Goal: Information Seeking & Learning: Find specific fact

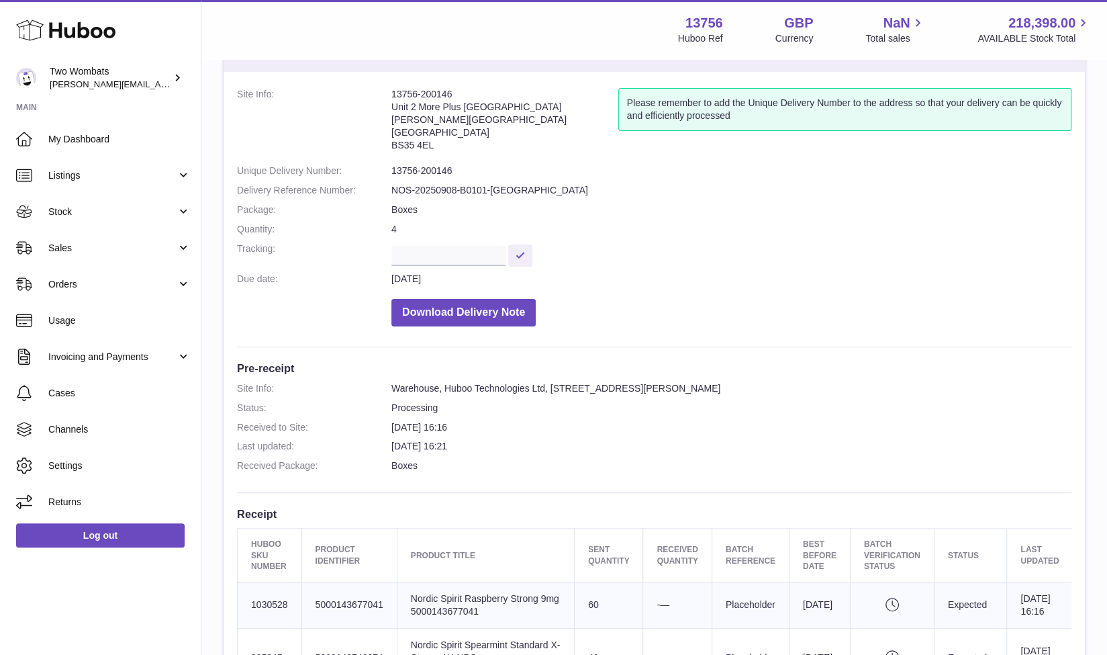
scroll to position [60, 0]
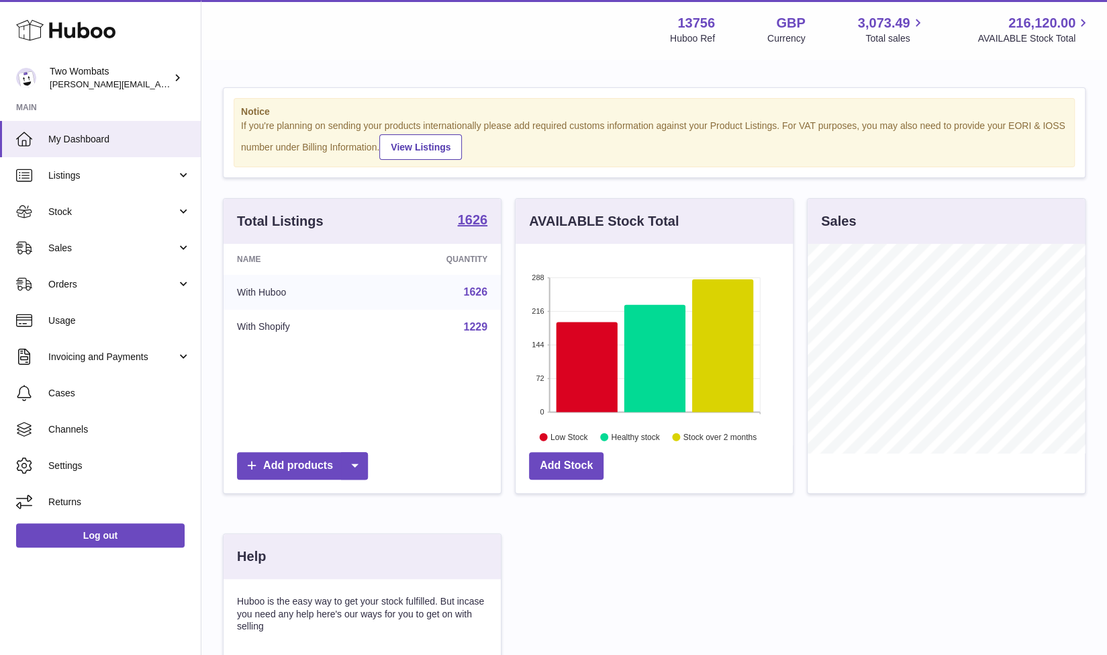
scroll to position [210, 278]
click at [183, 209] on link "Stock" at bounding box center [100, 211] width 201 height 36
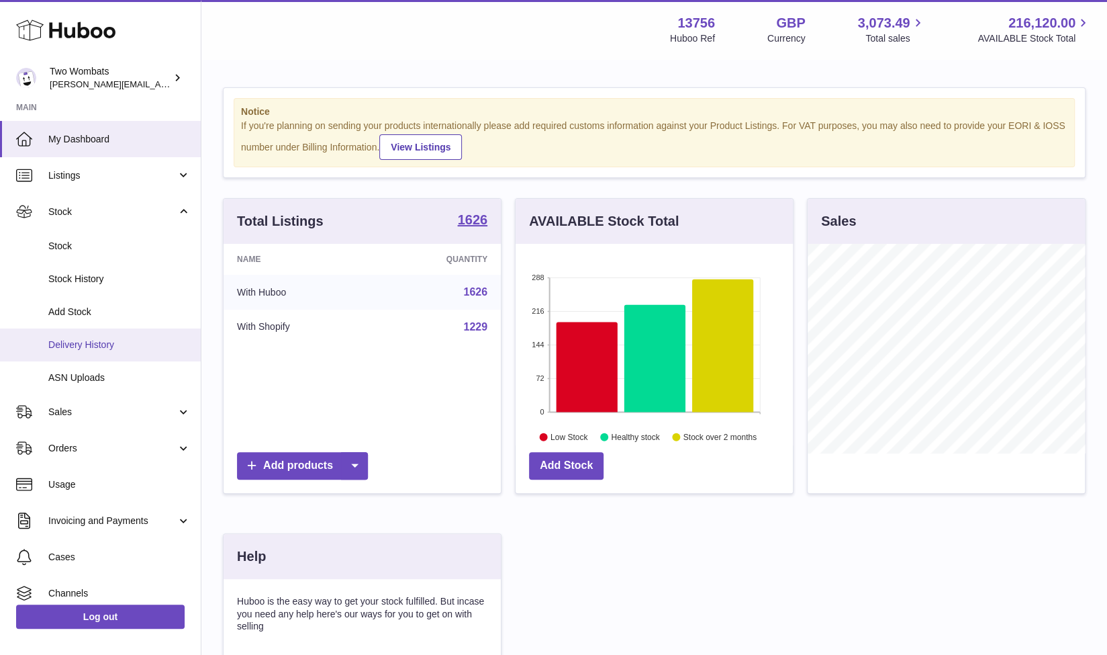
click at [103, 335] on link "Delivery History" at bounding box center [100, 344] width 201 height 33
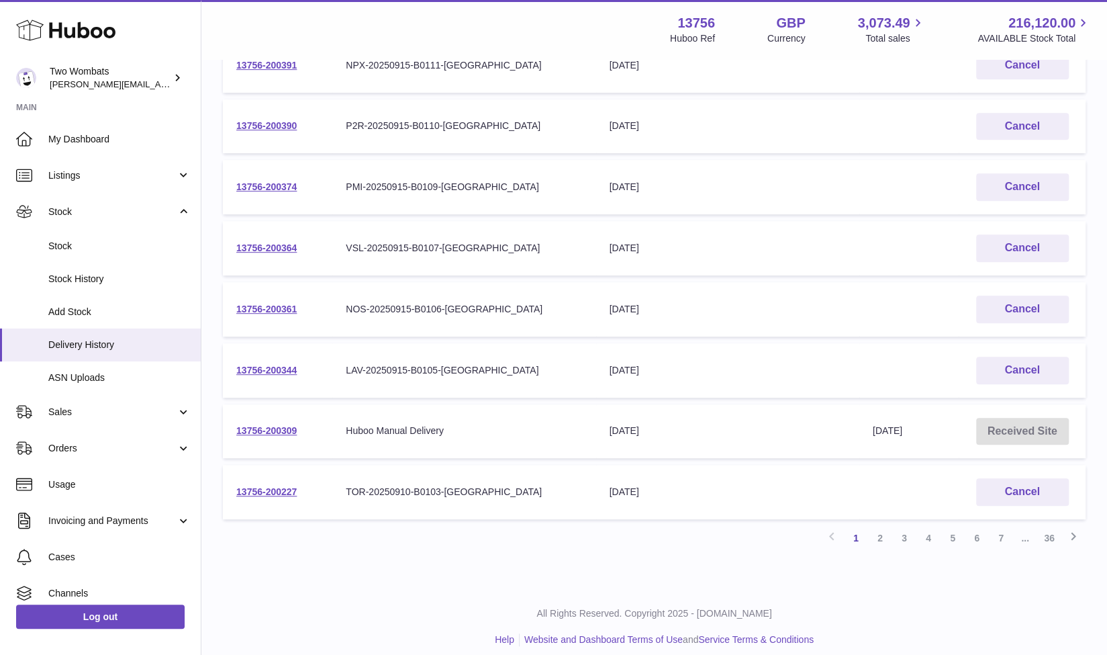
scroll to position [359, 0]
click at [883, 537] on link "2" at bounding box center [880, 537] width 24 height 24
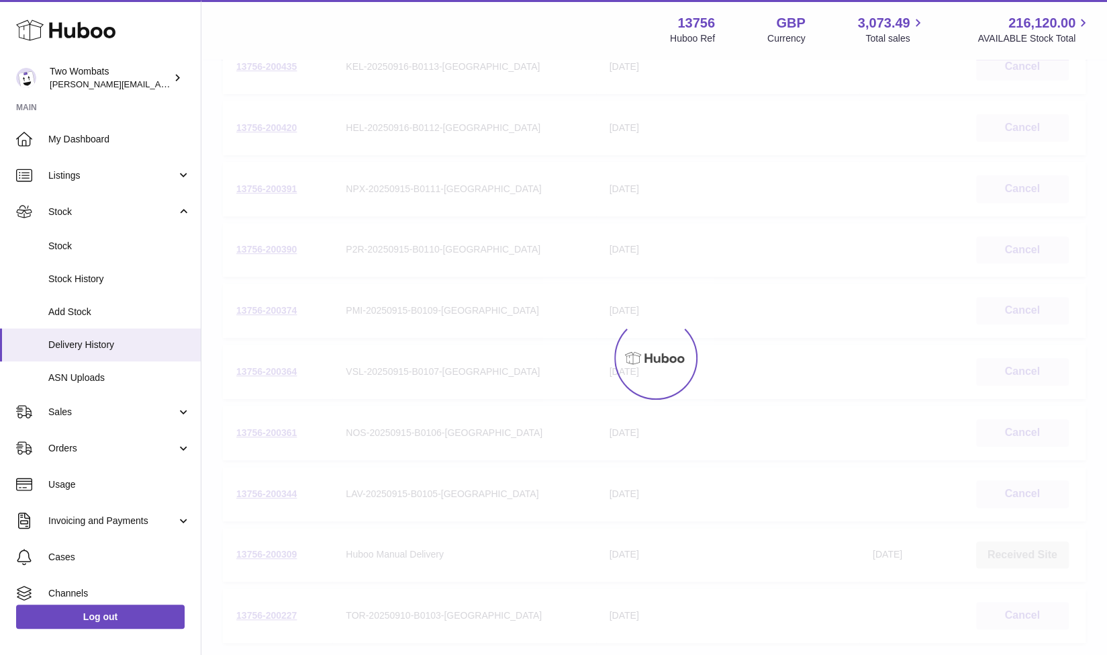
scroll to position [60, 0]
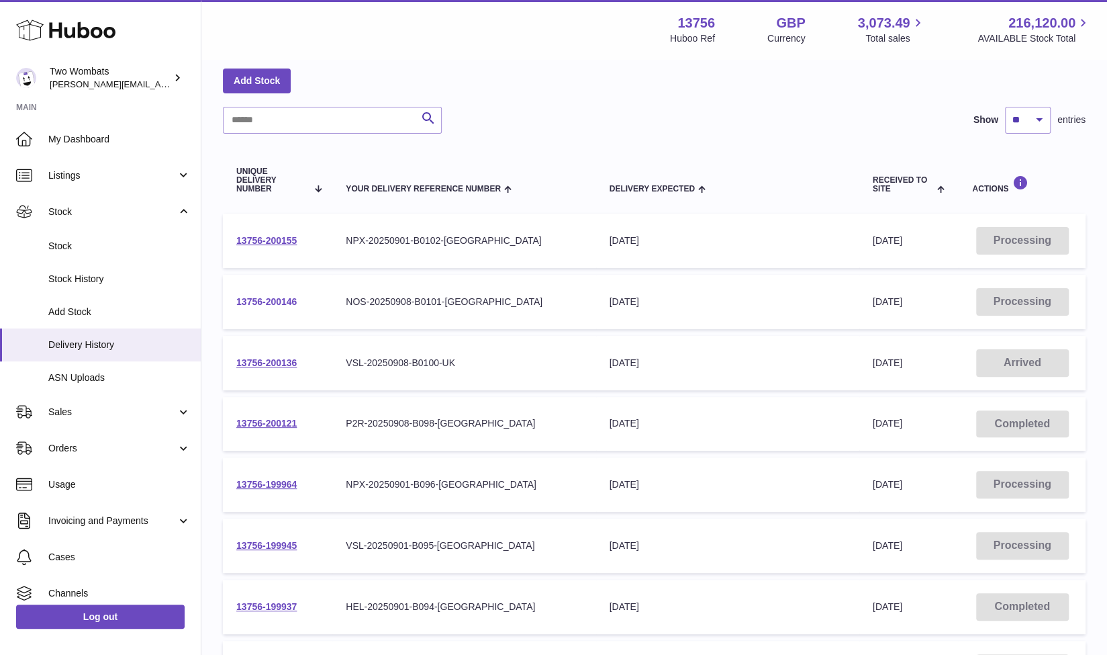
click at [274, 298] on link "13756-200146" at bounding box center [266, 301] width 60 height 11
click at [262, 246] on td "13756-200155" at bounding box center [277, 241] width 109 height 54
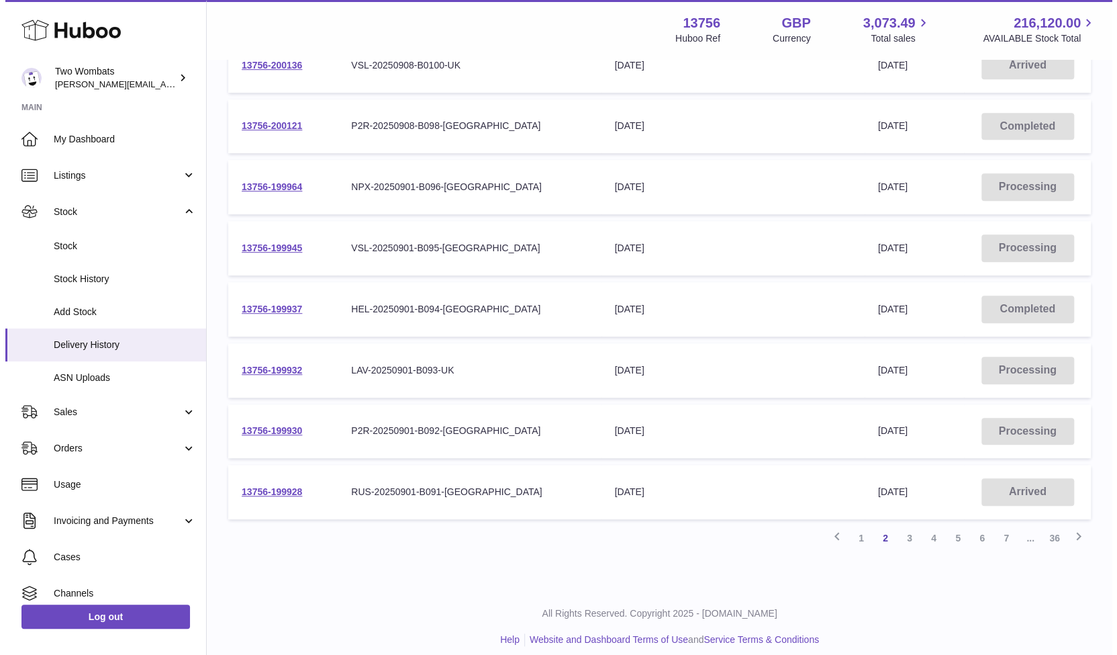
scroll to position [0, 0]
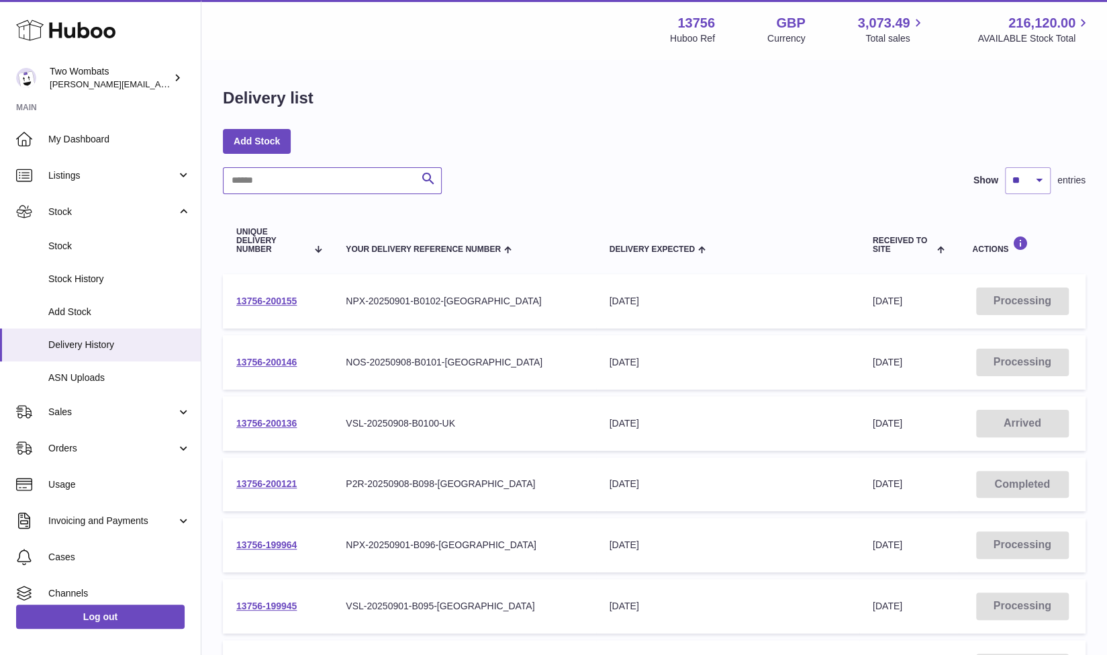
click at [271, 181] on input "text" at bounding box center [332, 180] width 219 height 27
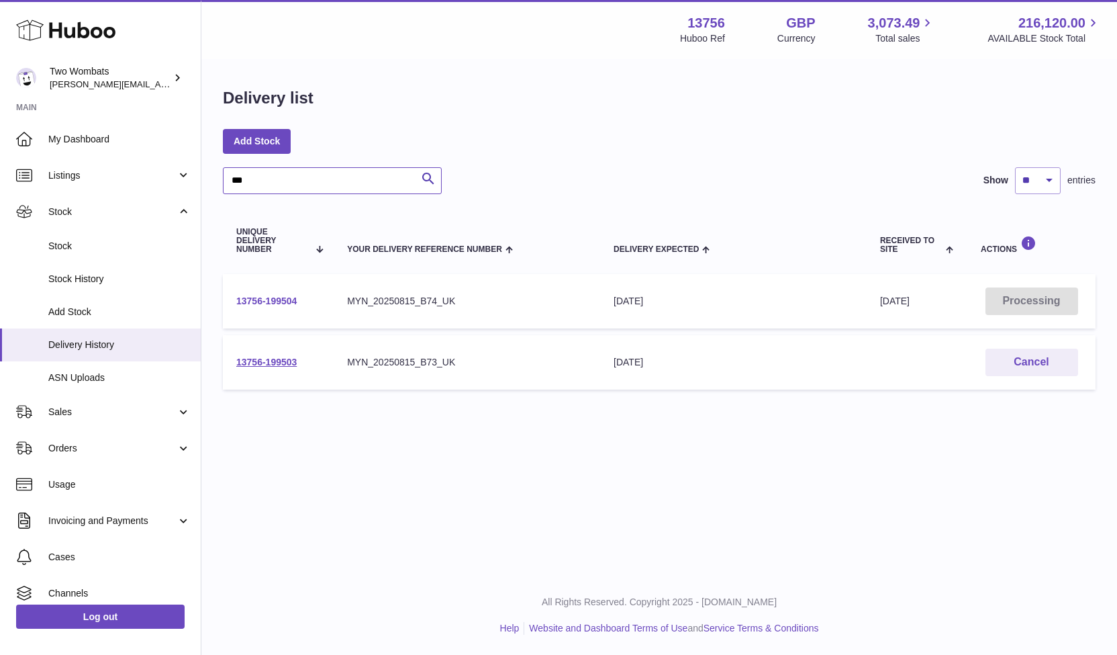
type input "***"
click at [257, 297] on link "13756-199504" at bounding box center [266, 300] width 60 height 11
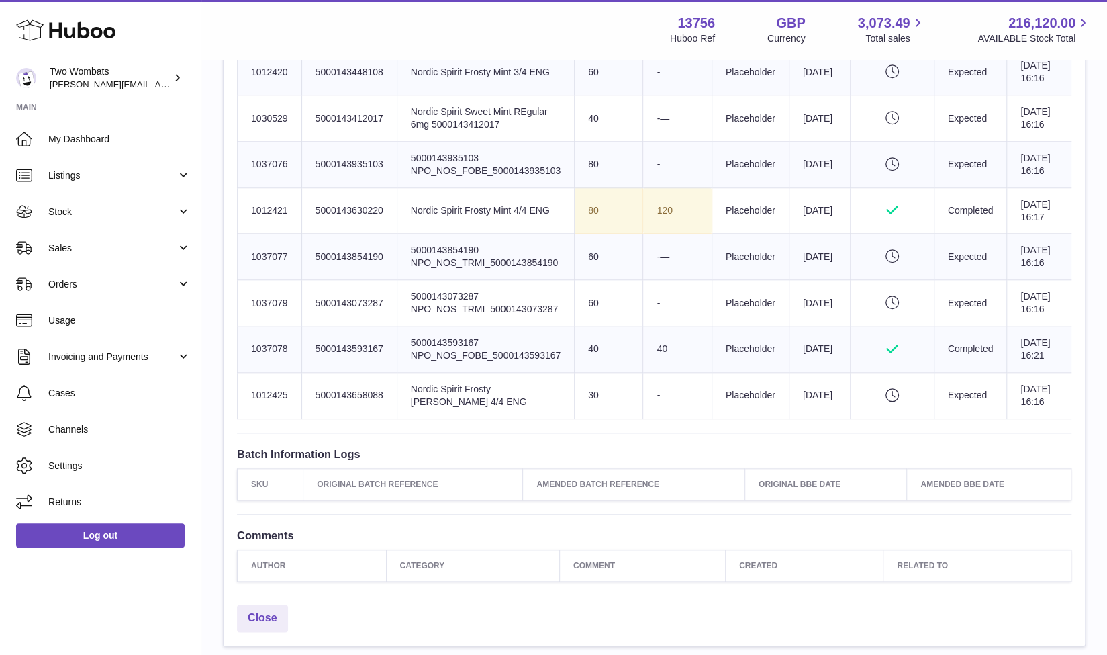
scroll to position [721, 0]
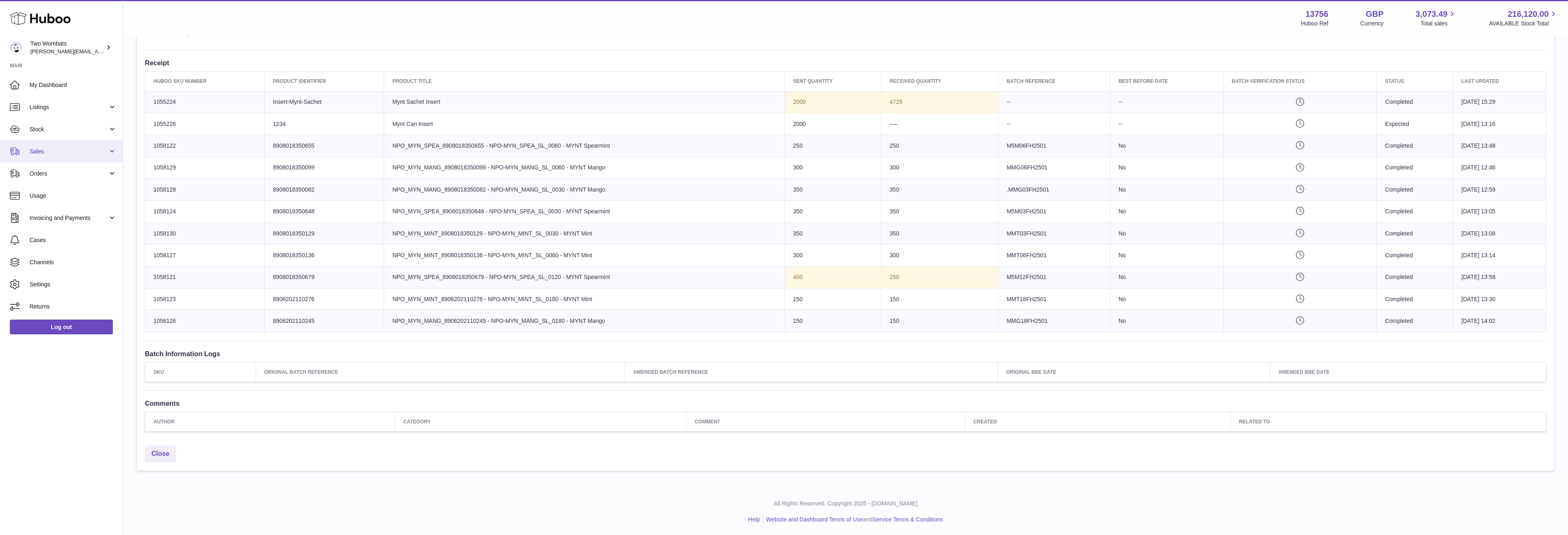
click at [107, 151] on span "Sales" at bounding box center [68, 151] width 78 height 8
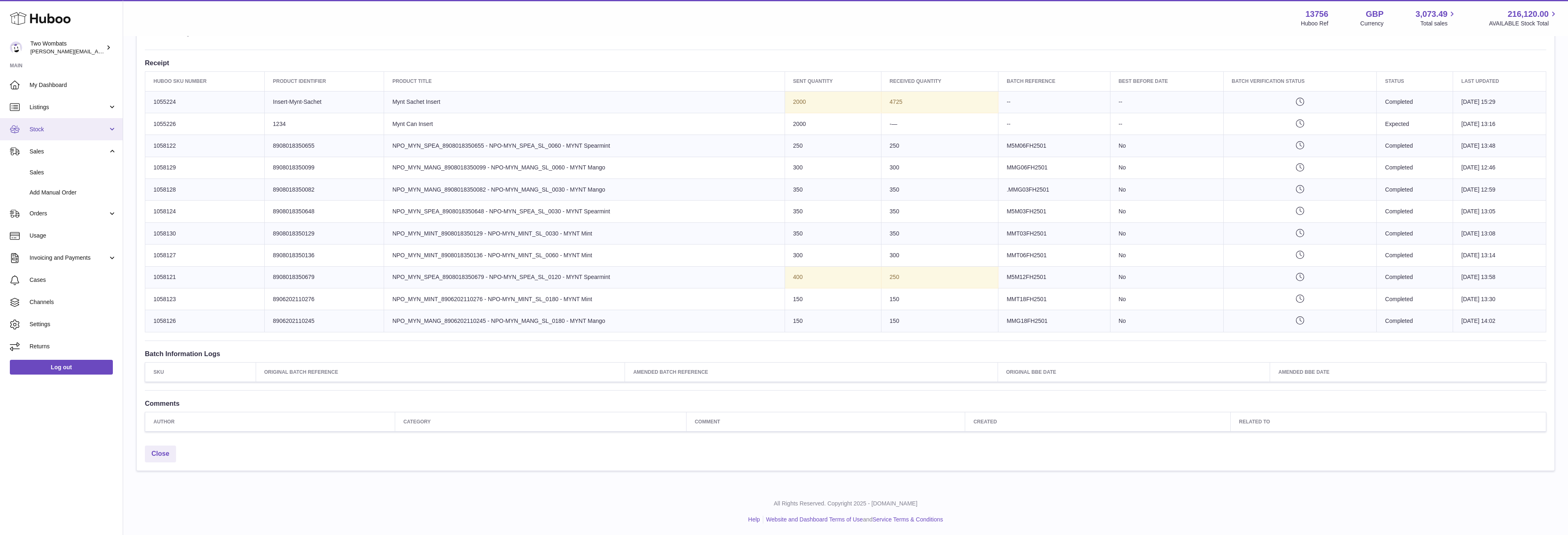
click at [116, 126] on link "Stock" at bounding box center [61, 129] width 123 height 22
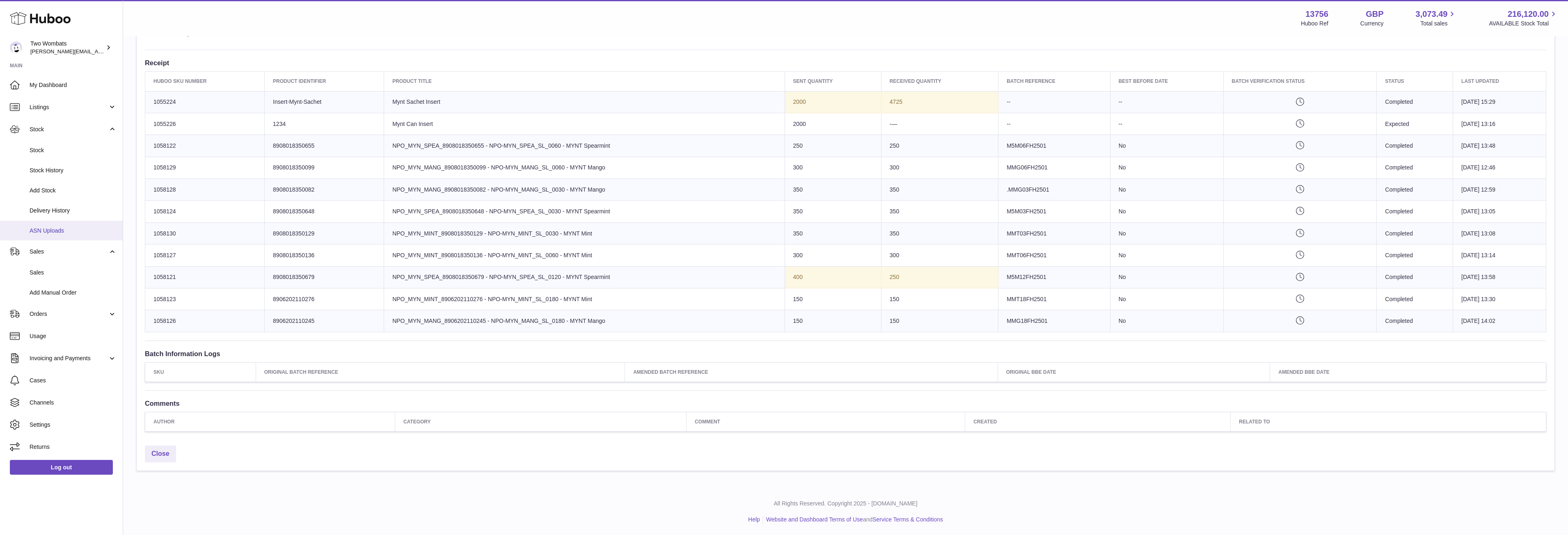
click at [73, 227] on span "ASN Uploads" at bounding box center [73, 230] width 87 height 8
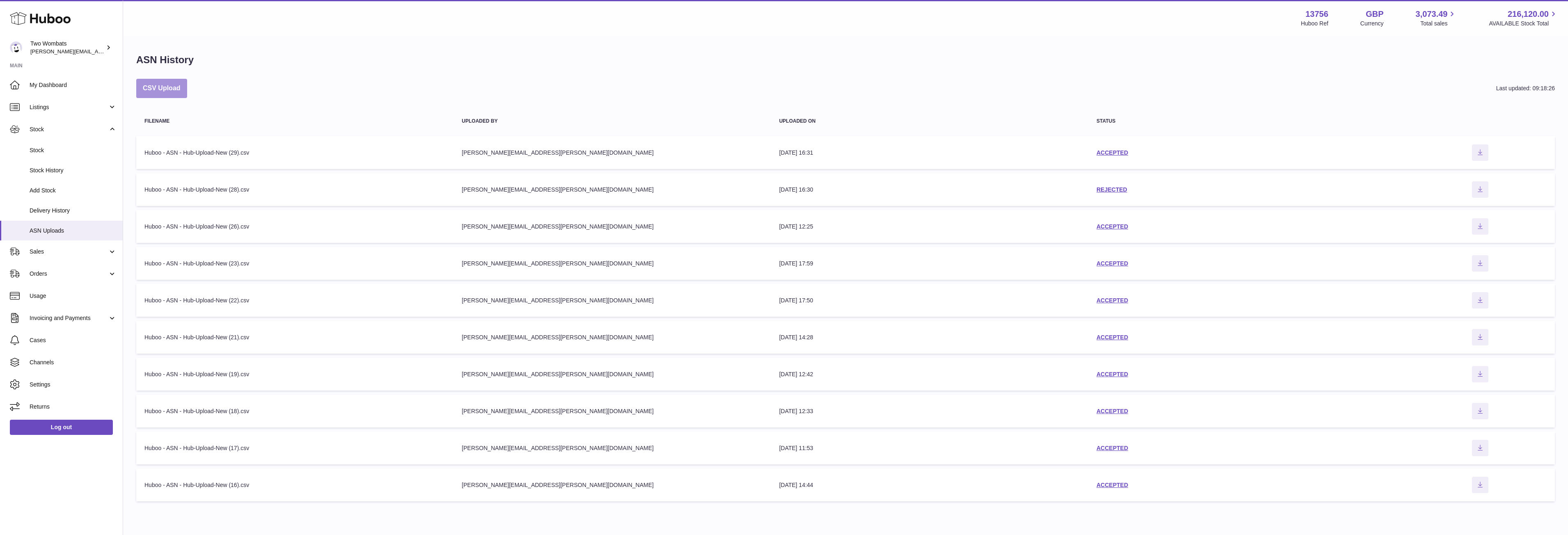
click at [155, 94] on button "CSV Upload" at bounding box center [161, 89] width 51 height 20
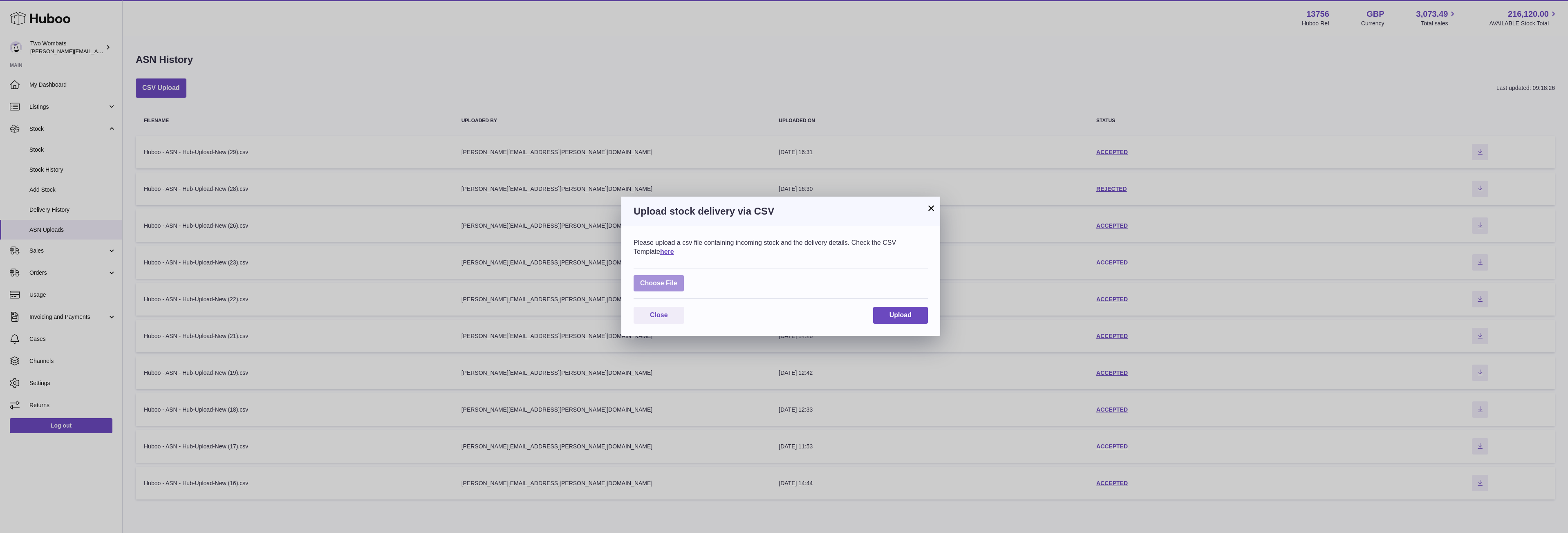
click at [667, 280] on label at bounding box center [659, 284] width 51 height 17
click at [677, 279] on input "file" at bounding box center [677, 279] width 1 height 1
type input "**********"
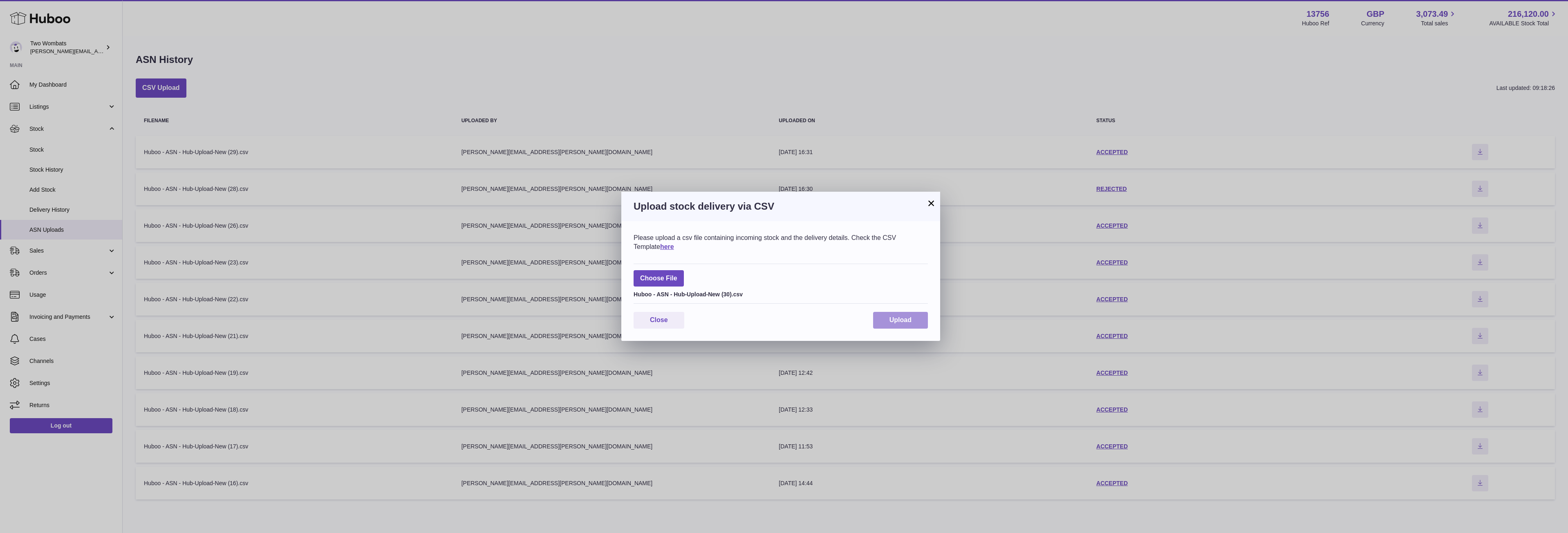
click at [906, 321] on span "Upload" at bounding box center [900, 319] width 22 height 7
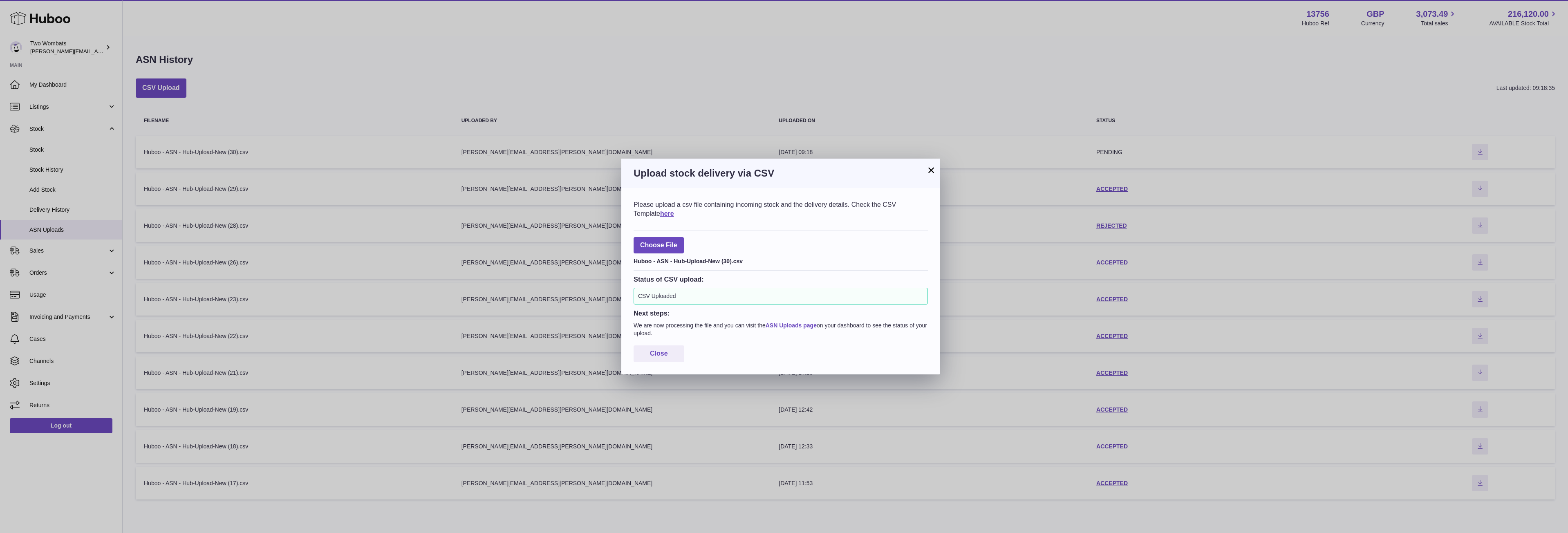
click at [55, 209] on div "× Upload stock delivery via CSV Please upload a csv file containing incoming st…" at bounding box center [784, 266] width 1568 height 533
click at [55, 207] on div "× Upload stock delivery via CSV Please upload a csv file containing incoming st…" at bounding box center [784, 266] width 1568 height 533
click at [658, 354] on span "Close" at bounding box center [659, 353] width 18 height 7
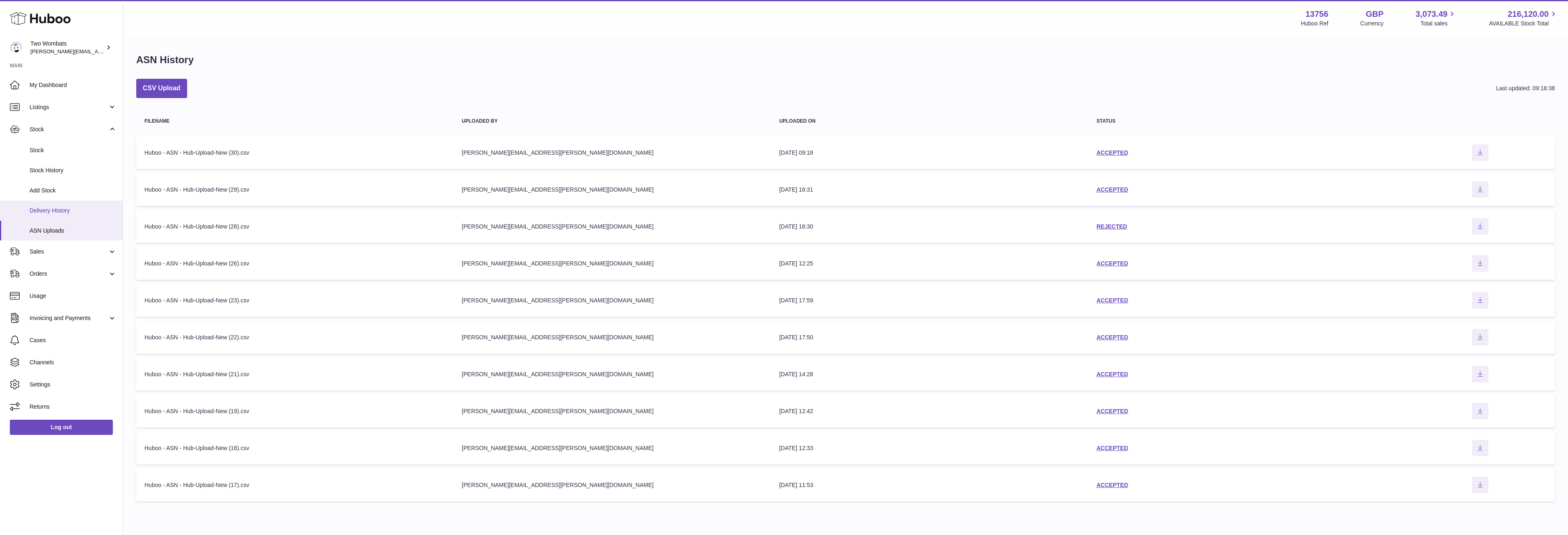
click at [65, 219] on link "Delivery History" at bounding box center [61, 210] width 123 height 20
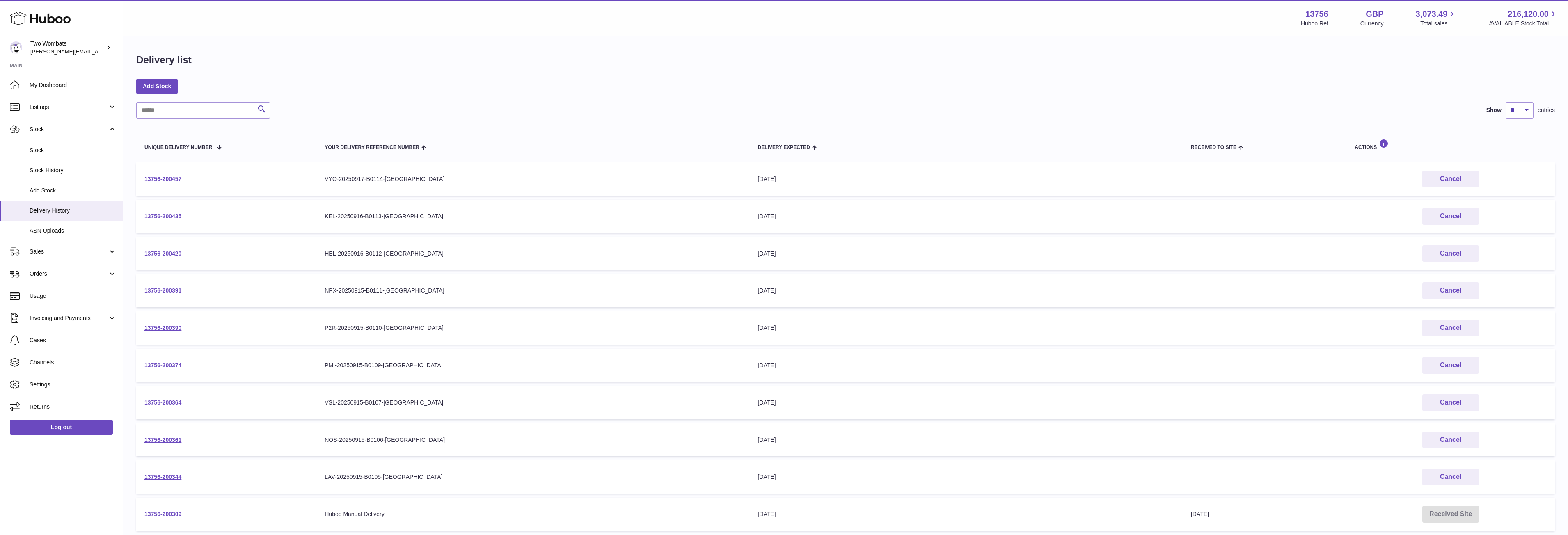
click at [169, 176] on link "13756-200457" at bounding box center [163, 178] width 37 height 7
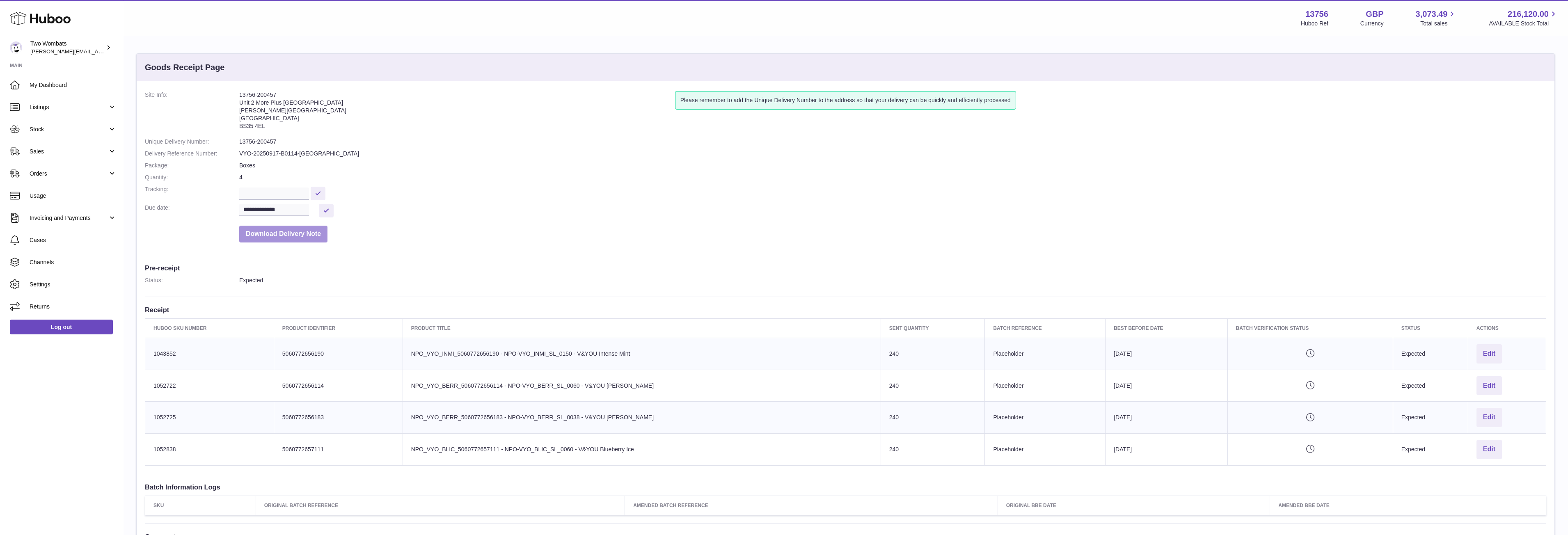
click at [296, 236] on button "Download Delivery Note" at bounding box center [284, 234] width 88 height 17
drag, startPoint x: 273, startPoint y: 128, endPoint x: 238, endPoint y: 94, distance: 48.8
click at [238, 94] on dl "**********" at bounding box center [845, 169] width 1401 height 156
copy dl "13756-200457 Unit 2 More Plus Central Park Hudson Ave Severn Beach BS35 4EL"
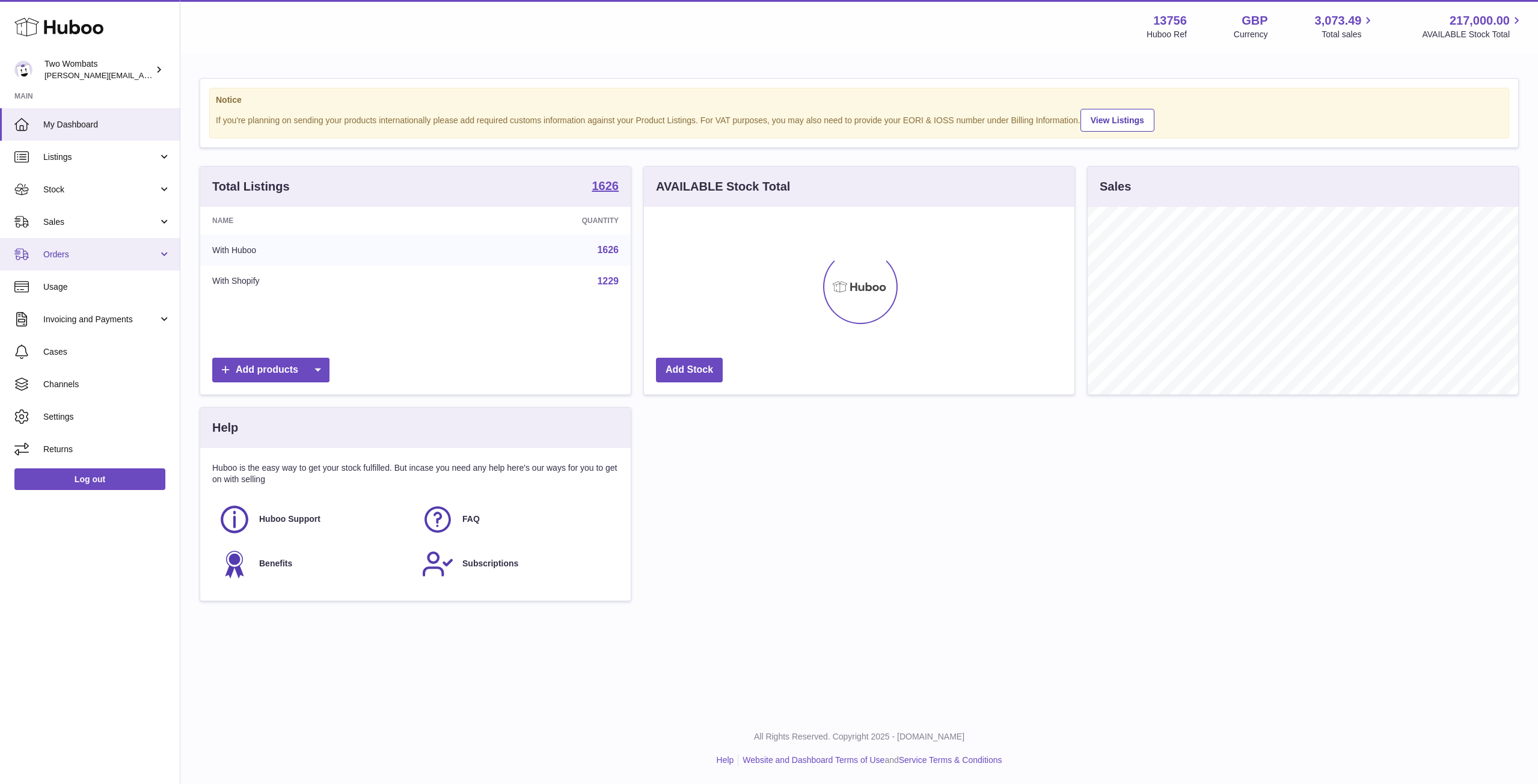
scroll to position [600819, 600744]
click at [174, 193] on link "Stock" at bounding box center [90, 189] width 180 height 32
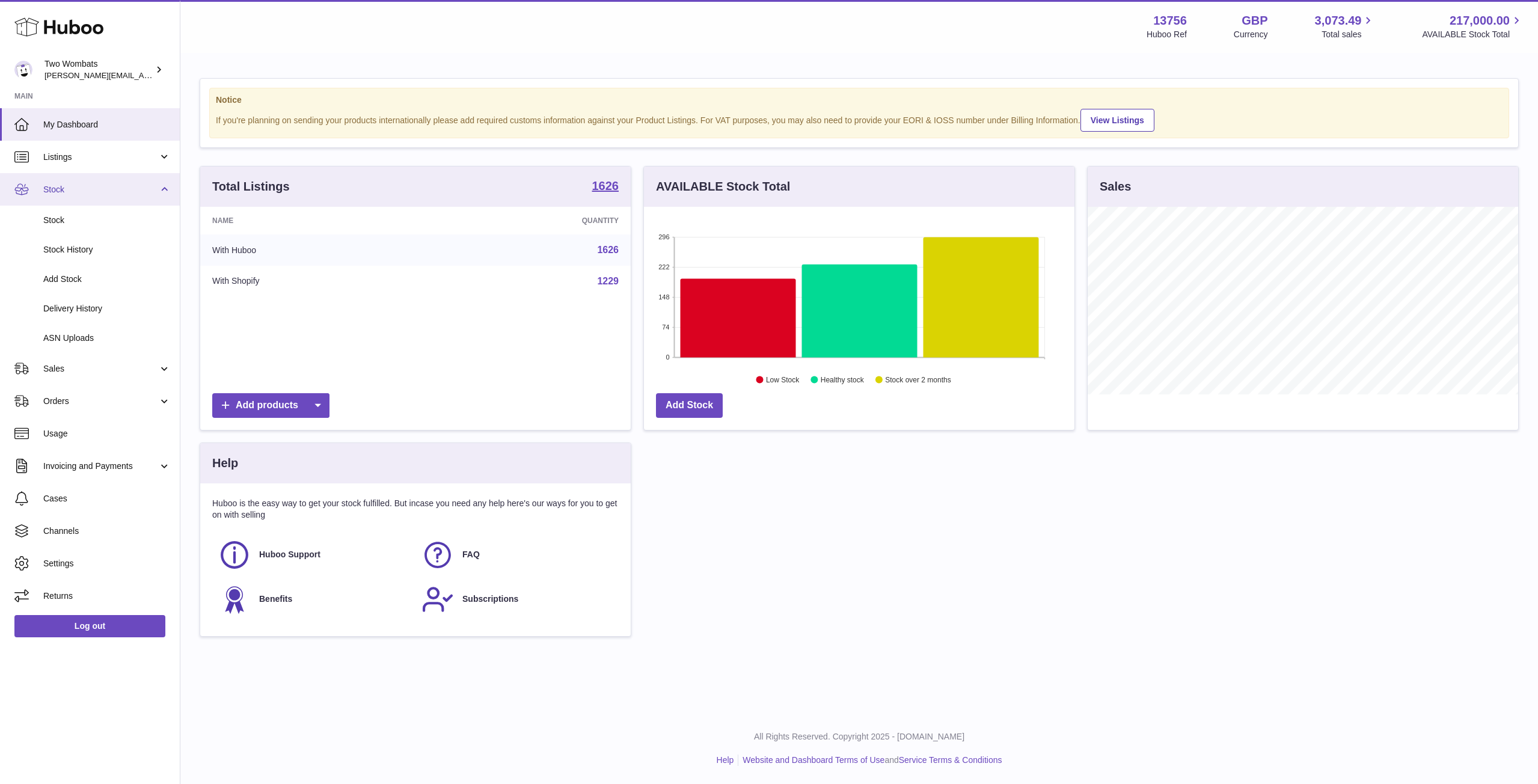
scroll to position [188, 431]
click at [115, 307] on span "Delivery History" at bounding box center [107, 308] width 127 height 12
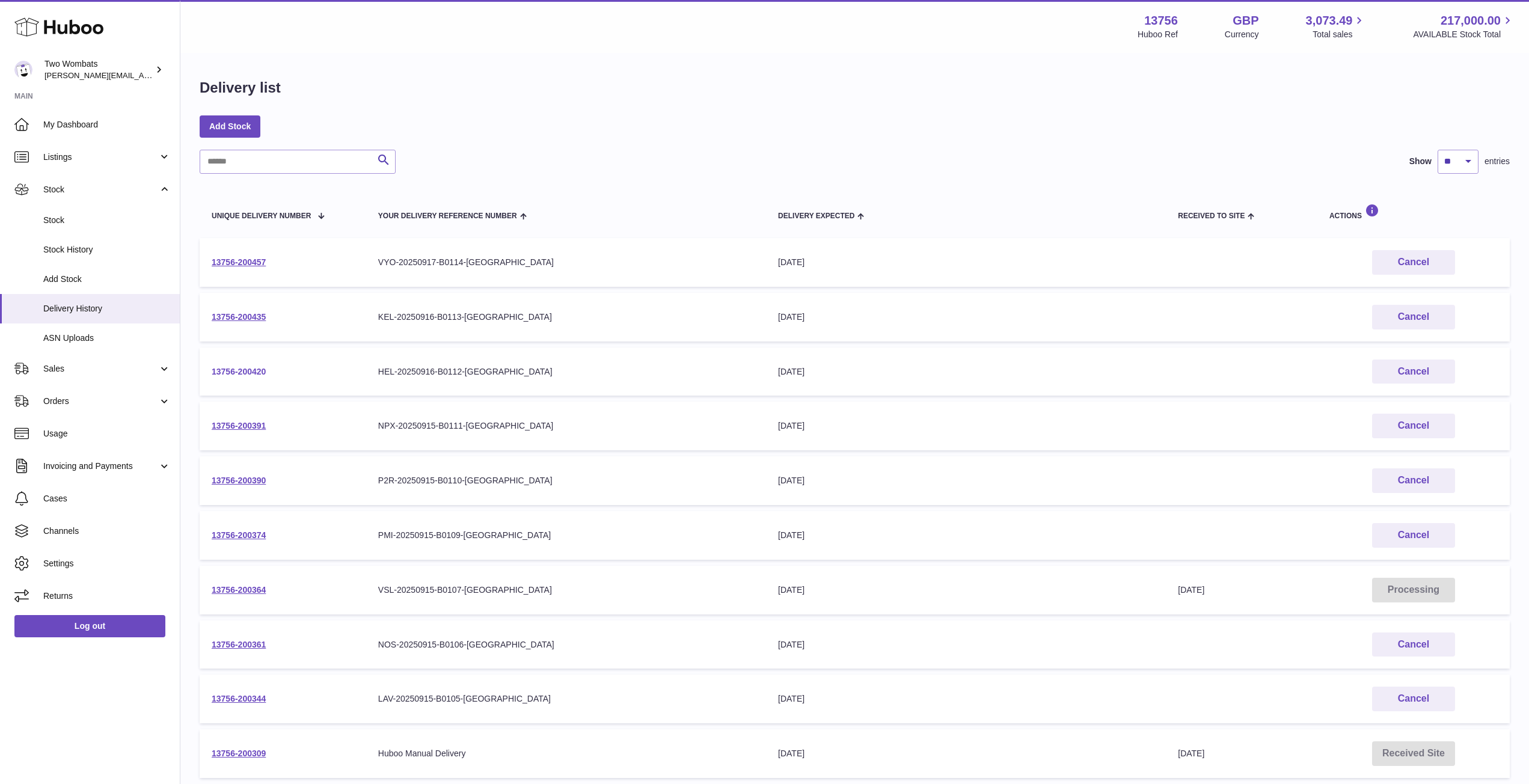
click at [256, 372] on link "13756-200420" at bounding box center [238, 371] width 54 height 10
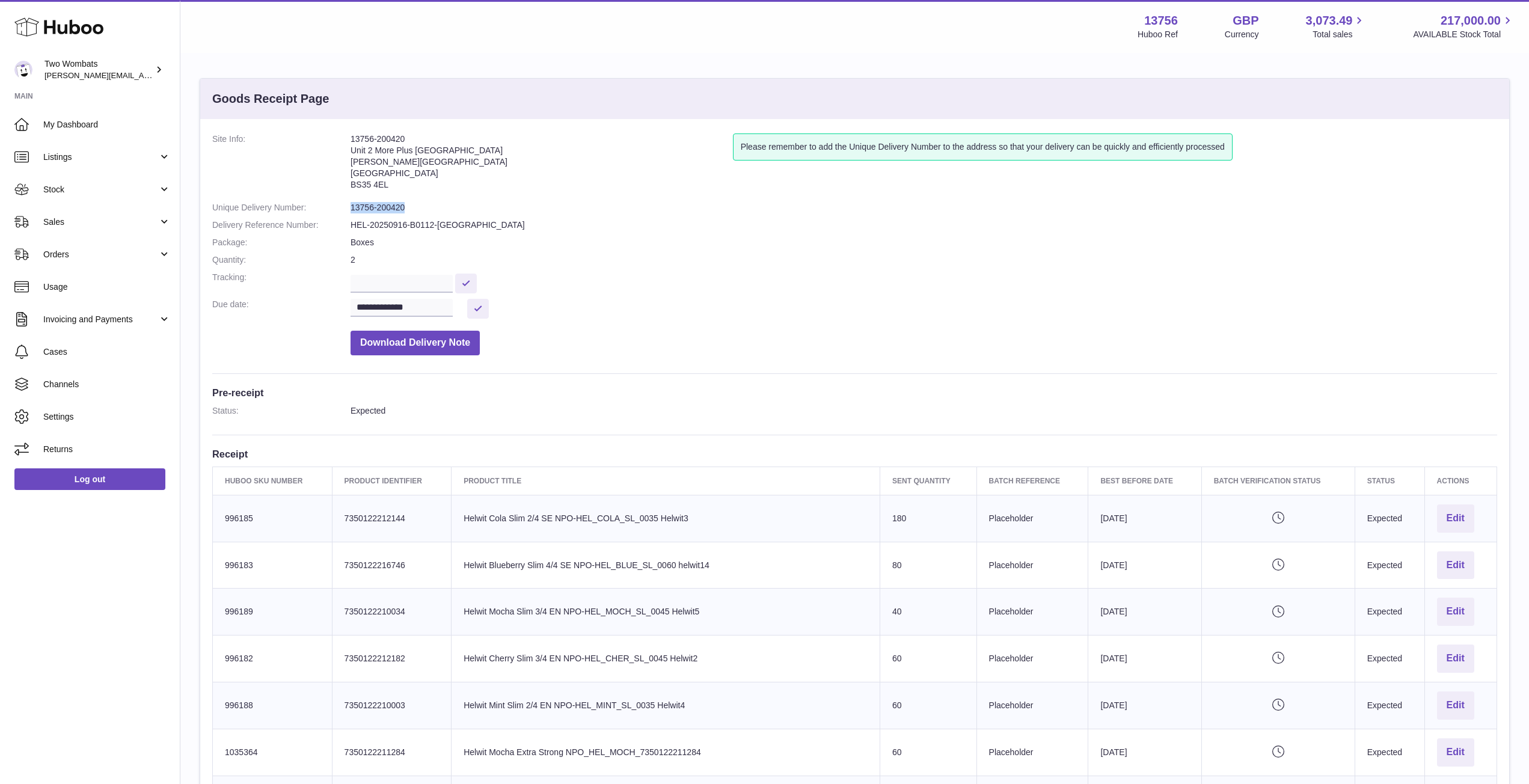
drag, startPoint x: 406, startPoint y: 209, endPoint x: 338, endPoint y: 204, distance: 68.2
click at [338, 204] on dl "**********" at bounding box center [854, 247] width 1285 height 228
copy dl "13756-200420"
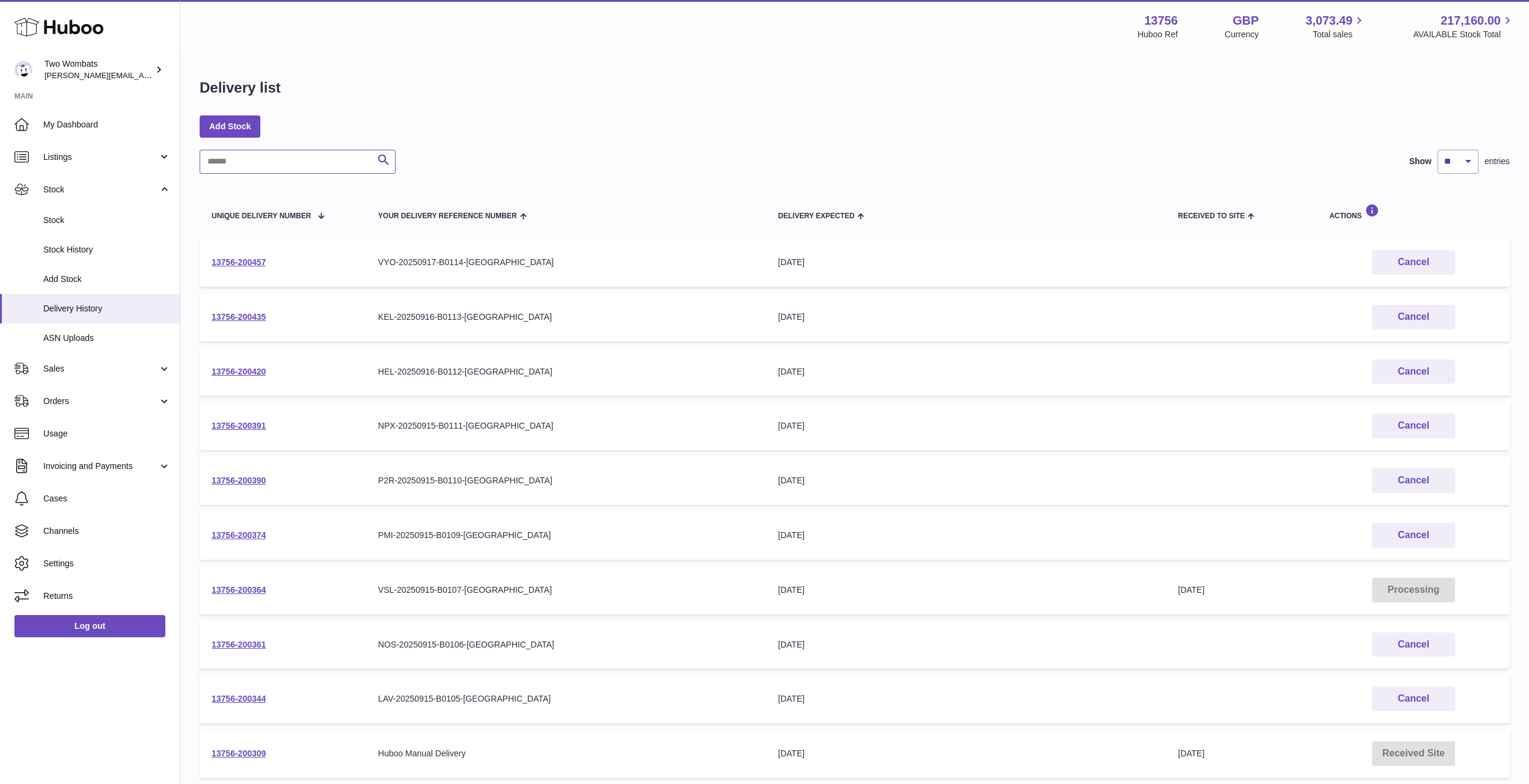
click at [288, 159] on input "text" at bounding box center [297, 161] width 196 height 24
type input "*"
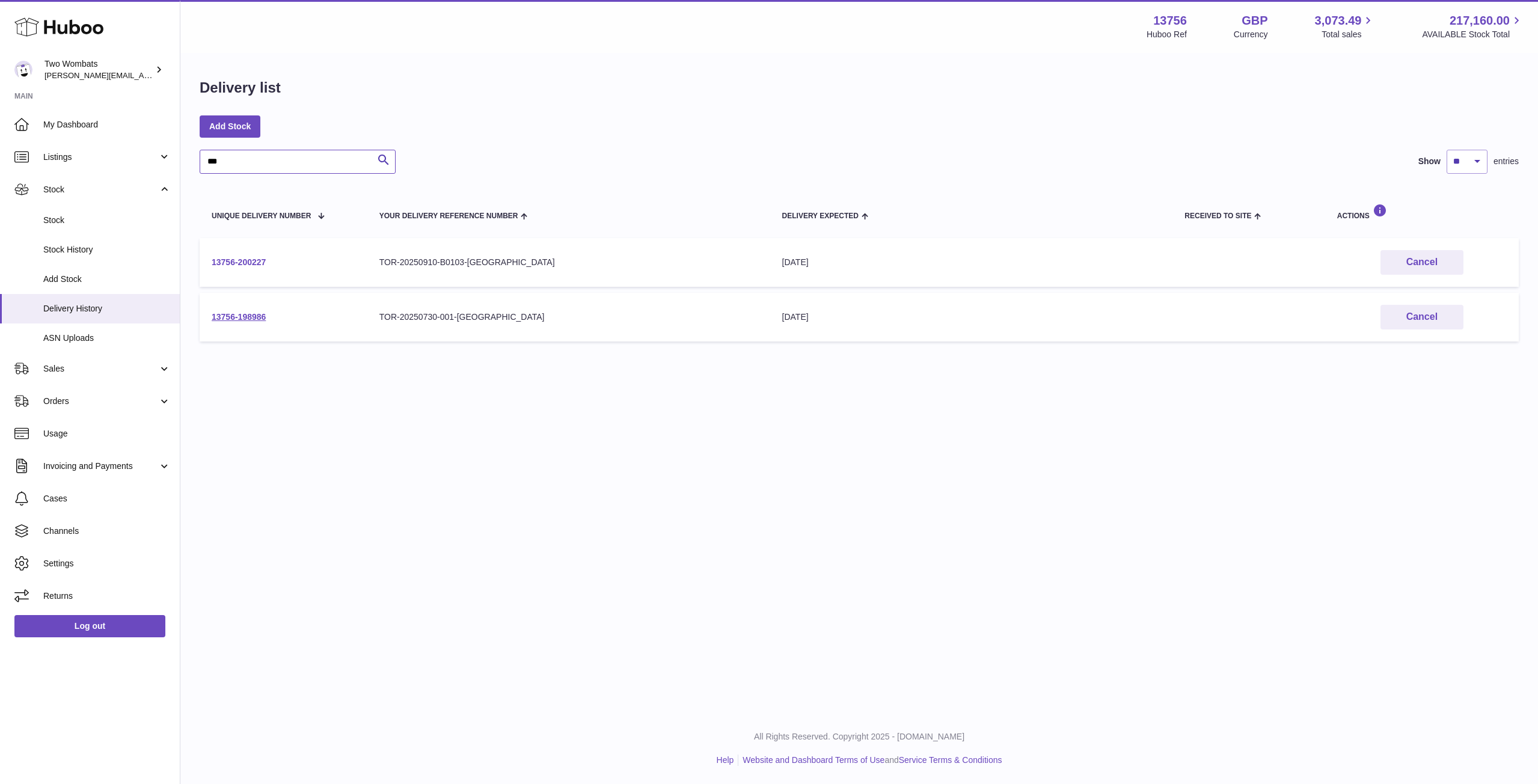
type input "***"
click at [235, 262] on link "13756-200227" at bounding box center [238, 261] width 54 height 10
drag, startPoint x: 271, startPoint y: 319, endPoint x: 205, endPoint y: 316, distance: 66.1
click at [205, 316] on td "13756-198986" at bounding box center [283, 317] width 167 height 48
copy link "13756-198986"
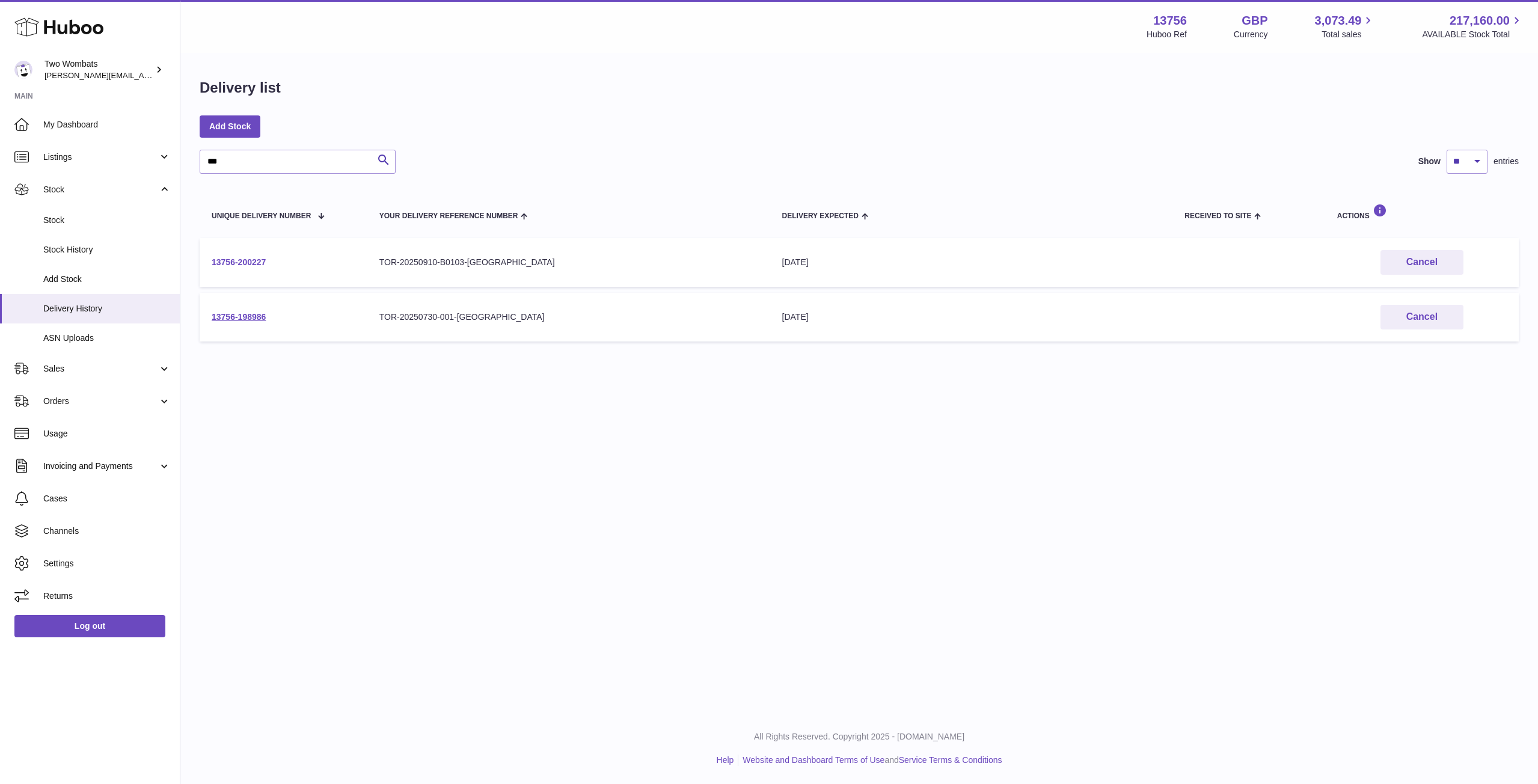
click at [237, 262] on link "13756-200227" at bounding box center [238, 261] width 54 height 10
click at [249, 317] on link "13756-198986" at bounding box center [238, 317] width 54 height 10
click at [410, 331] on td "Your Delivery Reference Number TOR-20250730-001-UK" at bounding box center [568, 317] width 403 height 48
click at [251, 316] on link "13756-198986" at bounding box center [238, 317] width 54 height 10
click at [253, 260] on link "13756-200227" at bounding box center [238, 261] width 54 height 10
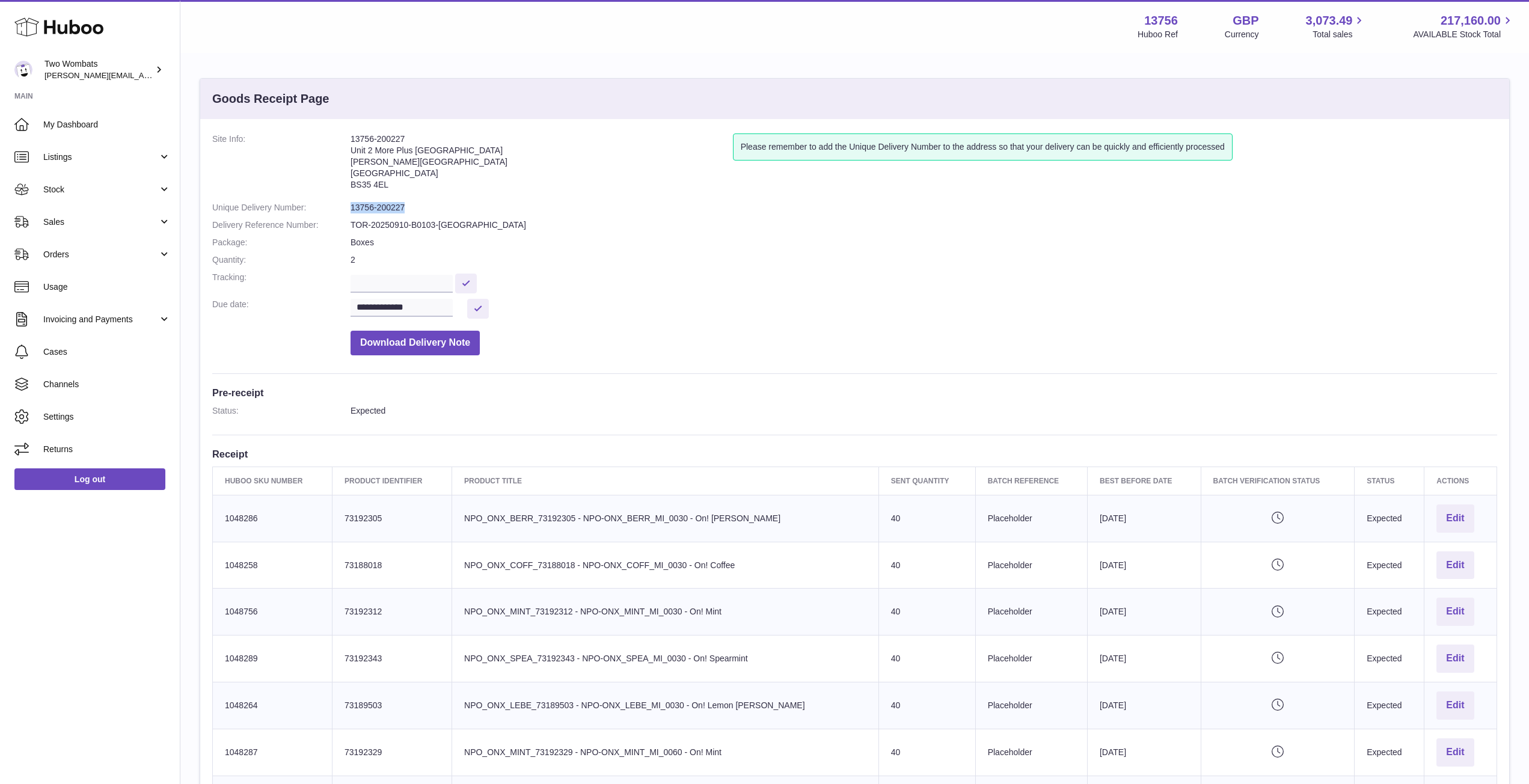
drag, startPoint x: 407, startPoint y: 209, endPoint x: 349, endPoint y: 208, distance: 58.0
click at [349, 208] on dl "**********" at bounding box center [854, 247] width 1285 height 228
copy dl "13756-200227"
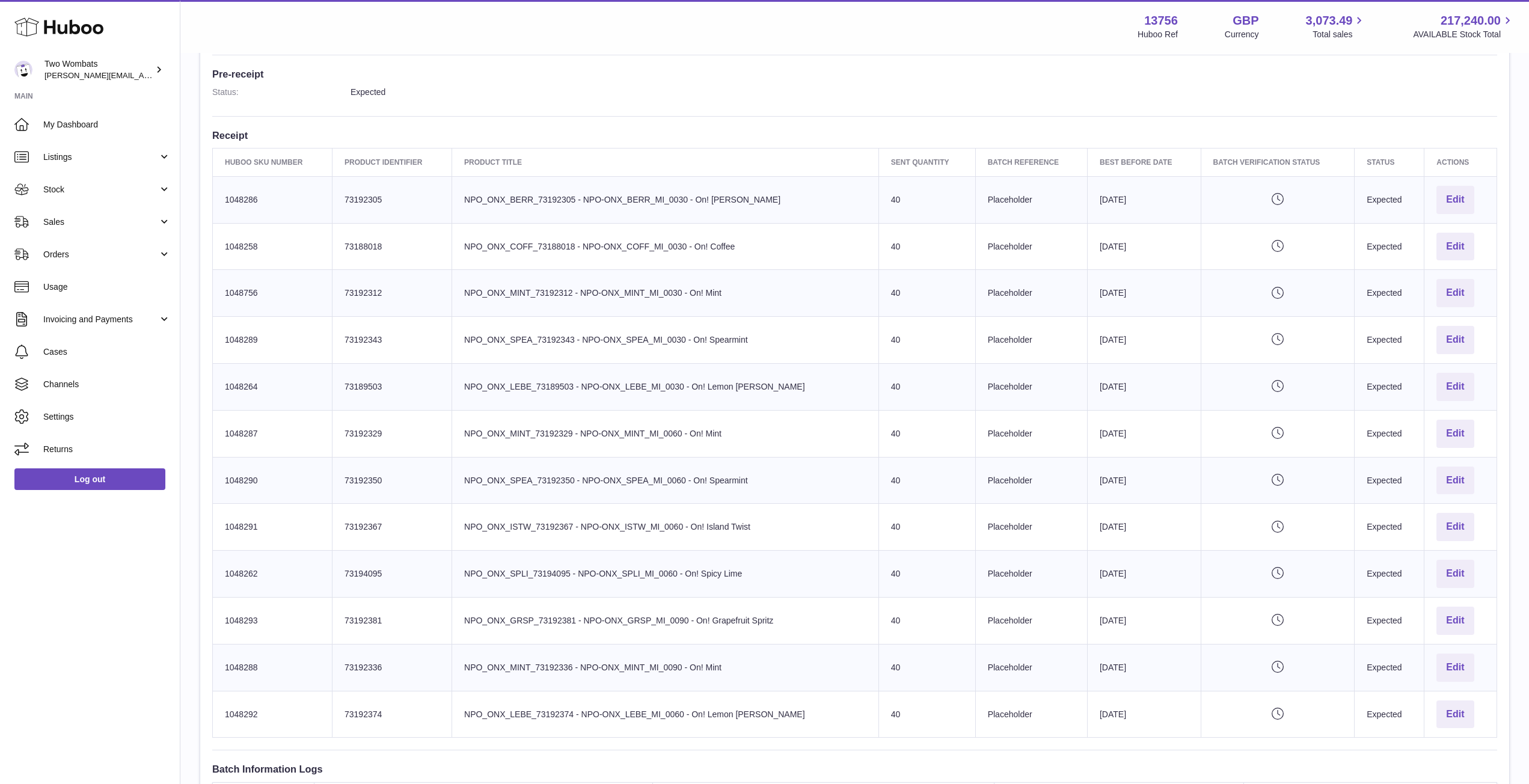
scroll to position [330, 0]
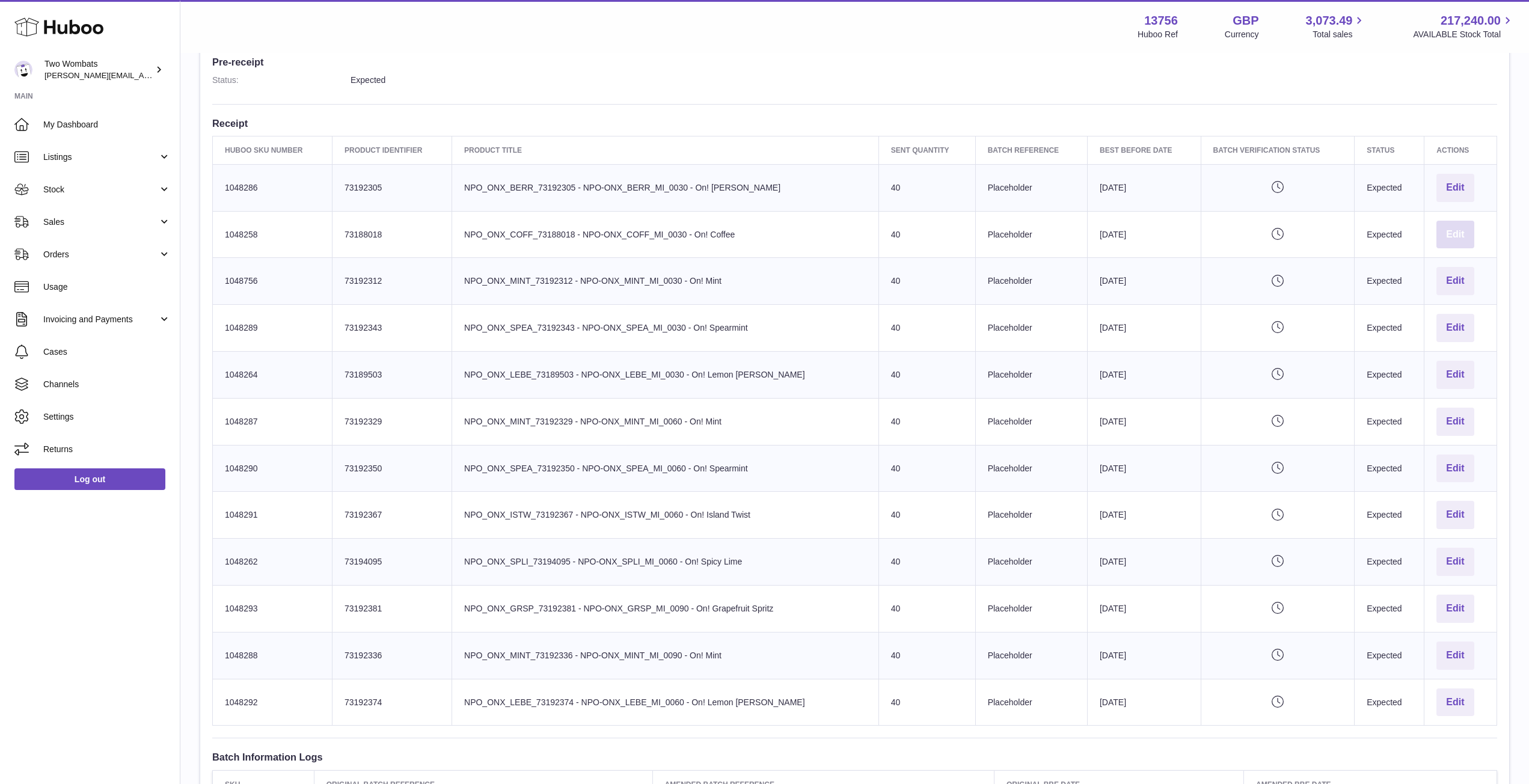
click at [1458, 235] on button "Edit" at bounding box center [1455, 234] width 38 height 29
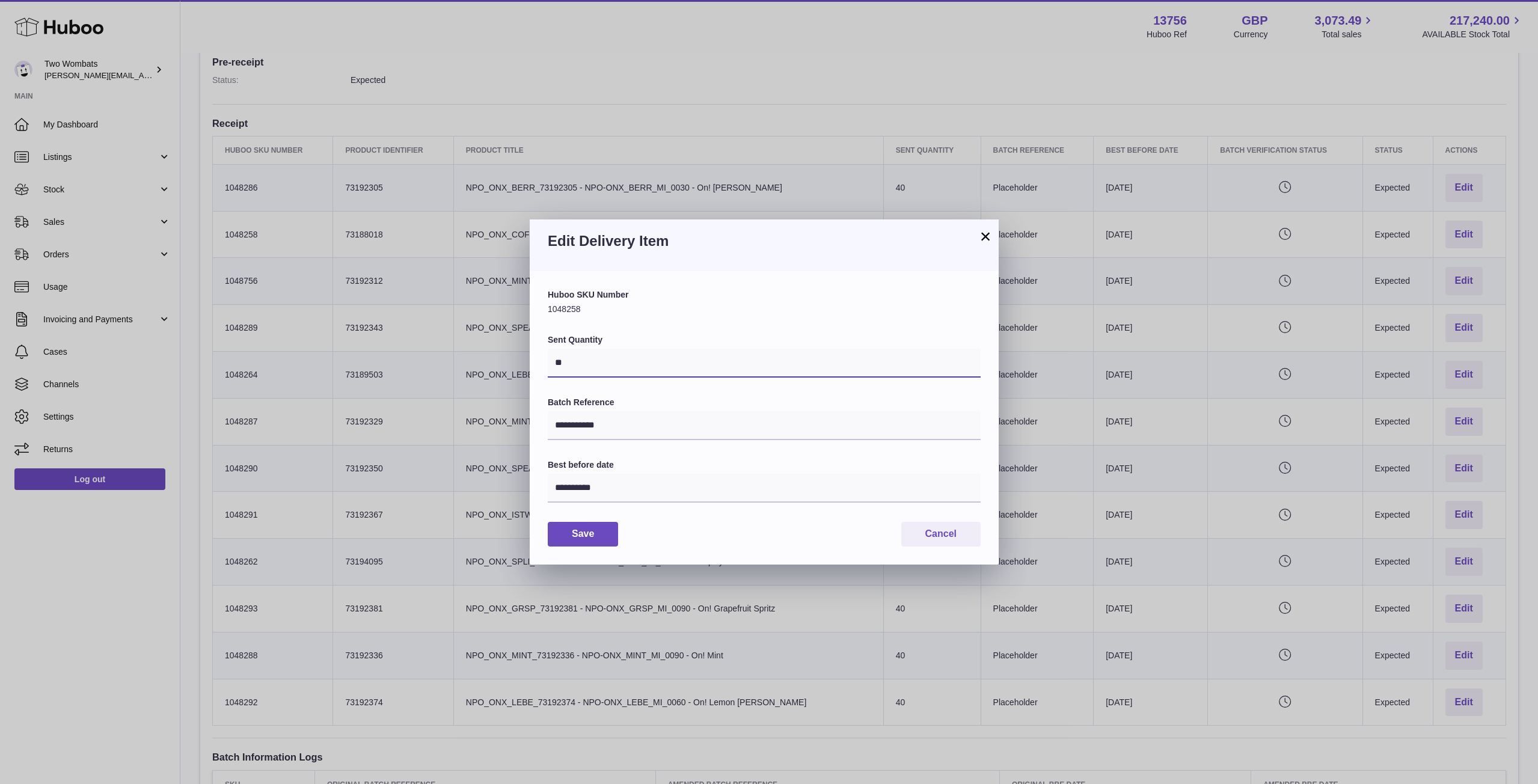
drag, startPoint x: 595, startPoint y: 361, endPoint x: 522, endPoint y: 367, distance: 73.2
click at [522, 367] on div "**********" at bounding box center [769, 392] width 1538 height 784
type input "***"
click at [594, 538] on button "Save" at bounding box center [583, 534] width 71 height 25
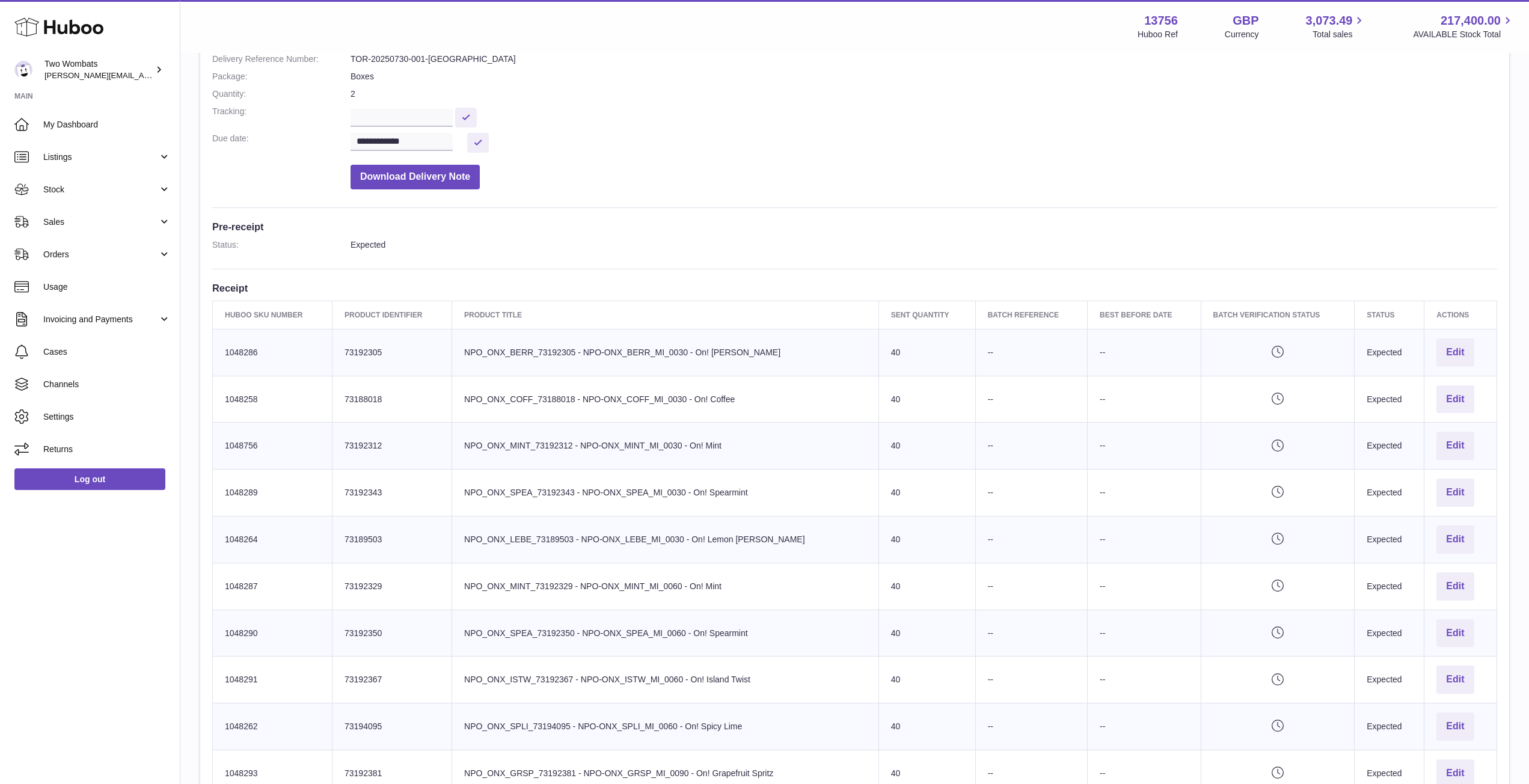
scroll to position [166, 0]
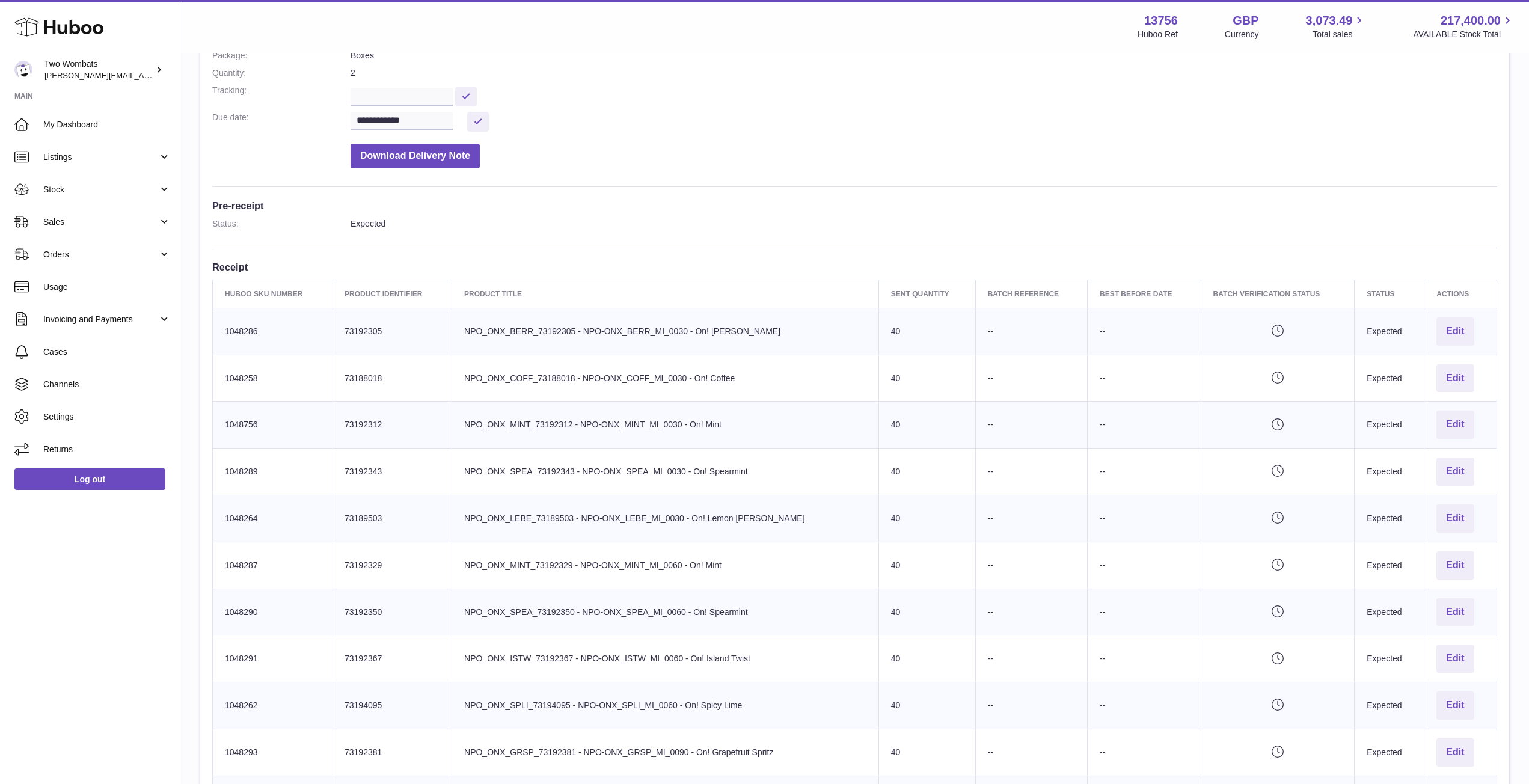
scroll to position [185, 0]
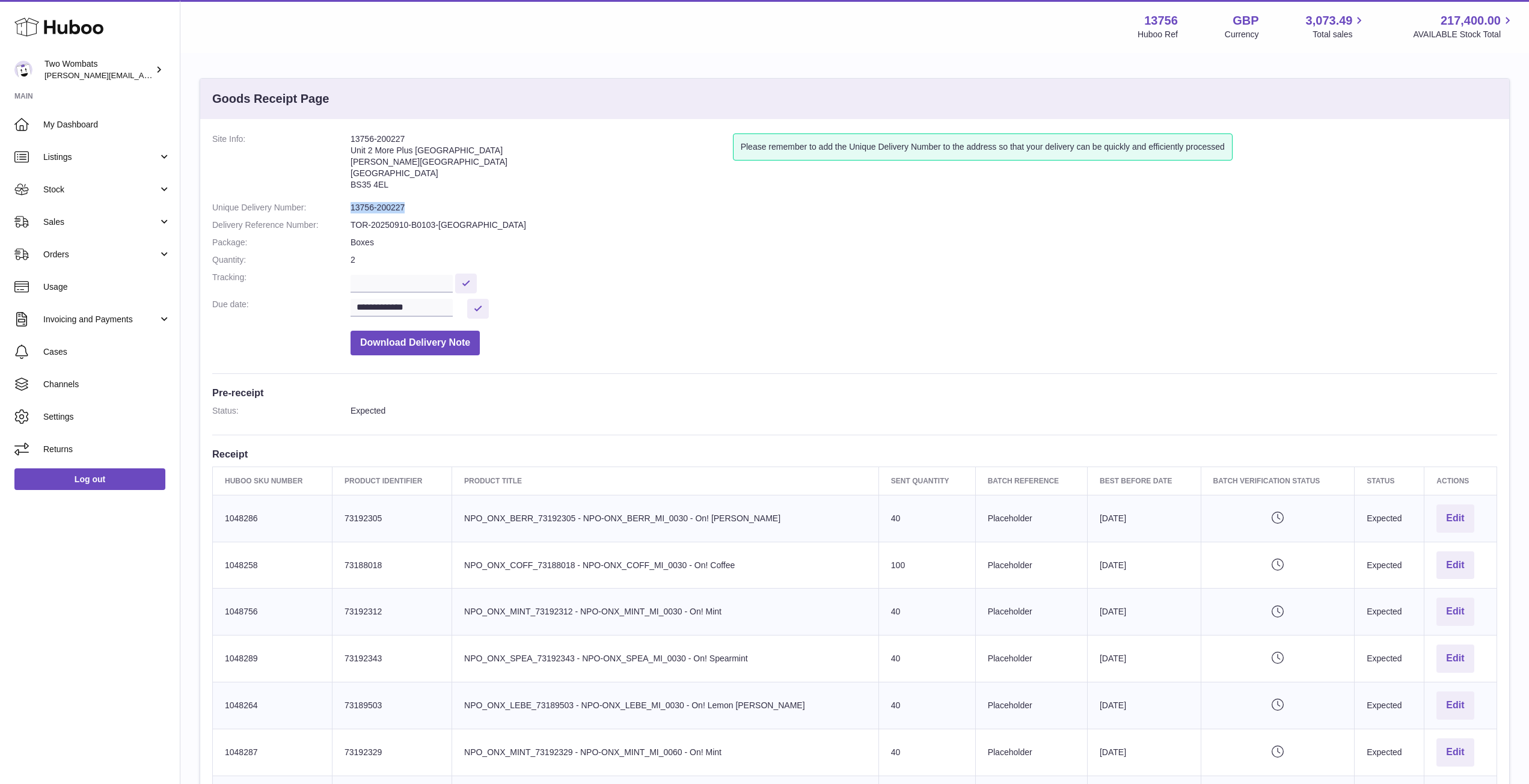
drag, startPoint x: 406, startPoint y: 207, endPoint x: 346, endPoint y: 206, distance: 60.0
click at [346, 206] on dl "**********" at bounding box center [854, 247] width 1285 height 228
copy dl "13756-200227"
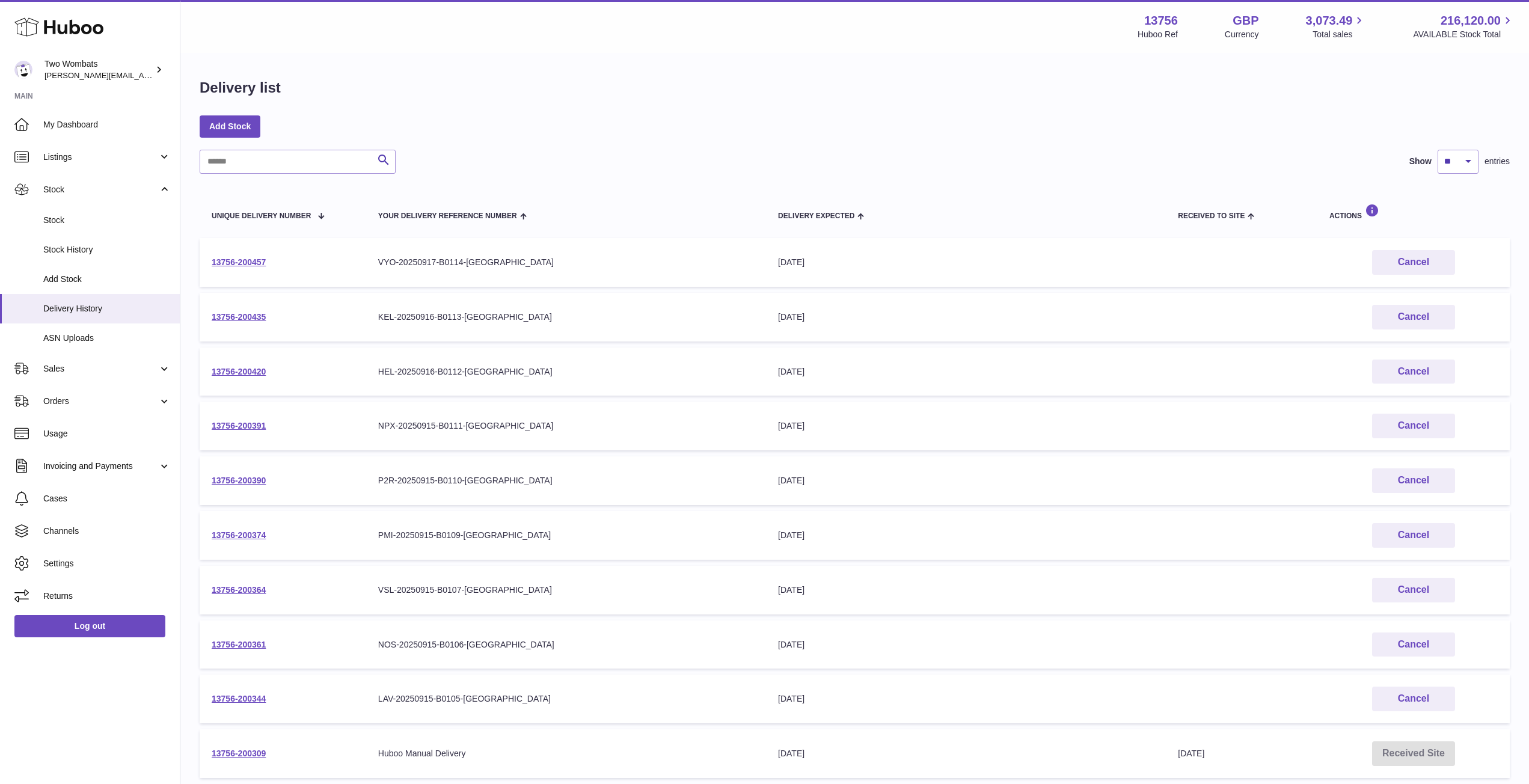
click at [269, 151] on input "text" at bounding box center [297, 161] width 196 height 24
click at [277, 166] on input "**********" at bounding box center [297, 161] width 196 height 24
type input "**********"
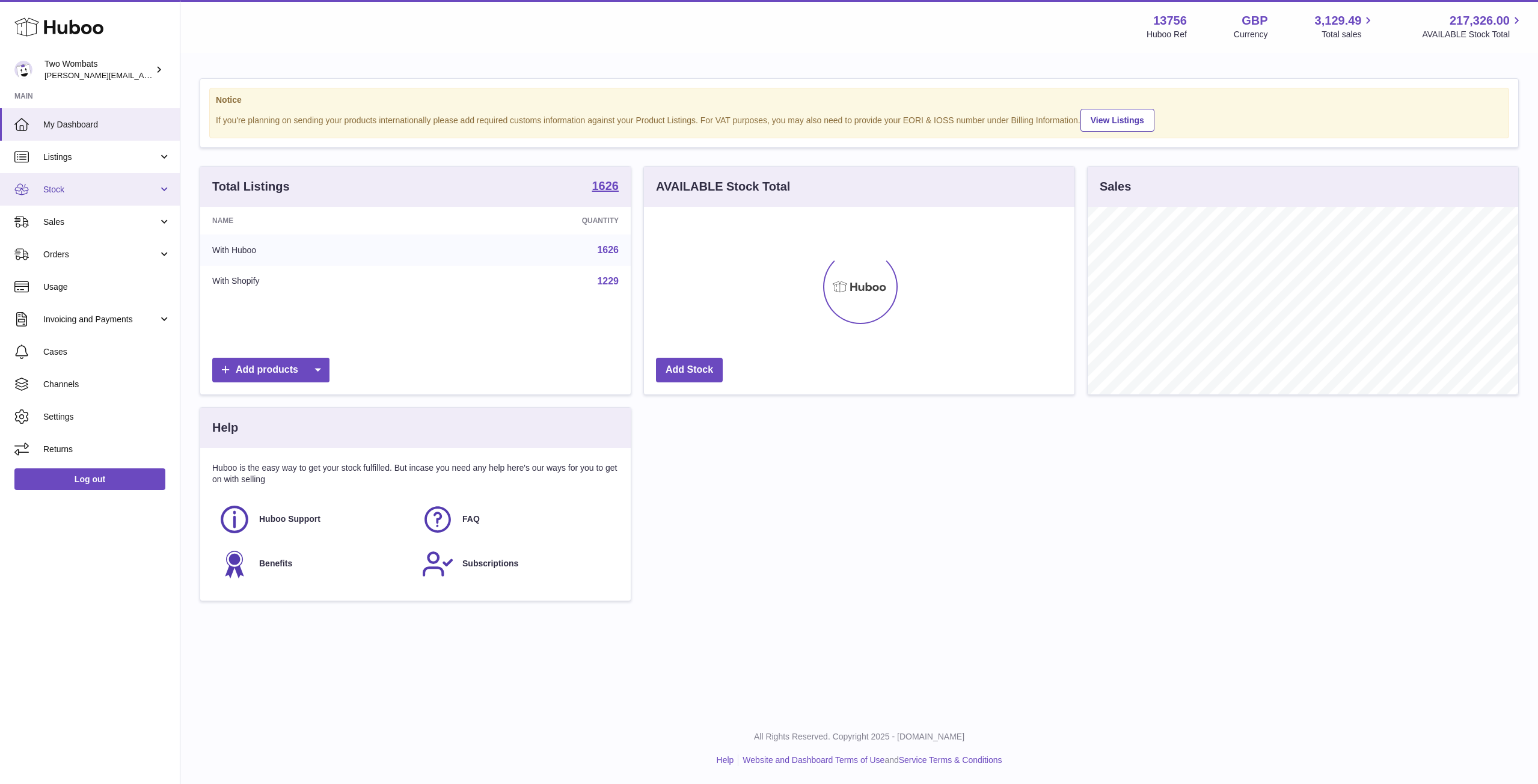
scroll to position [188, 431]
click at [151, 196] on link "Stock" at bounding box center [90, 189] width 180 height 32
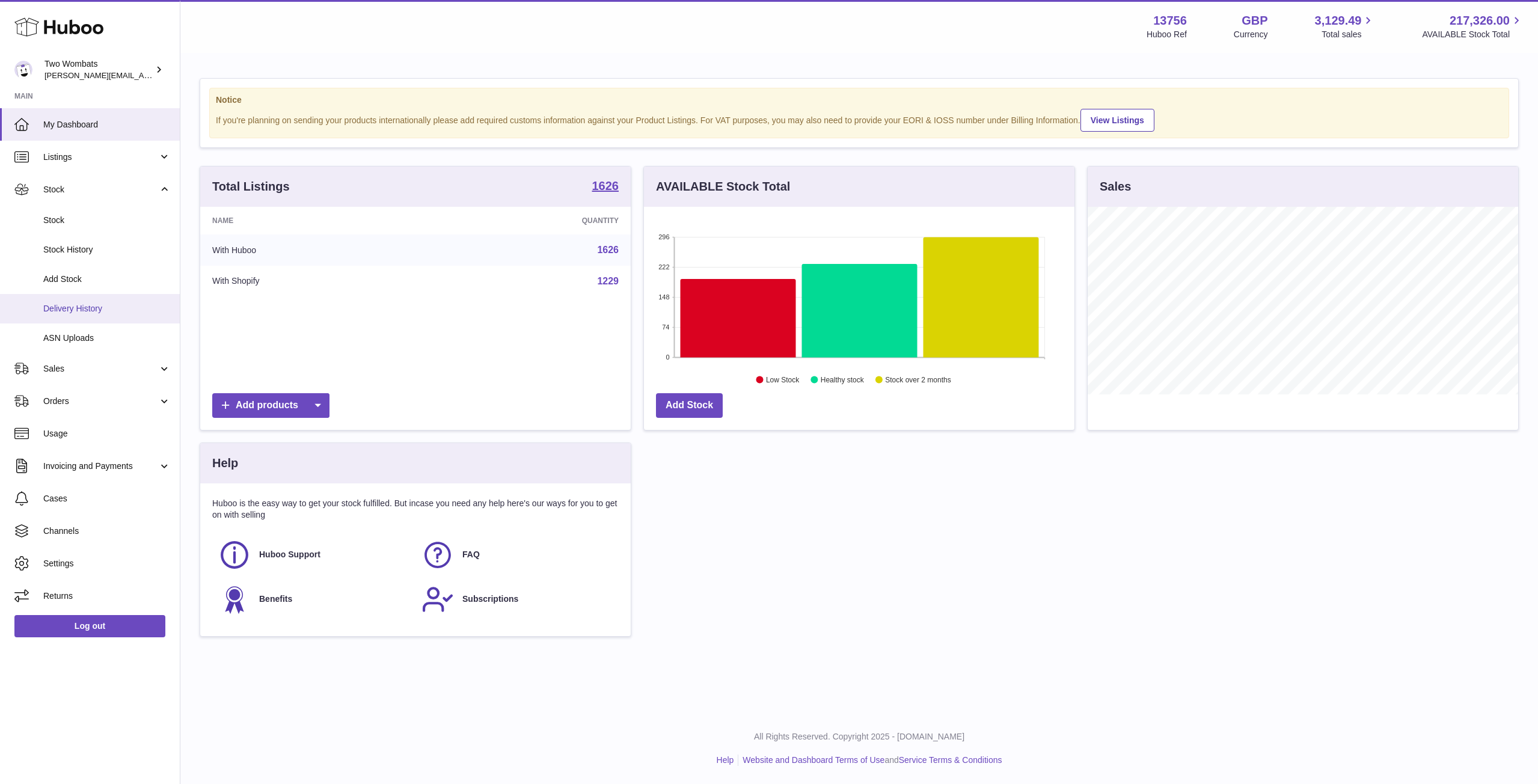
click at [99, 312] on span "Delivery History" at bounding box center [107, 308] width 127 height 12
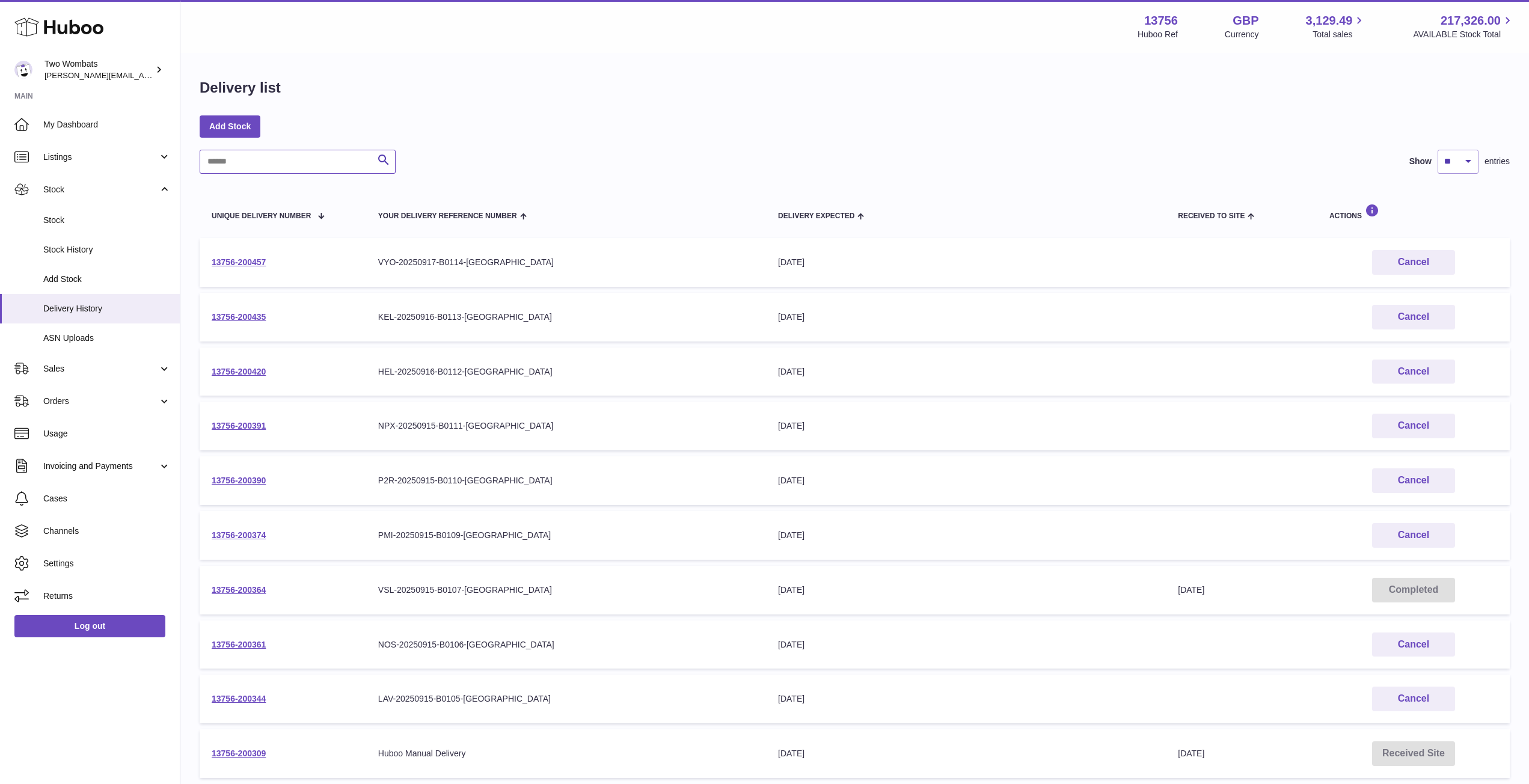
click at [252, 173] on input "text" at bounding box center [297, 161] width 196 height 24
paste input "**********"
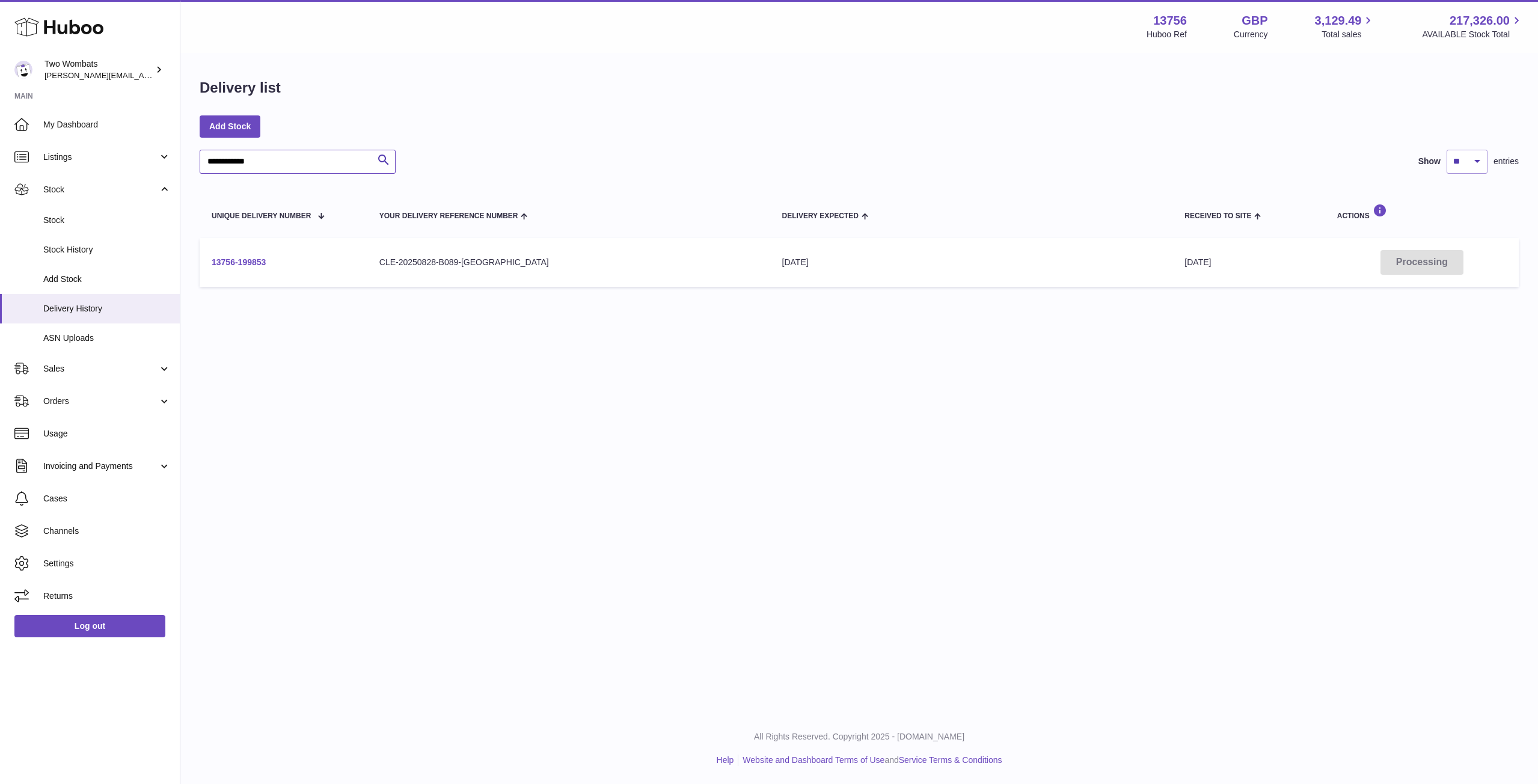
type input "**********"
click at [245, 260] on link "13756-199853" at bounding box center [238, 261] width 54 height 10
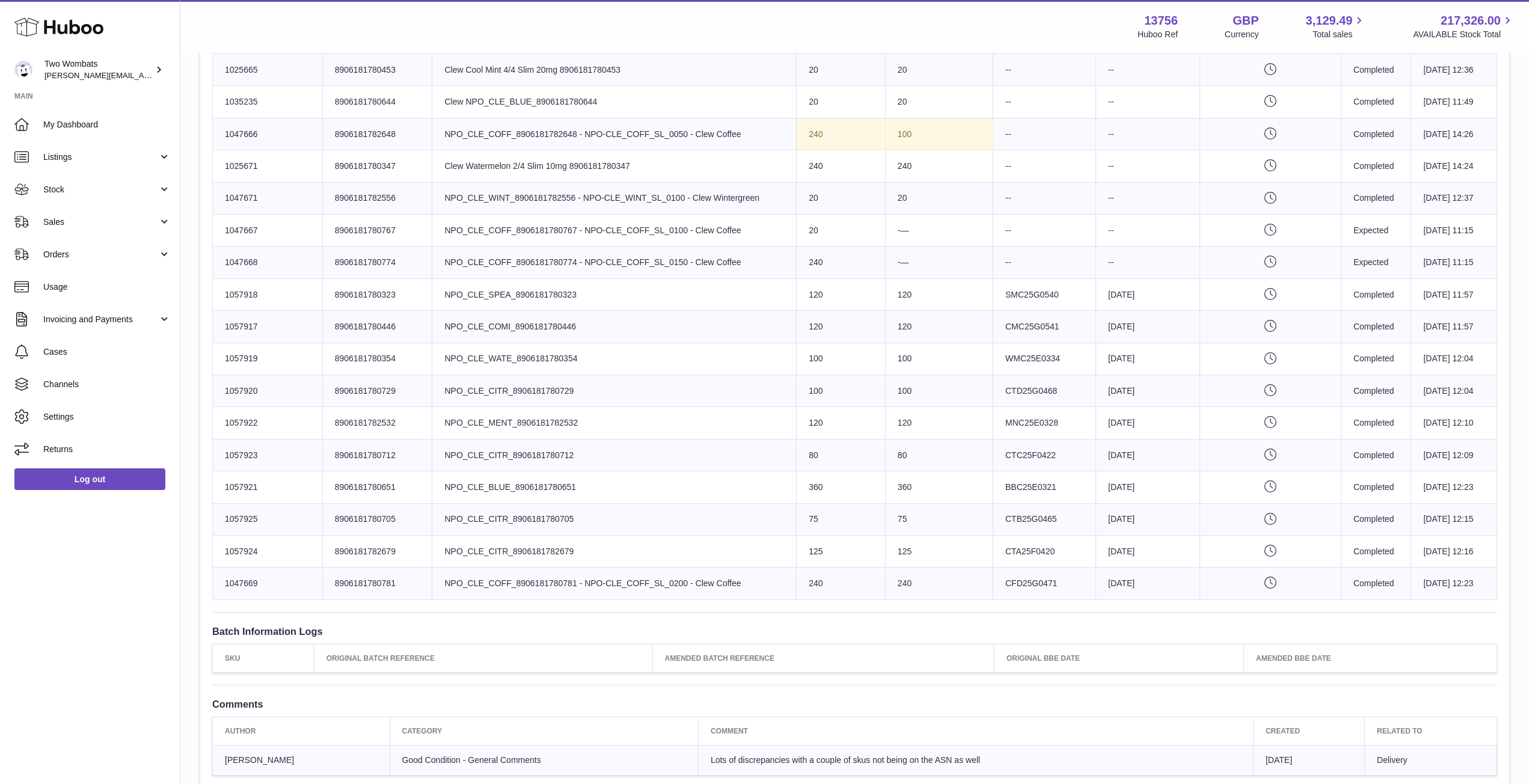
scroll to position [630, 0]
drag, startPoint x: 225, startPoint y: 484, endPoint x: 269, endPoint y: 484, distance: 44.0
click at [269, 484] on td "Huboo SKU Number 1057921" at bounding box center [268, 488] width 110 height 32
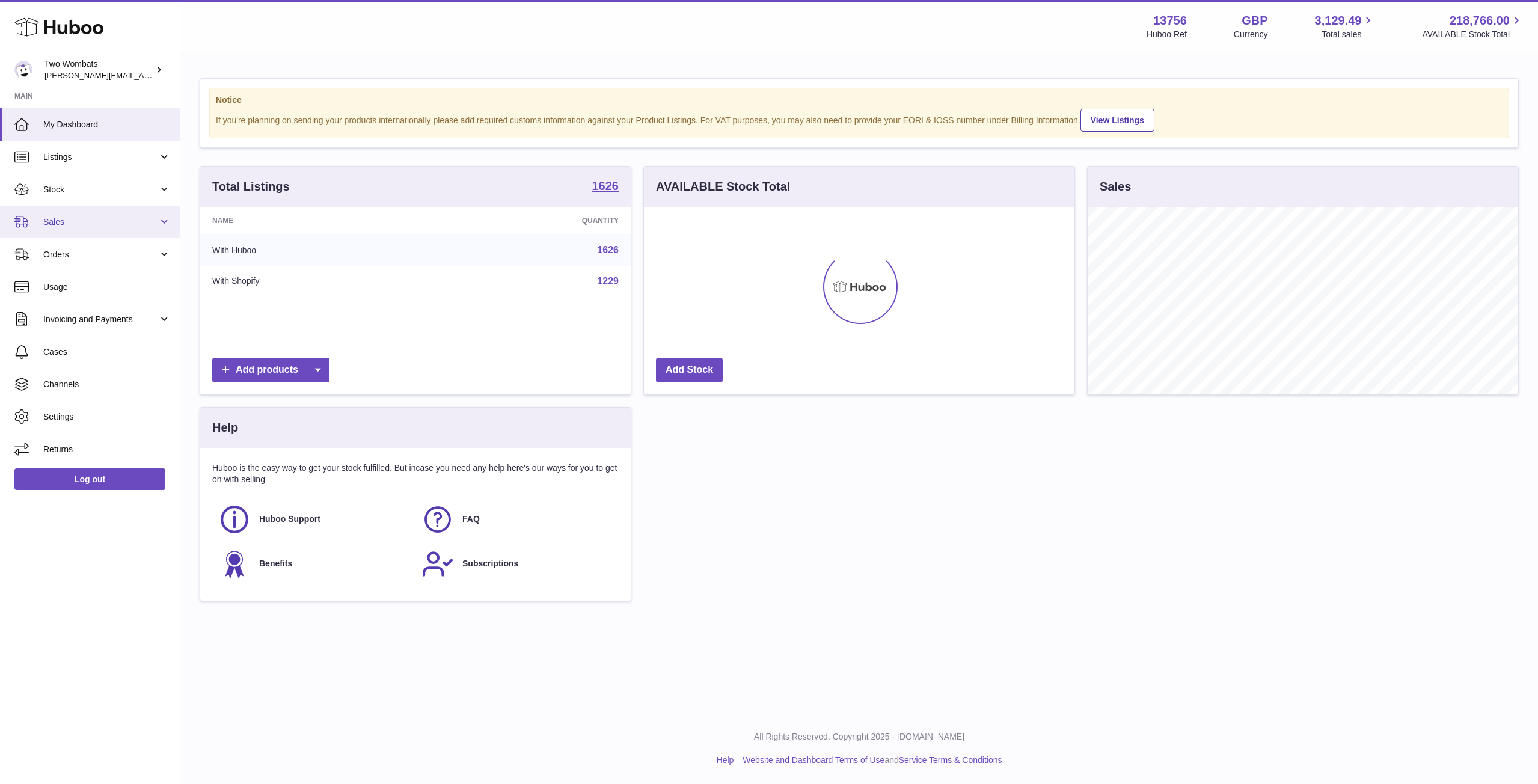
scroll to position [188, 431]
click at [163, 197] on link "Stock" at bounding box center [90, 189] width 180 height 32
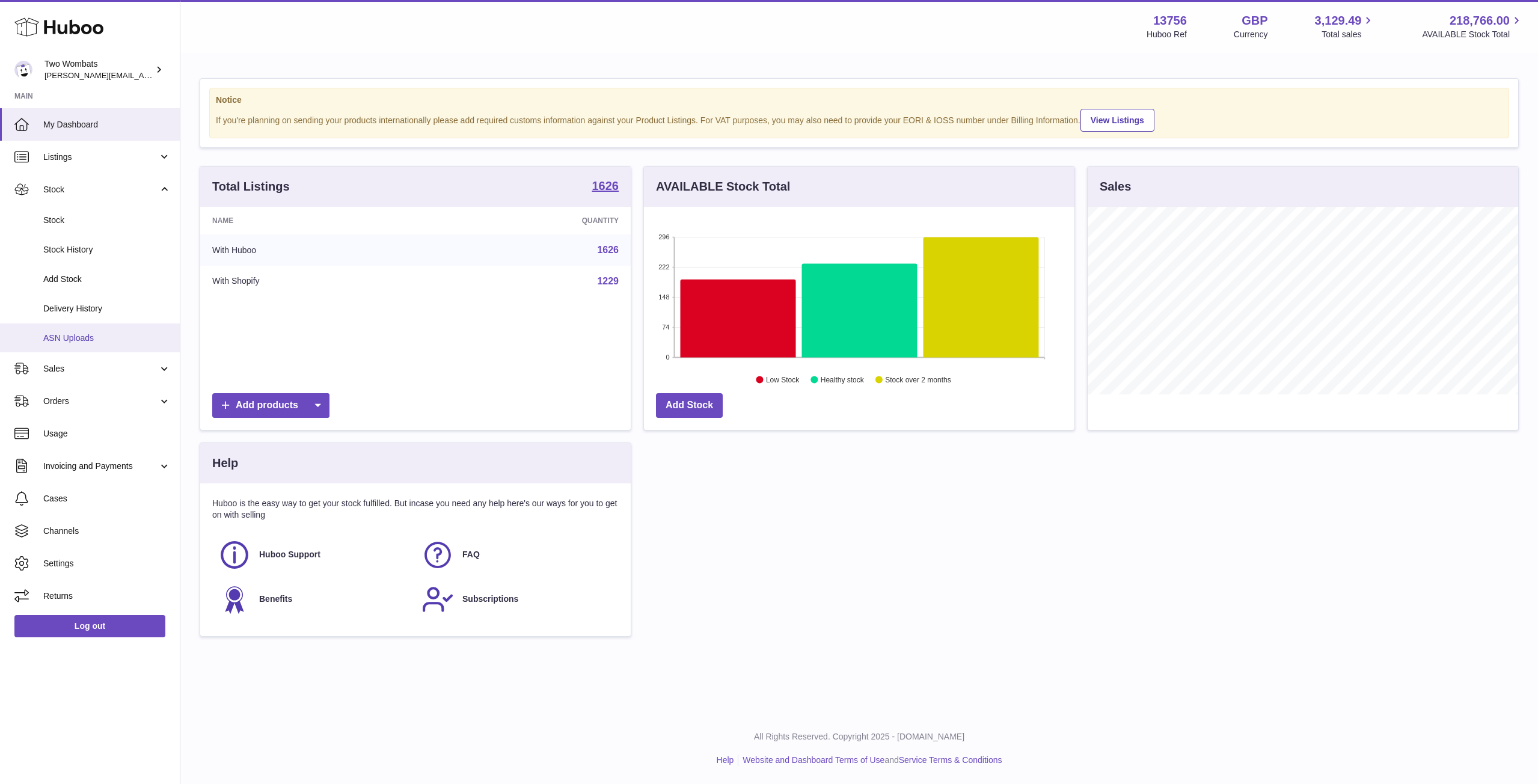
click at [97, 335] on span "ASN Uploads" at bounding box center [107, 337] width 127 height 12
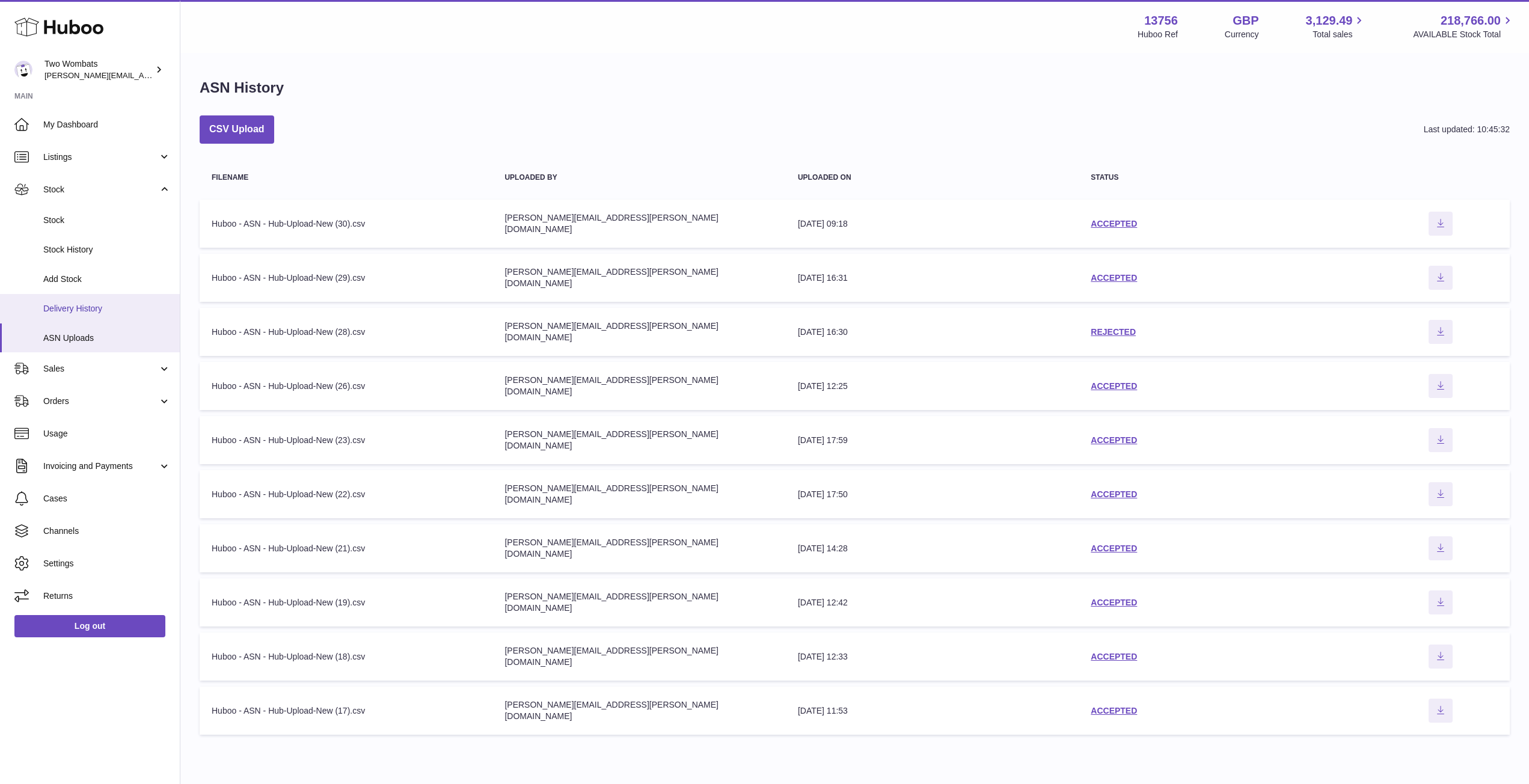
click at [97, 308] on span "Delivery History" at bounding box center [107, 308] width 127 height 12
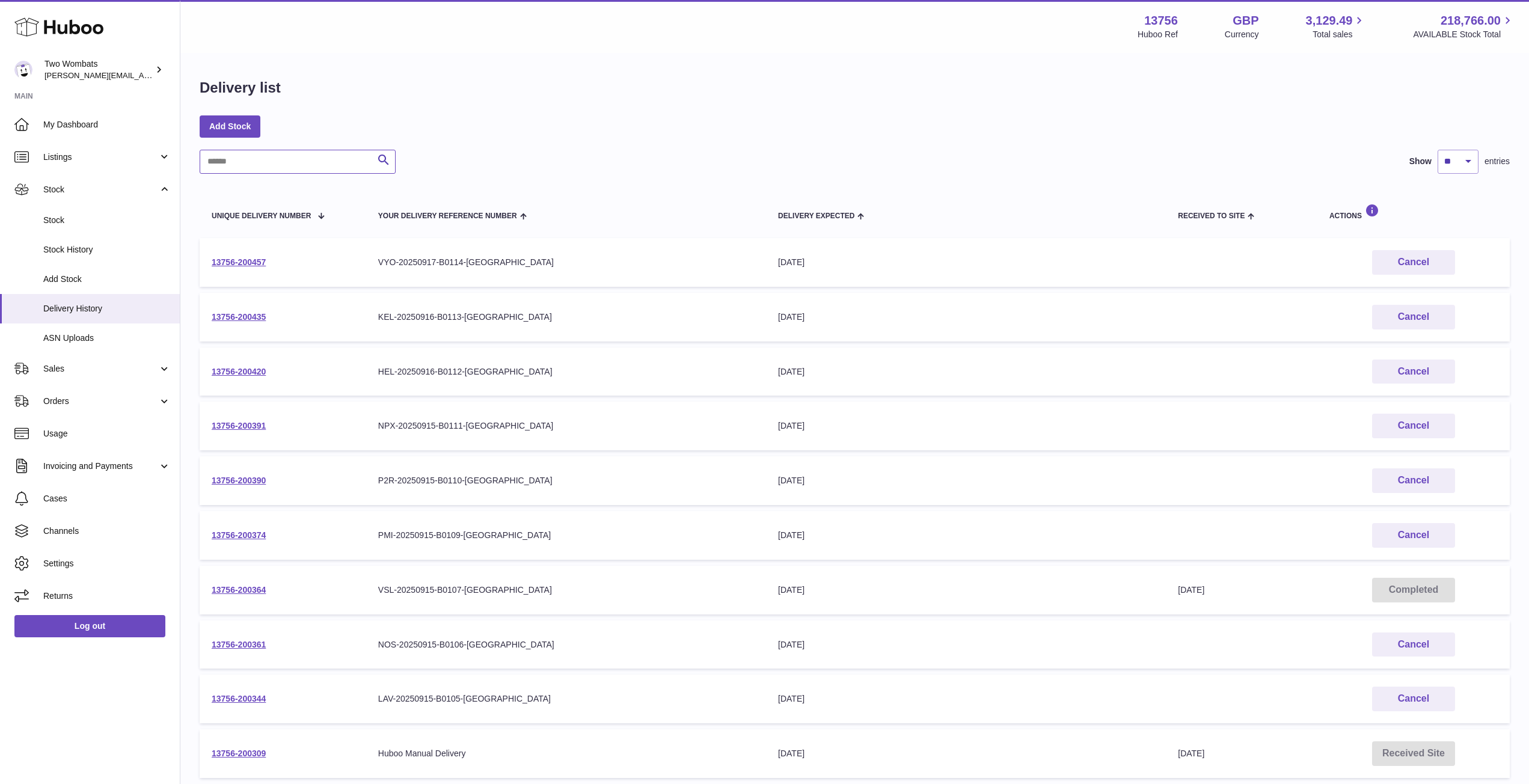
click at [241, 166] on input "text" at bounding box center [297, 161] width 196 height 24
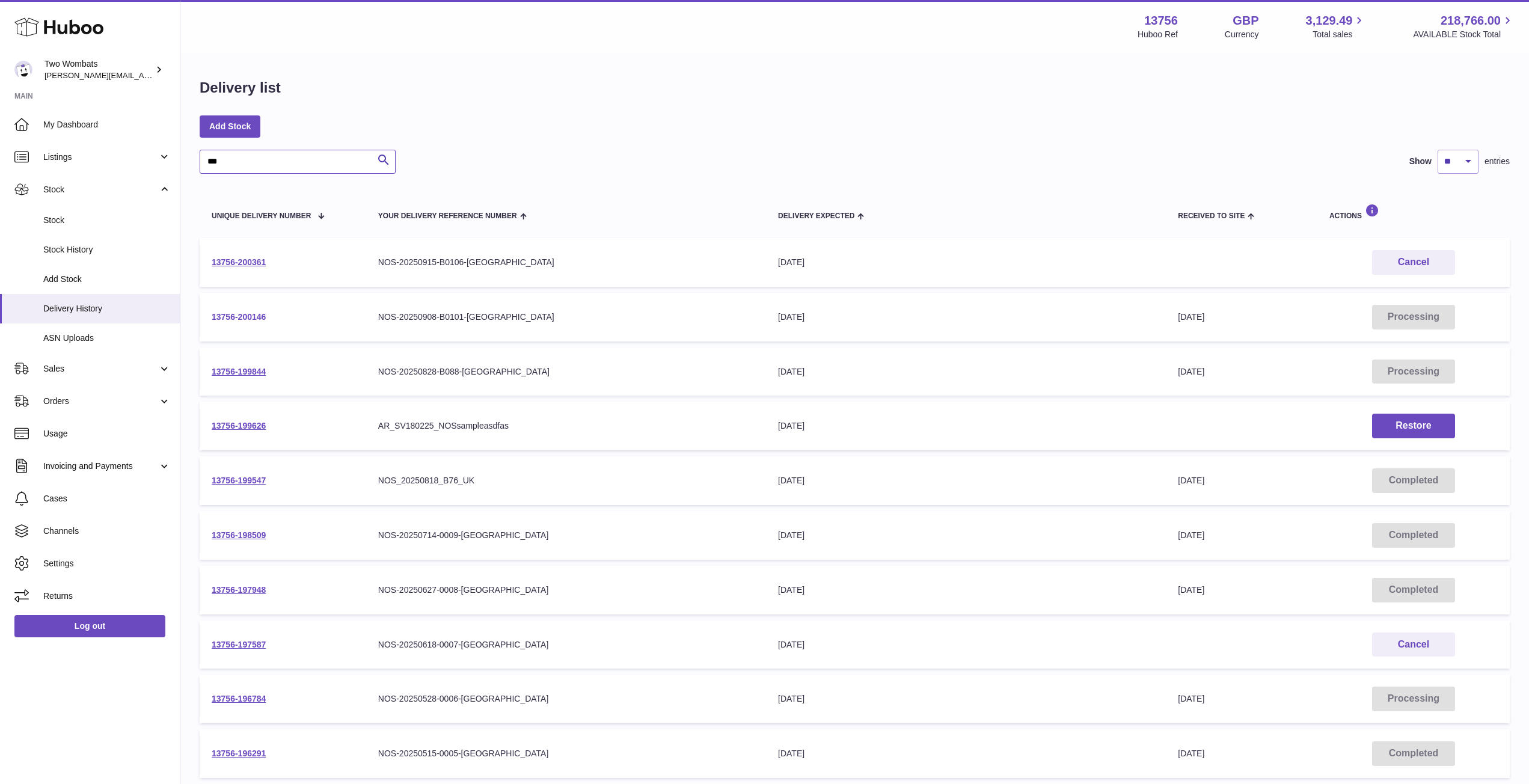
type input "***"
click at [250, 312] on link "13756-200146" at bounding box center [238, 317] width 54 height 10
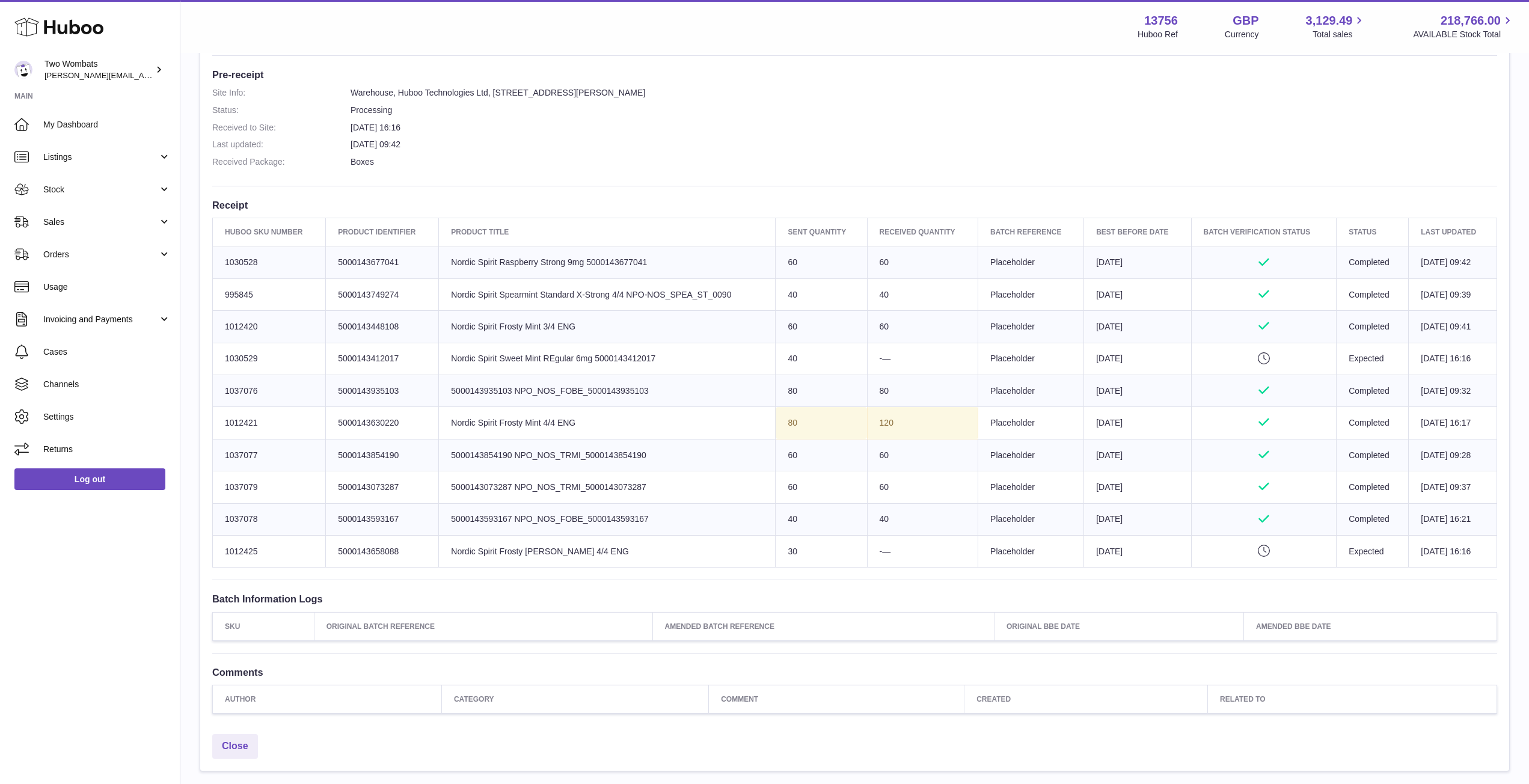
scroll to position [311, 0]
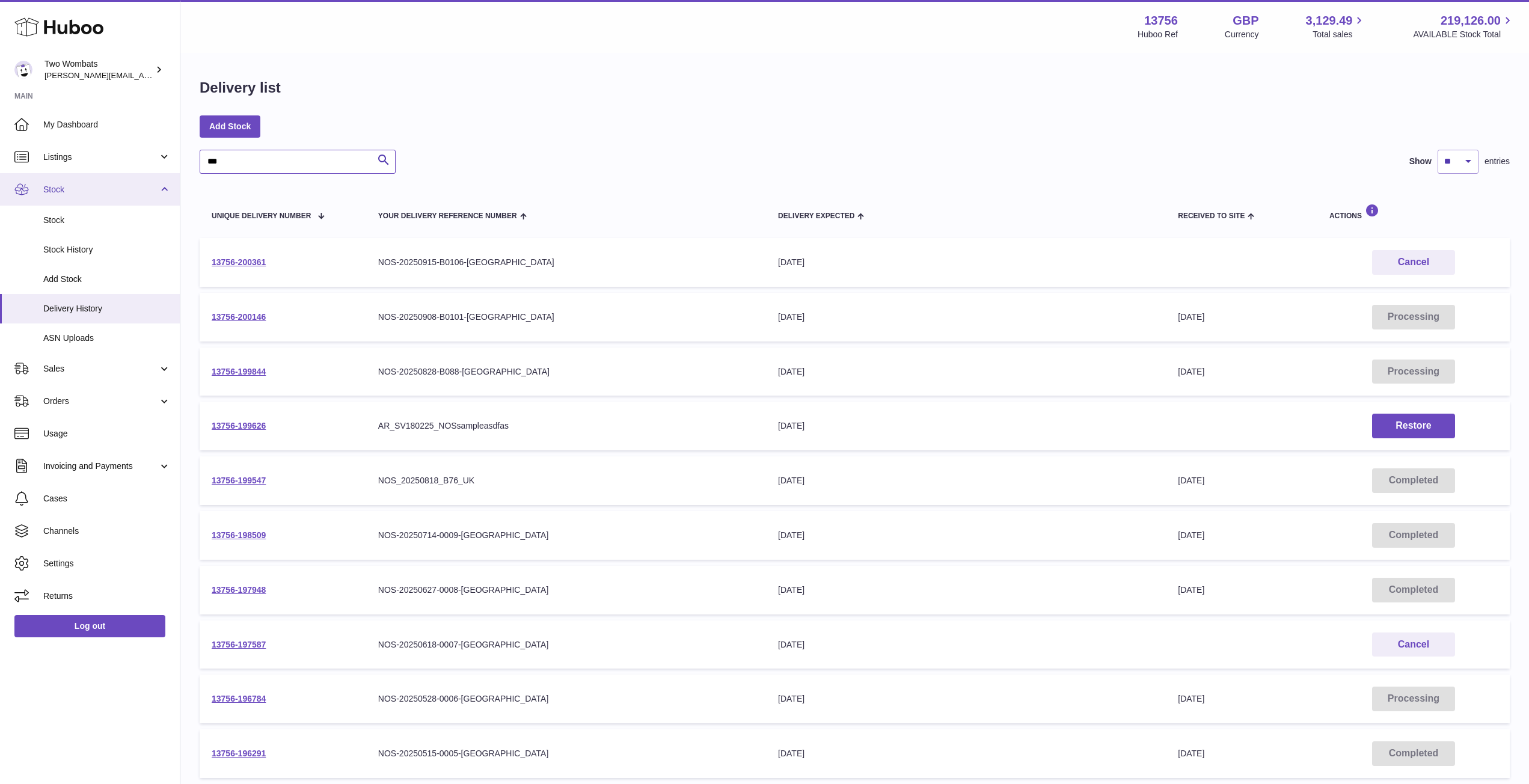
drag, startPoint x: 244, startPoint y: 163, endPoint x: 78, endPoint y: 177, distance: 166.6
click at [78, 177] on div "Huboo Two Wombats [PERSON_NAME][EMAIL_ADDRESS][PERSON_NAME][DOMAIN_NAME] Main M…" at bounding box center [764, 455] width 1529 height 909
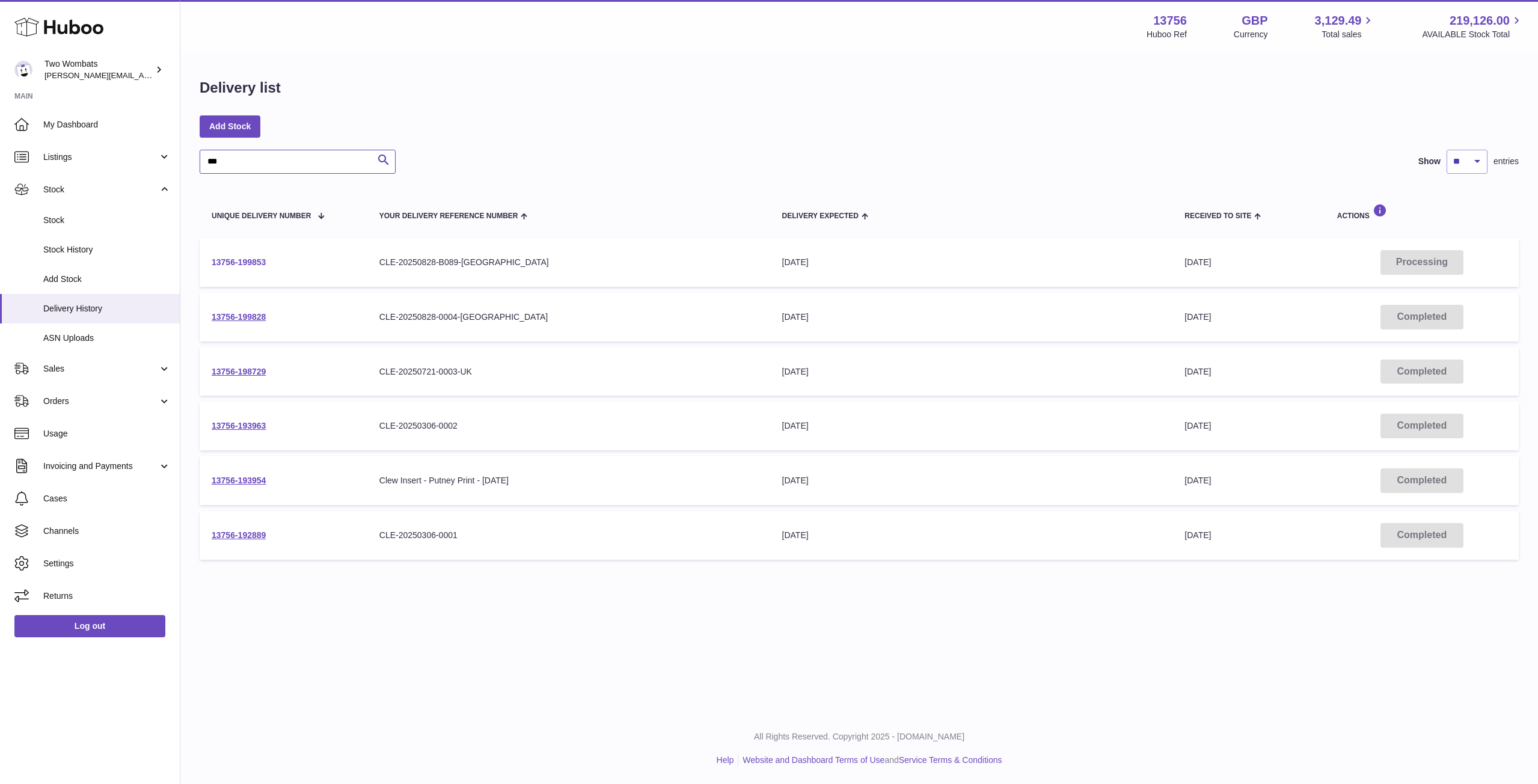
type input "***"
click at [252, 258] on link "13756-199853" at bounding box center [238, 261] width 54 height 10
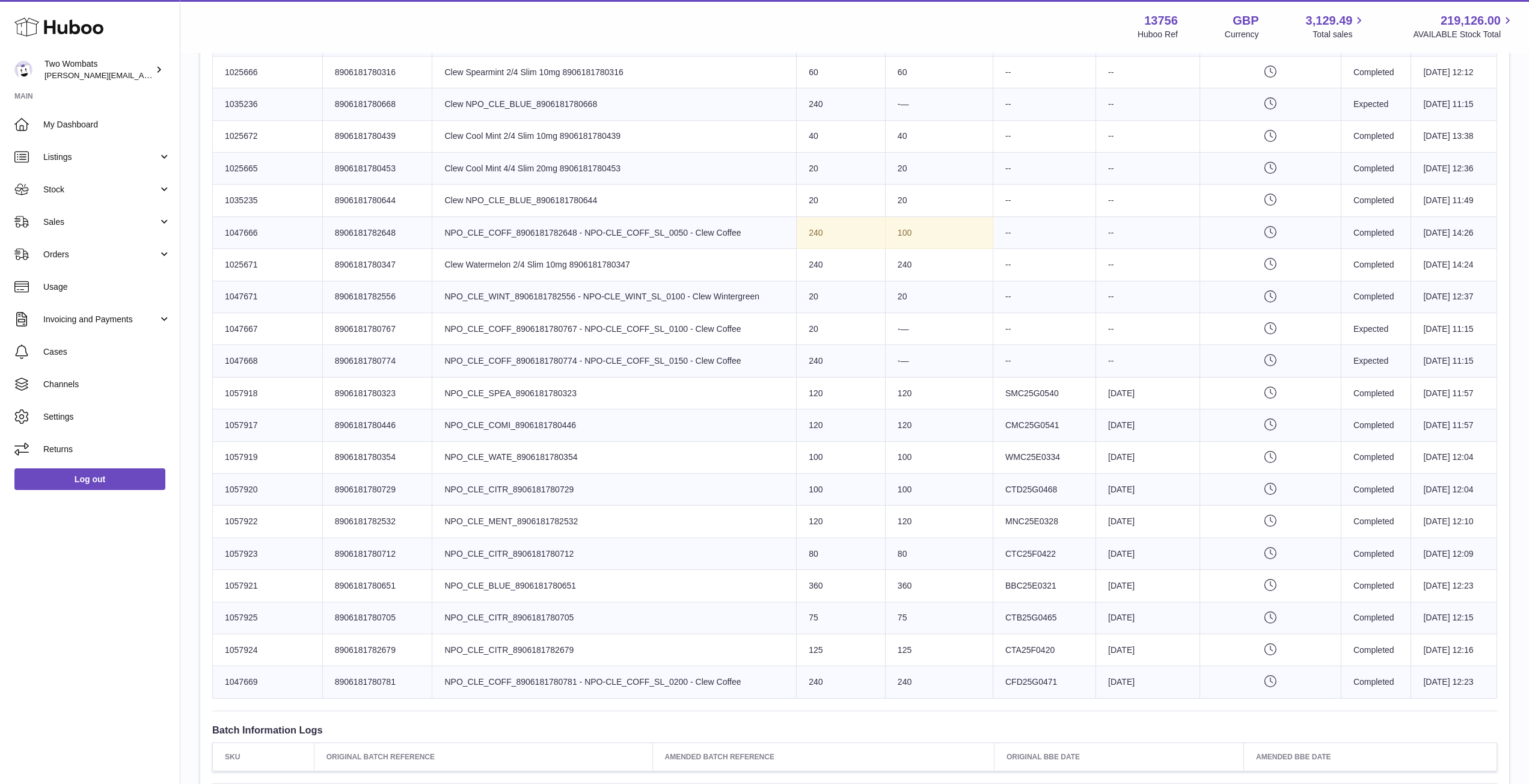
scroll to position [530, 0]
click at [743, 235] on td "Product title NPO_CLE_COFF_8906181782648 - NPO-CLE_COFF_SL_0050 - Clew Coffee" at bounding box center [614, 234] width 364 height 32
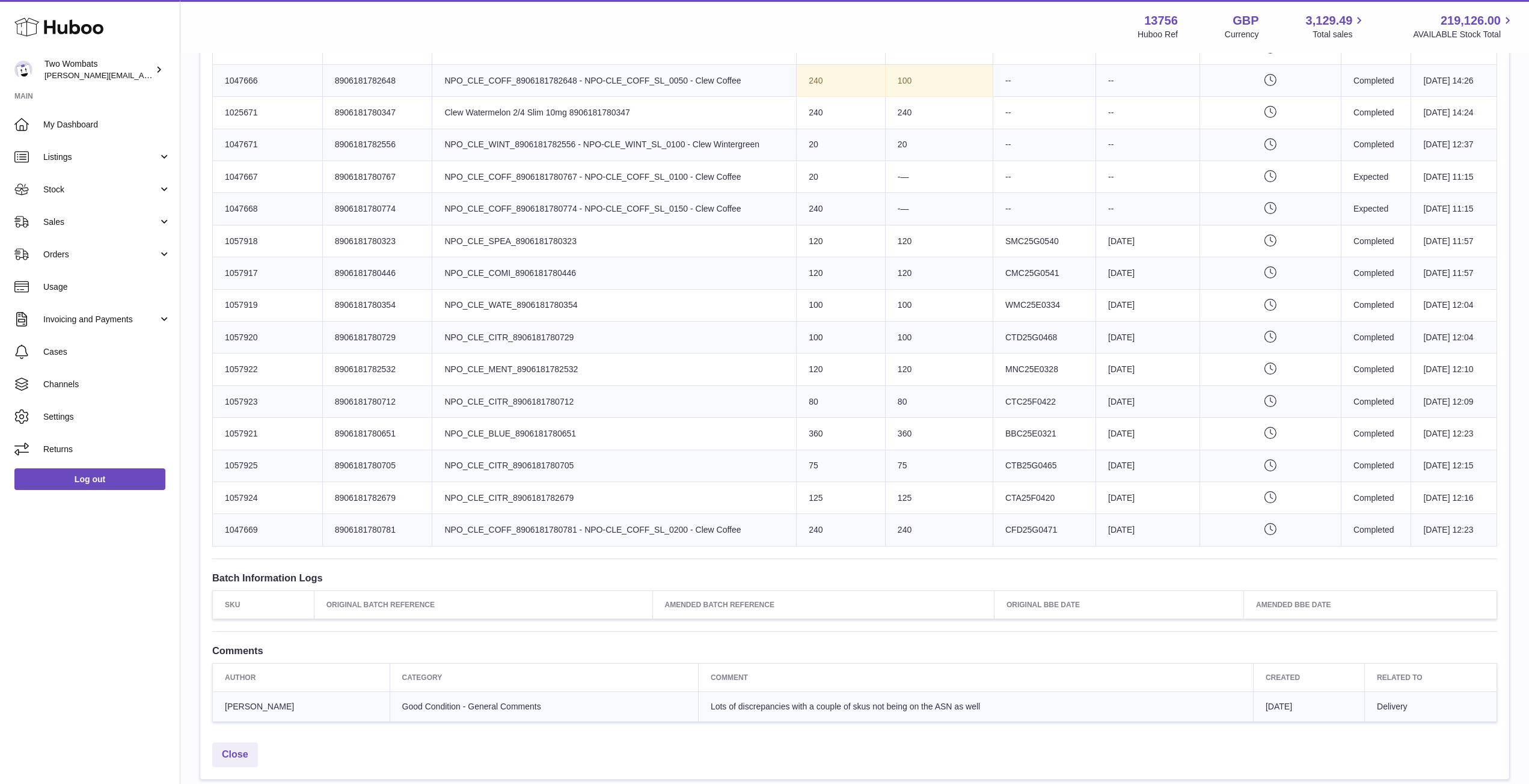
scroll to position [686, 0]
drag, startPoint x: 571, startPoint y: 528, endPoint x: 437, endPoint y: 522, distance: 134.1
click at [437, 522] on td "Product title NPO_CLE_COFF_8906181780781 - NPO-CLE_COFF_SL_0200 - Clew Coffee" at bounding box center [614, 529] width 364 height 32
copy td "NPO_CLE_COFF_8906181780781"
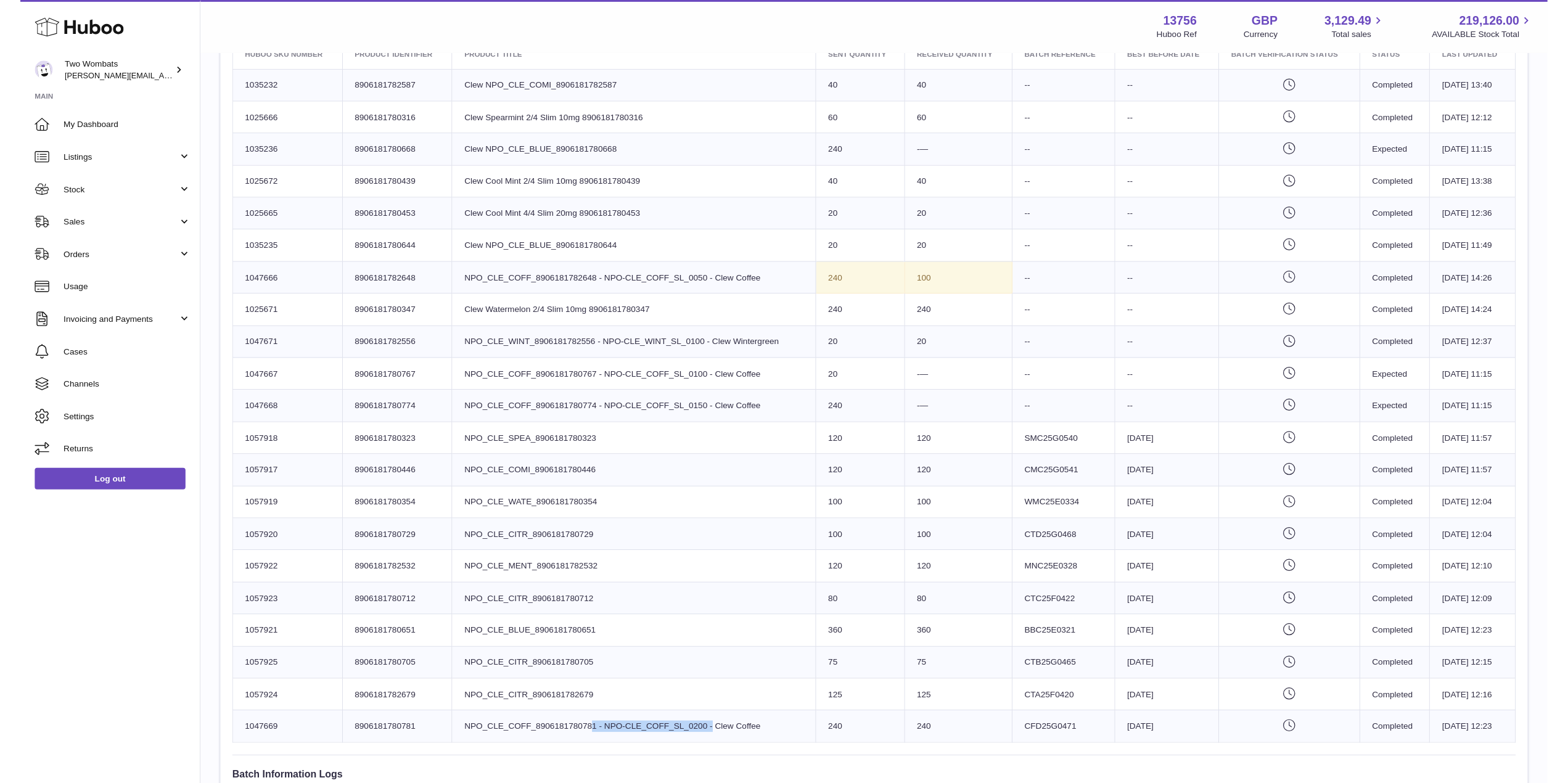
scroll to position [0, 0]
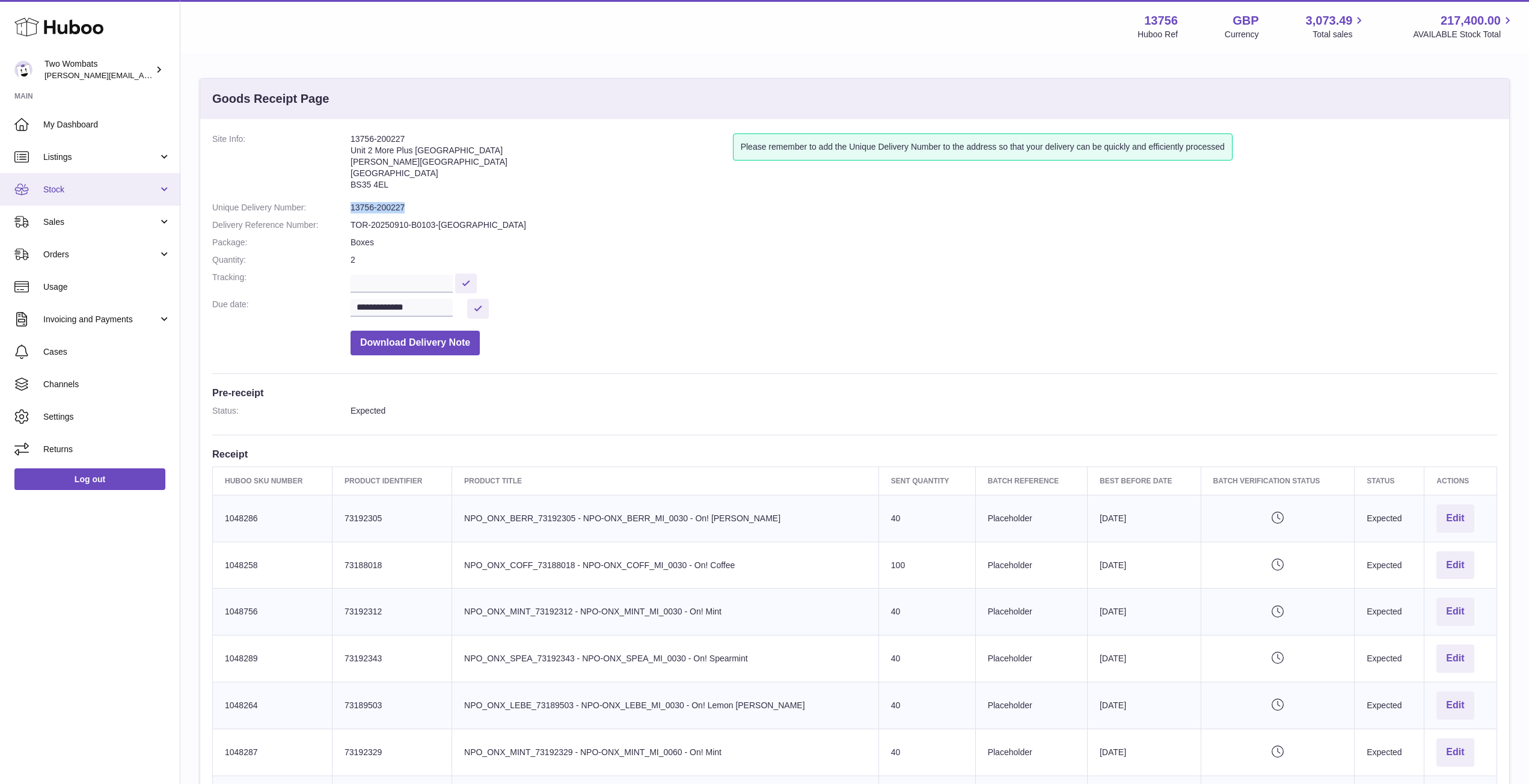
click at [152, 192] on span "Stock" at bounding box center [100, 189] width 115 height 12
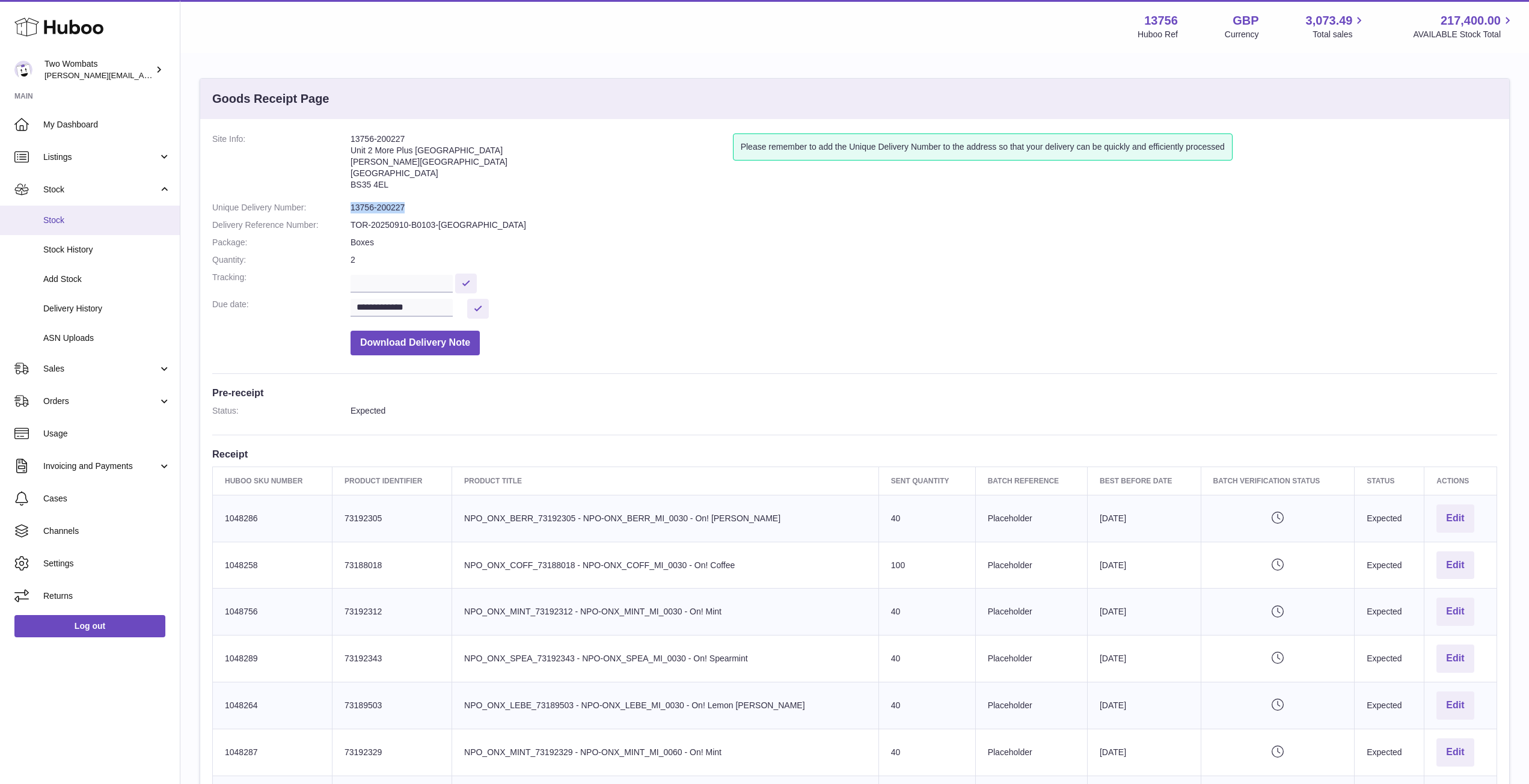
click at [97, 223] on span "Stock" at bounding box center [107, 220] width 127 height 12
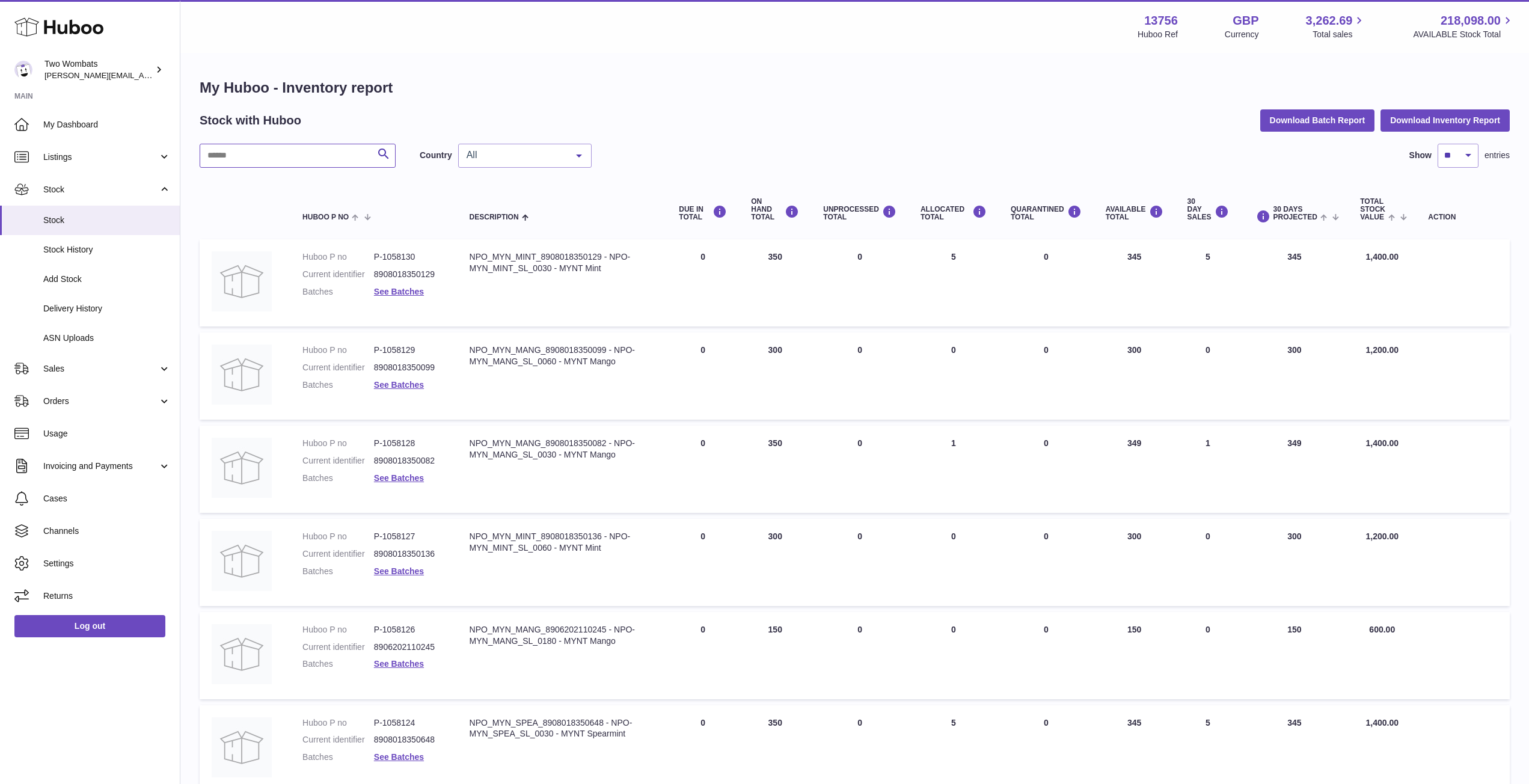
click at [270, 157] on input "text" at bounding box center [297, 155] width 196 height 24
type input "****"
drag, startPoint x: 602, startPoint y: 257, endPoint x: 458, endPoint y: 246, distance: 144.4
click at [458, 246] on td "Description NPO_MYN_MINT_8908018350129 - NPO-MYN_MINT_SL_0030 - MYNT Mint" at bounding box center [562, 282] width 209 height 87
copy div "NPO_MYN_MINT_8908018350129"
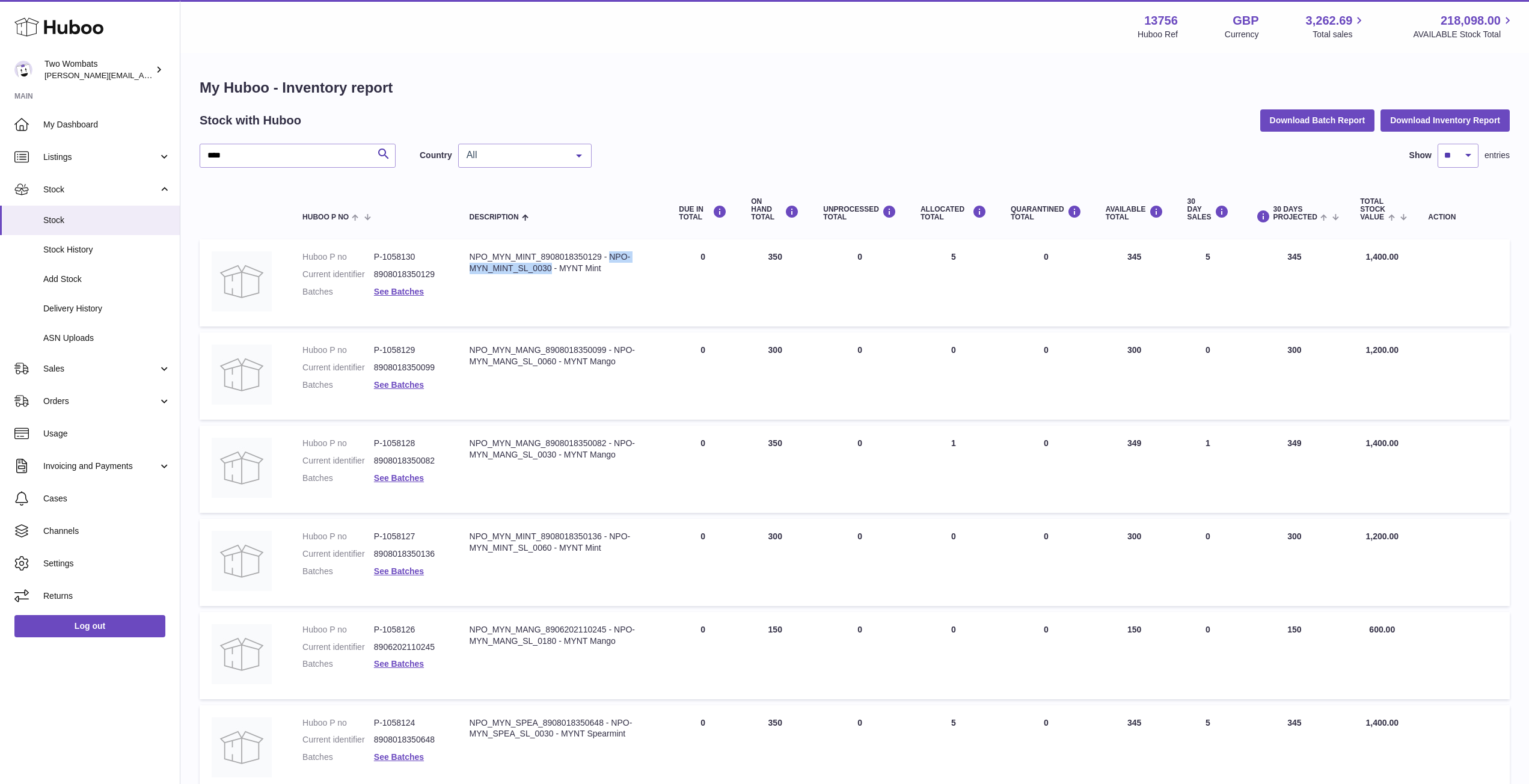
drag, startPoint x: 550, startPoint y: 268, endPoint x: 609, endPoint y: 257, distance: 60.0
click at [609, 257] on div "NPO_MYN_MINT_8908018350129 - NPO-MYN_MINT_SL_0030 - MYNT Mint" at bounding box center [562, 263] width 186 height 23
copy div "NPO-MYN_MINT_SL_0030"
drag, startPoint x: 414, startPoint y: 255, endPoint x: 384, endPoint y: 255, distance: 30.0
click at [384, 255] on dd "P-1058130" at bounding box center [410, 257] width 72 height 12
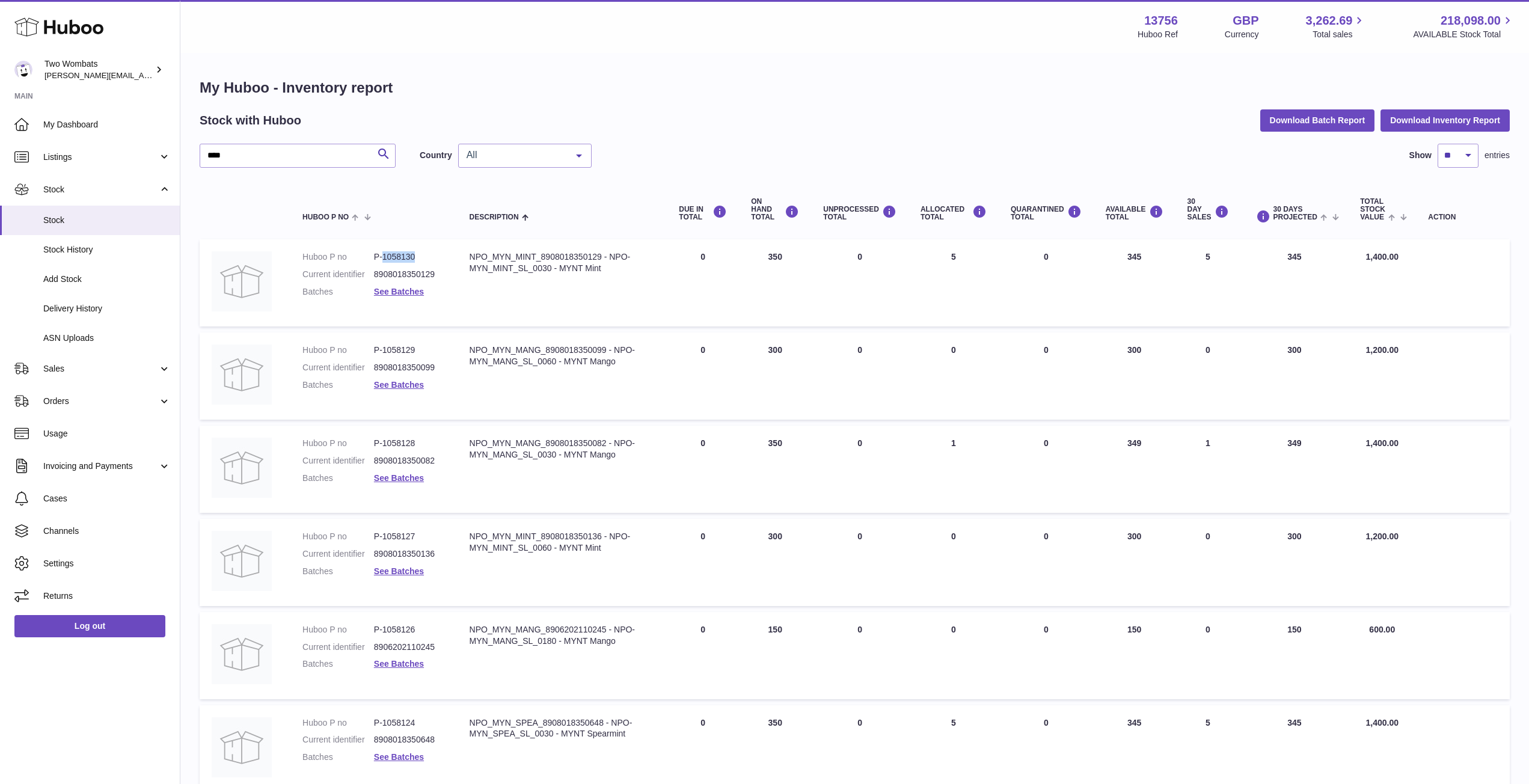
copy dd "1058130"
drag, startPoint x: 605, startPoint y: 351, endPoint x: 469, endPoint y: 346, distance: 136.1
click at [469, 346] on div "NPO_MYN_MANG_8908018350099 - NPO-MYN_MANG_SL_0060 - MYNT Mango" at bounding box center [562, 356] width 186 height 23
copy div "NPO_MYN_MANG_8908018350099"
drag, startPoint x: 555, startPoint y: 362, endPoint x: 613, endPoint y: 350, distance: 59.2
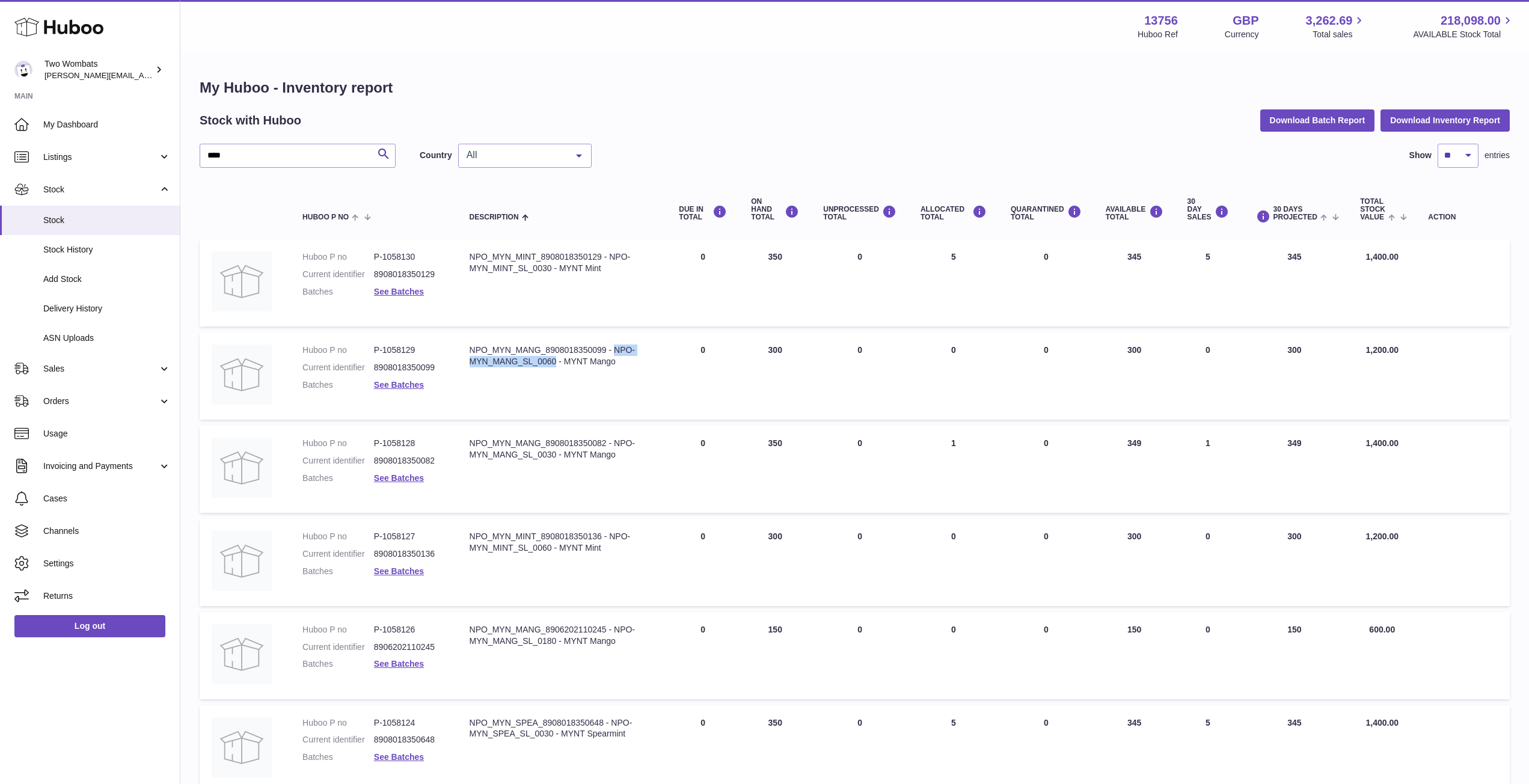
click at [613, 350] on div "NPO_MYN_MANG_8908018350099 - NPO-MYN_MANG_SL_0060 - MYNT Mango" at bounding box center [562, 356] width 186 height 23
copy div "NPO-MYN_MANG_SL_0060"
drag, startPoint x: 415, startPoint y: 350, endPoint x: 383, endPoint y: 348, distance: 32.1
click at [383, 348] on dd "P-1058129" at bounding box center [410, 350] width 72 height 12
copy dd "1058129"
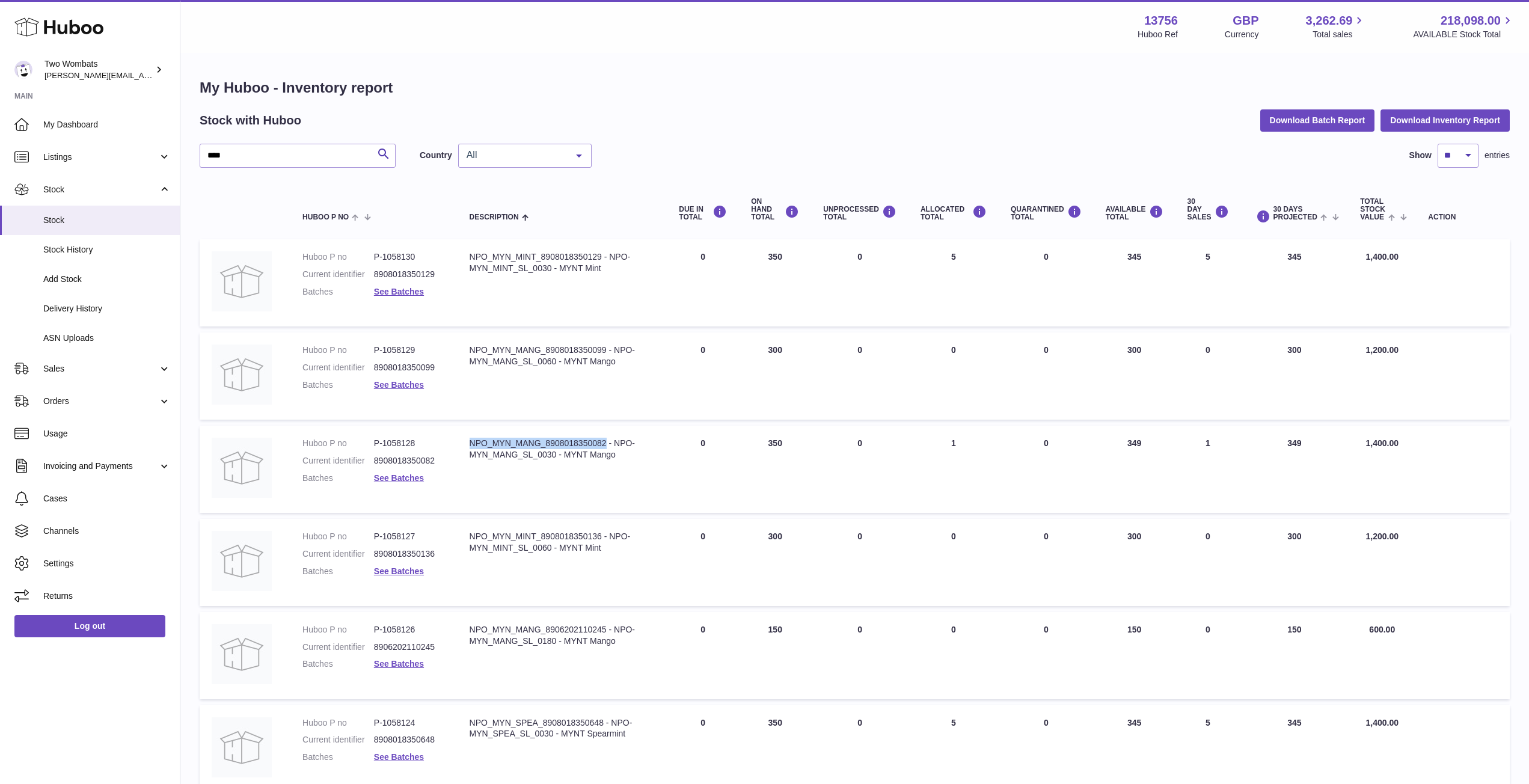
drag, startPoint x: 605, startPoint y: 443, endPoint x: 459, endPoint y: 443, distance: 146.0
click at [459, 443] on td "Description NPO_MYN_MANG_8908018350082 - NPO-MYN_MANG_SL_0030 - MYNT Mango" at bounding box center [562, 468] width 209 height 87
copy div "NPO_MYN_MANG_8908018350082"
drag, startPoint x: 616, startPoint y: 440, endPoint x: 555, endPoint y: 454, distance: 62.6
click at [555, 454] on div "NPO_MYN_MANG_8908018350082 - NPO-MYN_MANG_SL_0030 - MYNT Mango" at bounding box center [562, 449] width 186 height 23
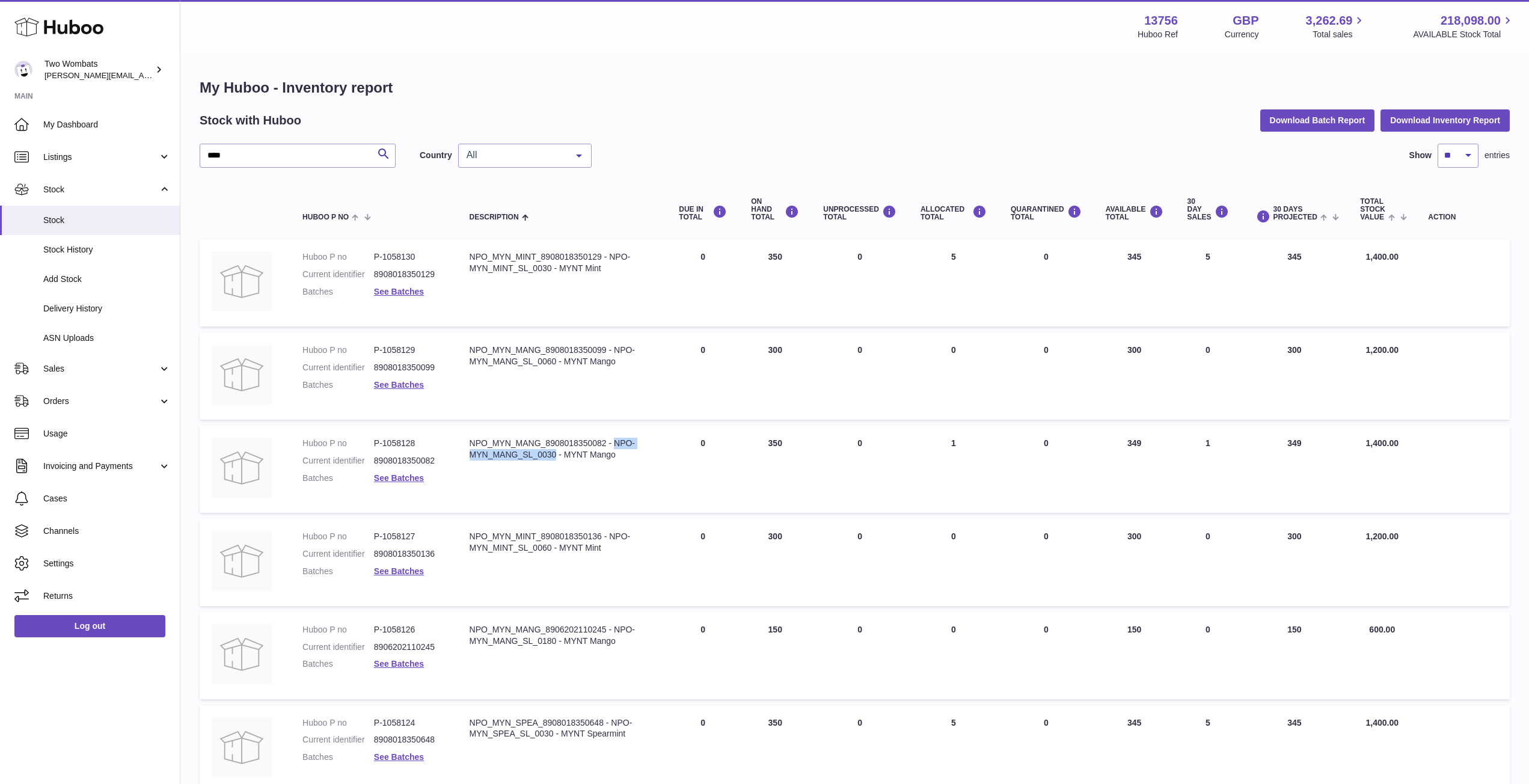
copy div "NPO-MYN_MANG_SL_0030"
drag, startPoint x: 414, startPoint y: 445, endPoint x: 383, endPoint y: 444, distance: 31.0
click at [383, 444] on dd "P-1058128" at bounding box center [410, 443] width 72 height 12
copy dd "1058128"
drag, startPoint x: 601, startPoint y: 536, endPoint x: 465, endPoint y: 533, distance: 136.0
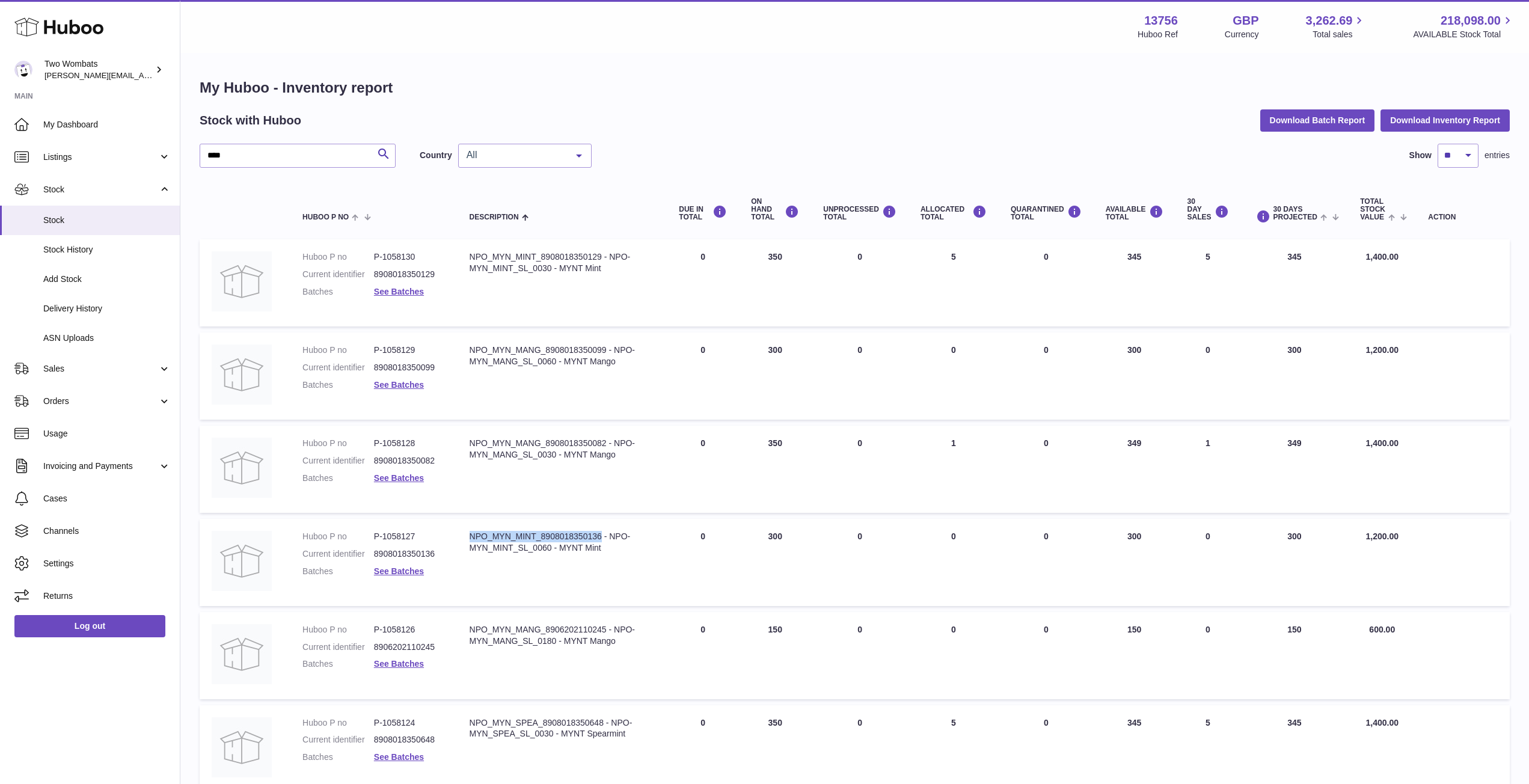
click at [465, 533] on td "Description NPO_MYN_MINT_8908018350136 - NPO-MYN_MINT_SL_0060 - MYNT Mint" at bounding box center [562, 562] width 209 height 87
copy div "NPO_MYN_MINT_8908018350136"
drag, startPoint x: 551, startPoint y: 548, endPoint x: 611, endPoint y: 532, distance: 62.1
click at [611, 532] on div "NPO_MYN_MINT_8908018350136 - NPO-MYN_MINT_SL_0060 - MYNT Mint" at bounding box center [562, 542] width 186 height 23
drag, startPoint x: 414, startPoint y: 534, endPoint x: 382, endPoint y: 535, distance: 32.0
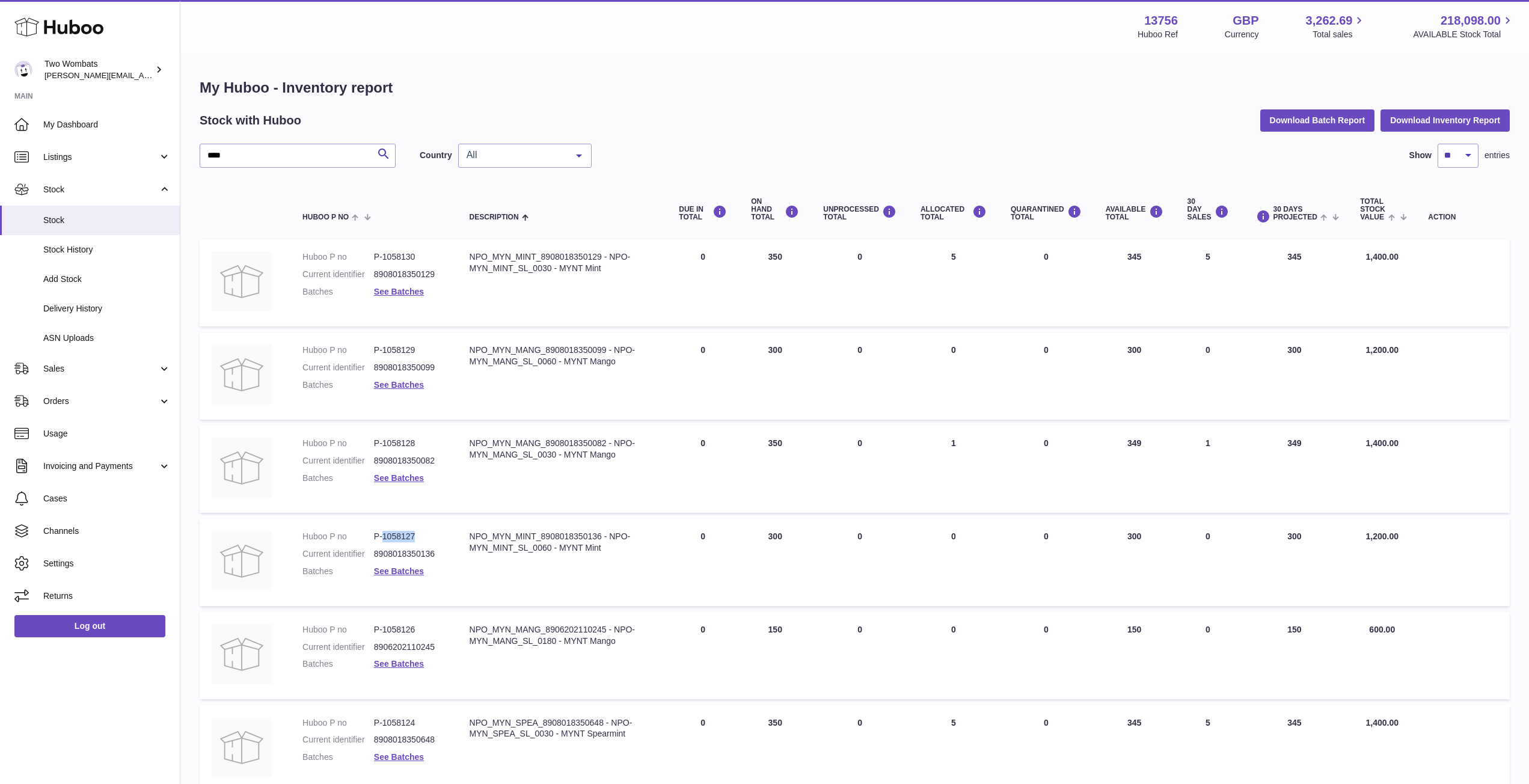
click at [382, 535] on dd "P-1058127" at bounding box center [410, 536] width 72 height 12
drag, startPoint x: 555, startPoint y: 640, endPoint x: 614, endPoint y: 630, distance: 59.8
click at [614, 630] on div "NPO_MYN_MANG_8906202110245 - NPO-MYN_MANG_SL_0180 - MYNT Mango" at bounding box center [562, 635] width 186 height 23
drag, startPoint x: 605, startPoint y: 628, endPoint x: 468, endPoint y: 626, distance: 137.0
click at [468, 626] on td "Description NPO_MYN_MANG_8906202110245 - NPO-MYN_MANG_SL_0180 - MYNT Mango" at bounding box center [562, 655] width 209 height 87
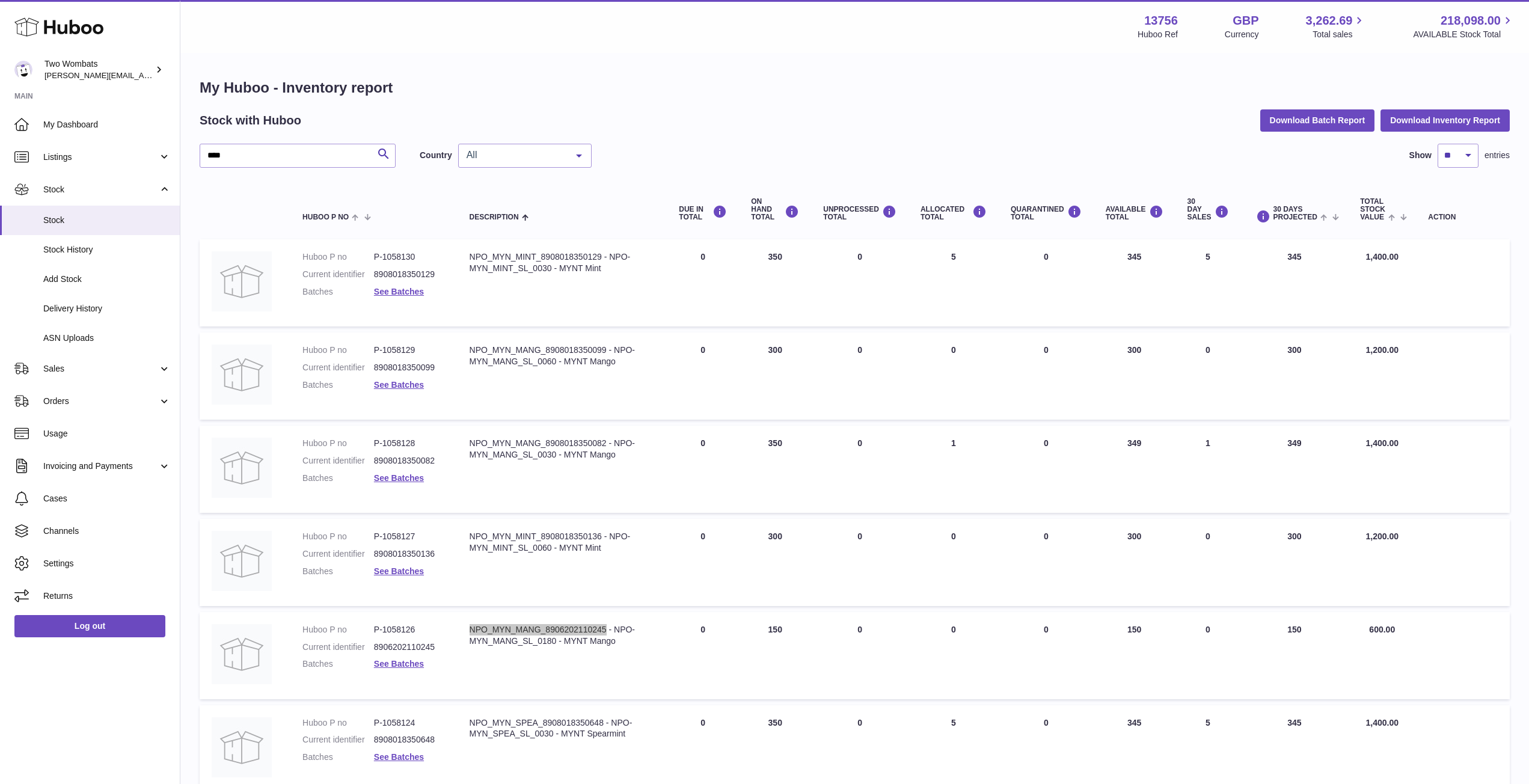
scroll to position [98, 0]
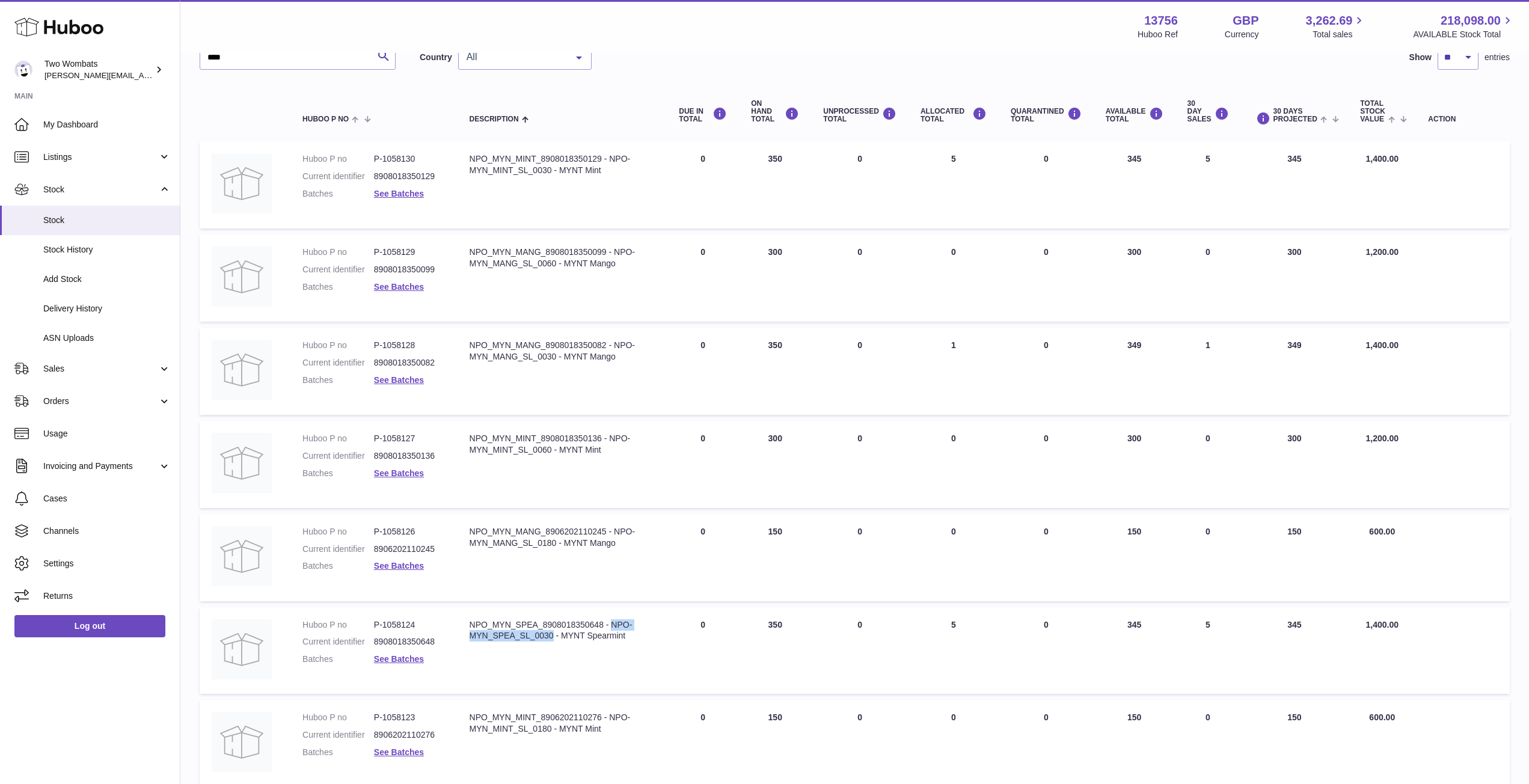
drag, startPoint x: 552, startPoint y: 635, endPoint x: 611, endPoint y: 624, distance: 60.0
click at [611, 624] on div "NPO_MYN_SPEA_8908018350648 - NPO-MYN_SPEA_SL_0030 - MYNT Spearmint" at bounding box center [562, 631] width 186 height 23
drag, startPoint x: 603, startPoint y: 625, endPoint x: 469, endPoint y: 622, distance: 134.0
click at [469, 622] on div "NPO_MYN_SPEA_8908018350648 - NPO-MYN_SPEA_SL_0030 - MYNT Spearmint" at bounding box center [562, 631] width 186 height 23
drag, startPoint x: 415, startPoint y: 624, endPoint x: 383, endPoint y: 623, distance: 32.0
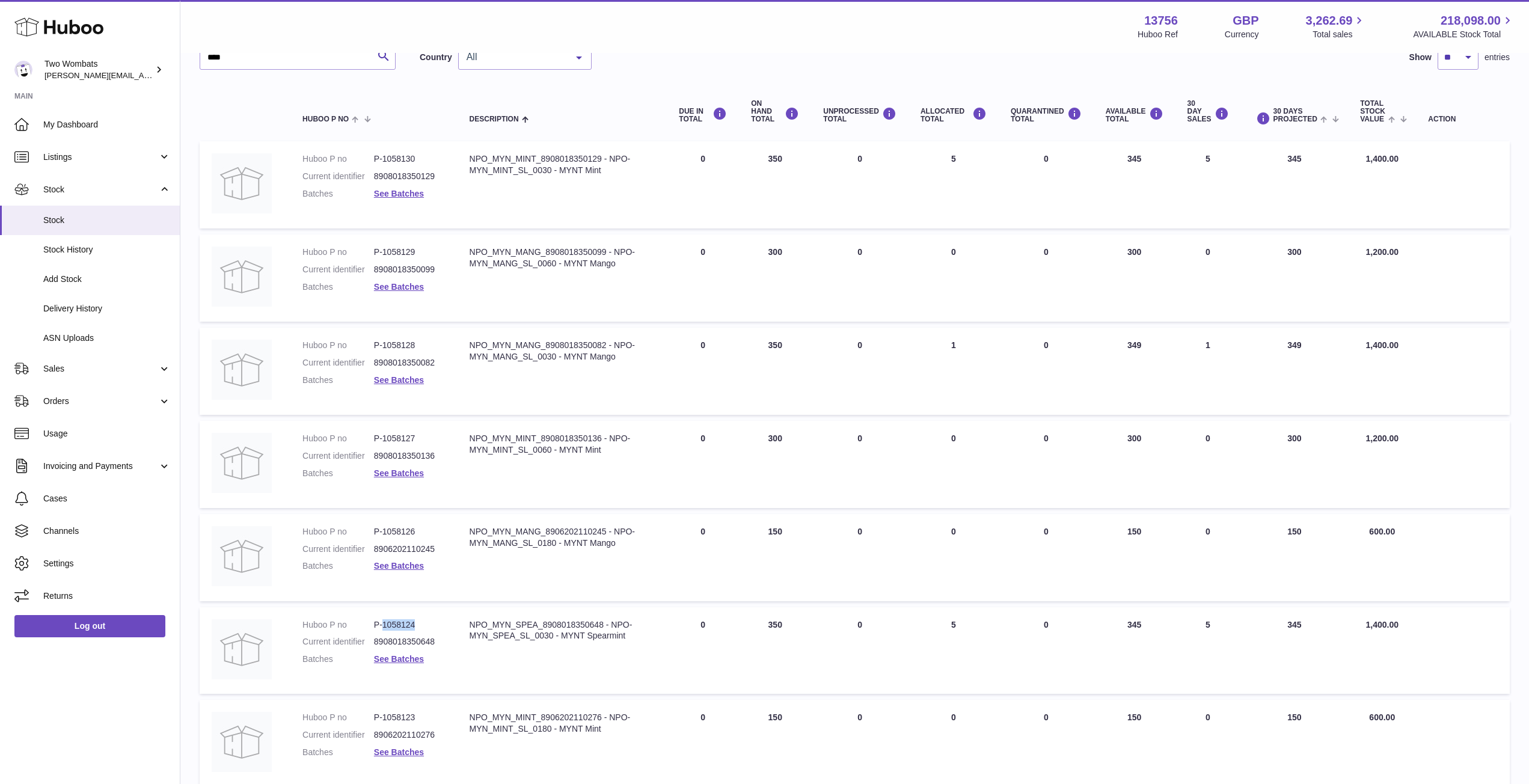
click at [383, 623] on dd "P-1058124" at bounding box center [410, 625] width 72 height 12
drag, startPoint x: 414, startPoint y: 529, endPoint x: 382, endPoint y: 530, distance: 32.0
click at [382, 530] on dd "P-1058126" at bounding box center [410, 532] width 72 height 12
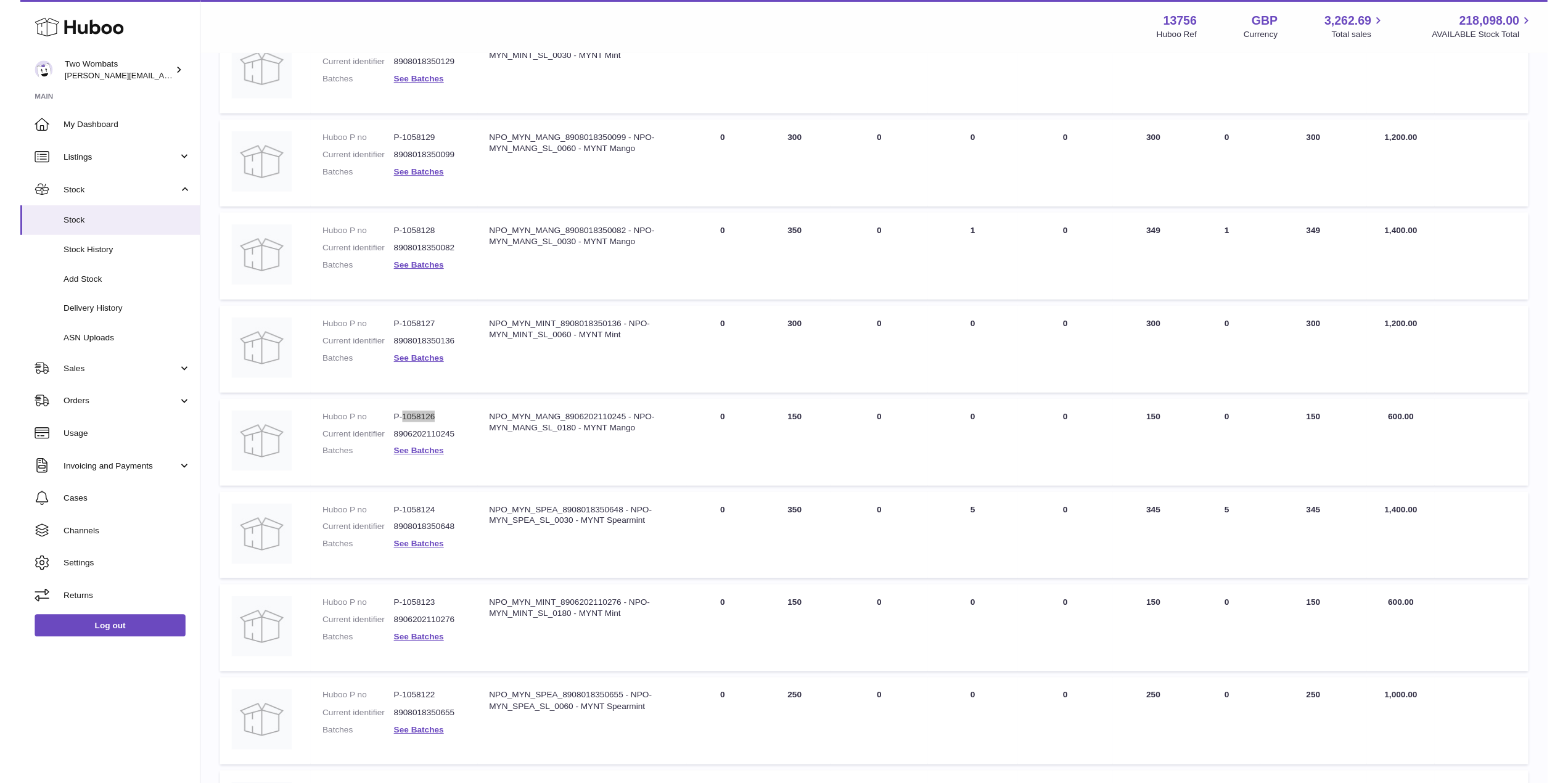
scroll to position [218, 0]
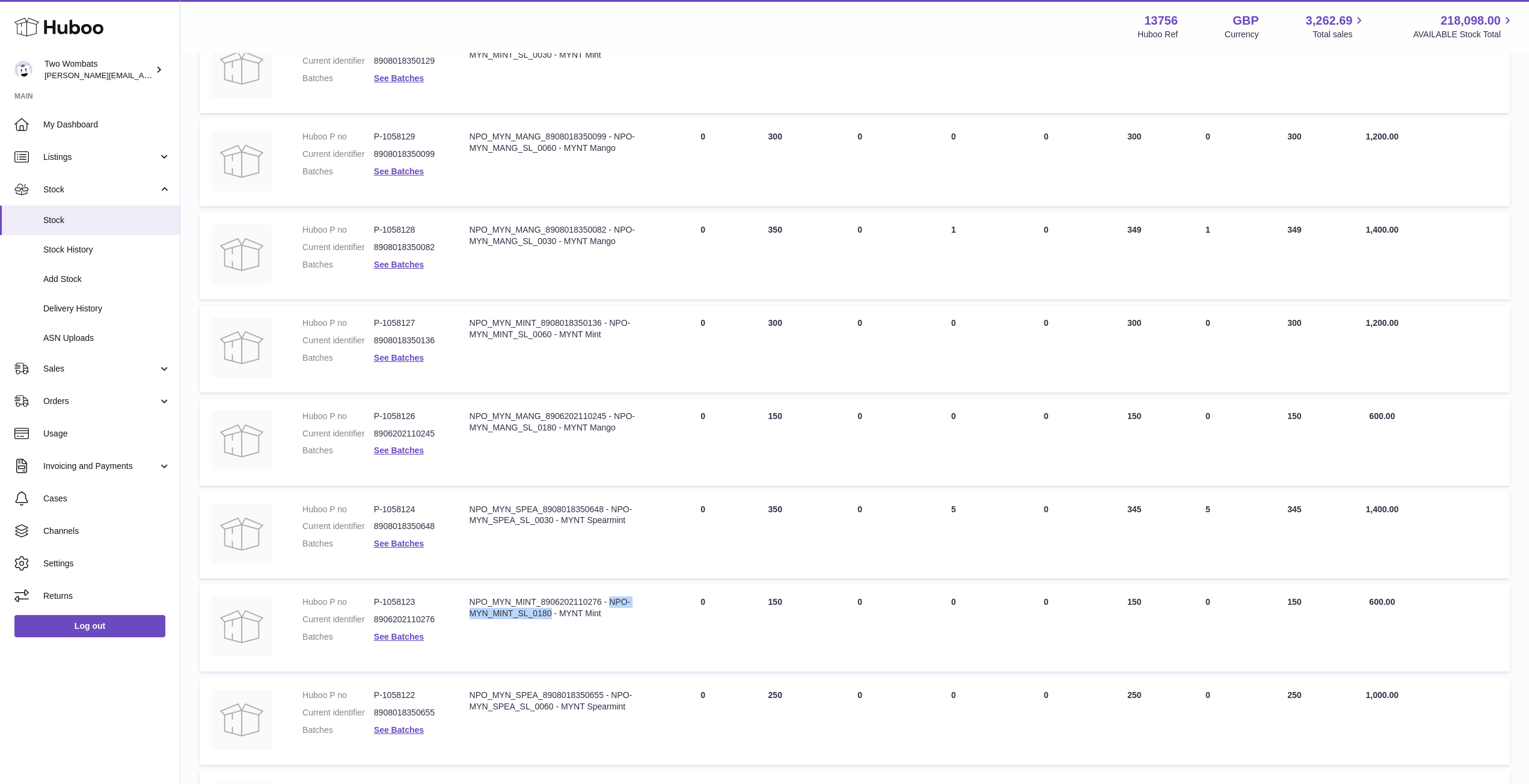
drag, startPoint x: 551, startPoint y: 611, endPoint x: 611, endPoint y: 601, distance: 60.8
click at [611, 601] on div "NPO_MYN_MINT_8906202110276 - NPO-MYN_MINT_SL_0180 - MYNT Mint" at bounding box center [562, 608] width 186 height 23
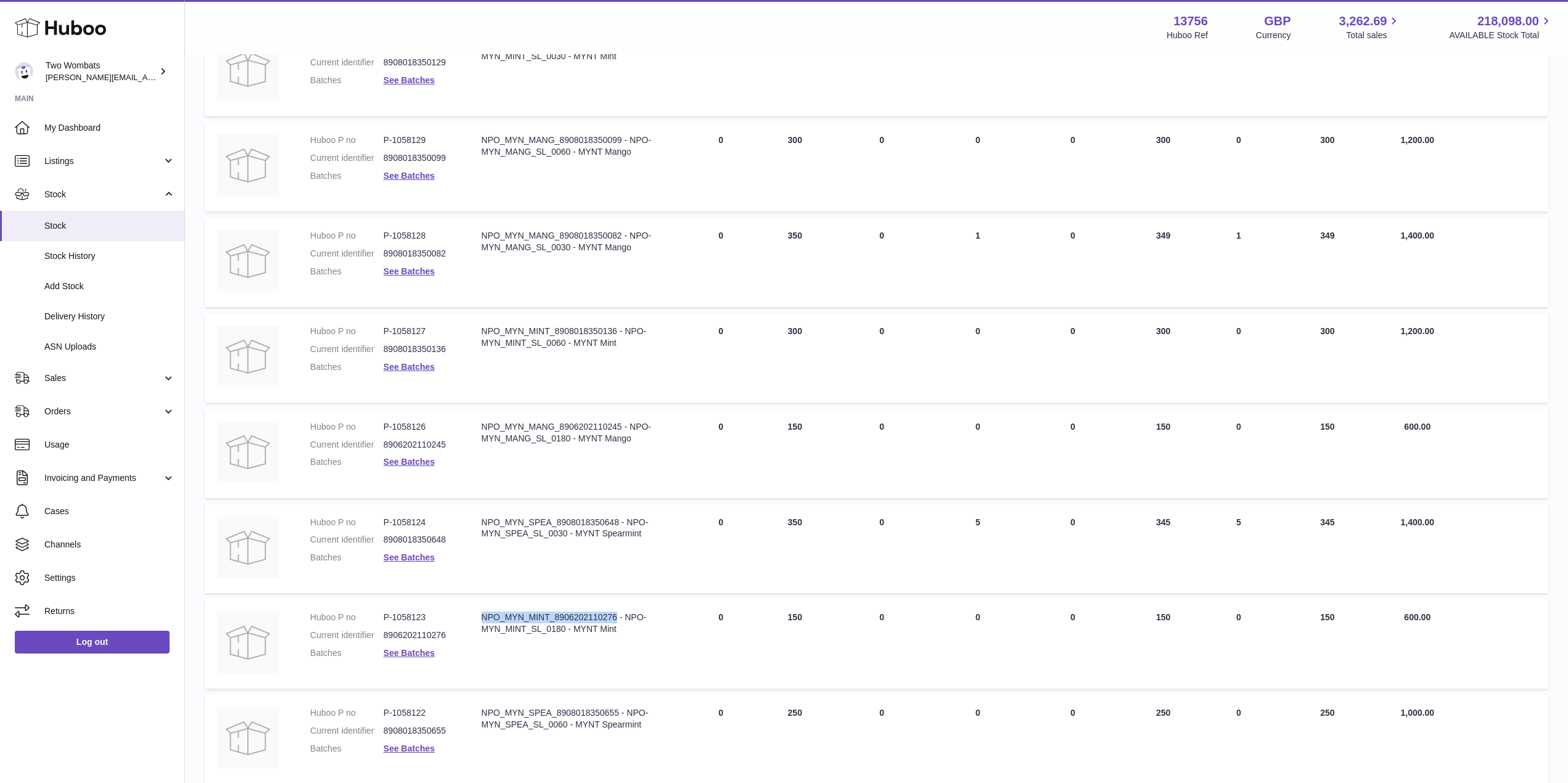
drag, startPoint x: 615, startPoint y: 619, endPoint x: 482, endPoint y: 616, distance: 133.0
click at [482, 616] on div "NPO_MYN_MINT_8906202110276 - NPO-MYN_MINT_SL_0180 - MYNT Mint" at bounding box center [577, 623] width 191 height 24
drag, startPoint x: 425, startPoint y: 617, endPoint x: 394, endPoint y: 615, distance: 31.1
click at [394, 615] on dd "P-1058123" at bounding box center [420, 617] width 73 height 12
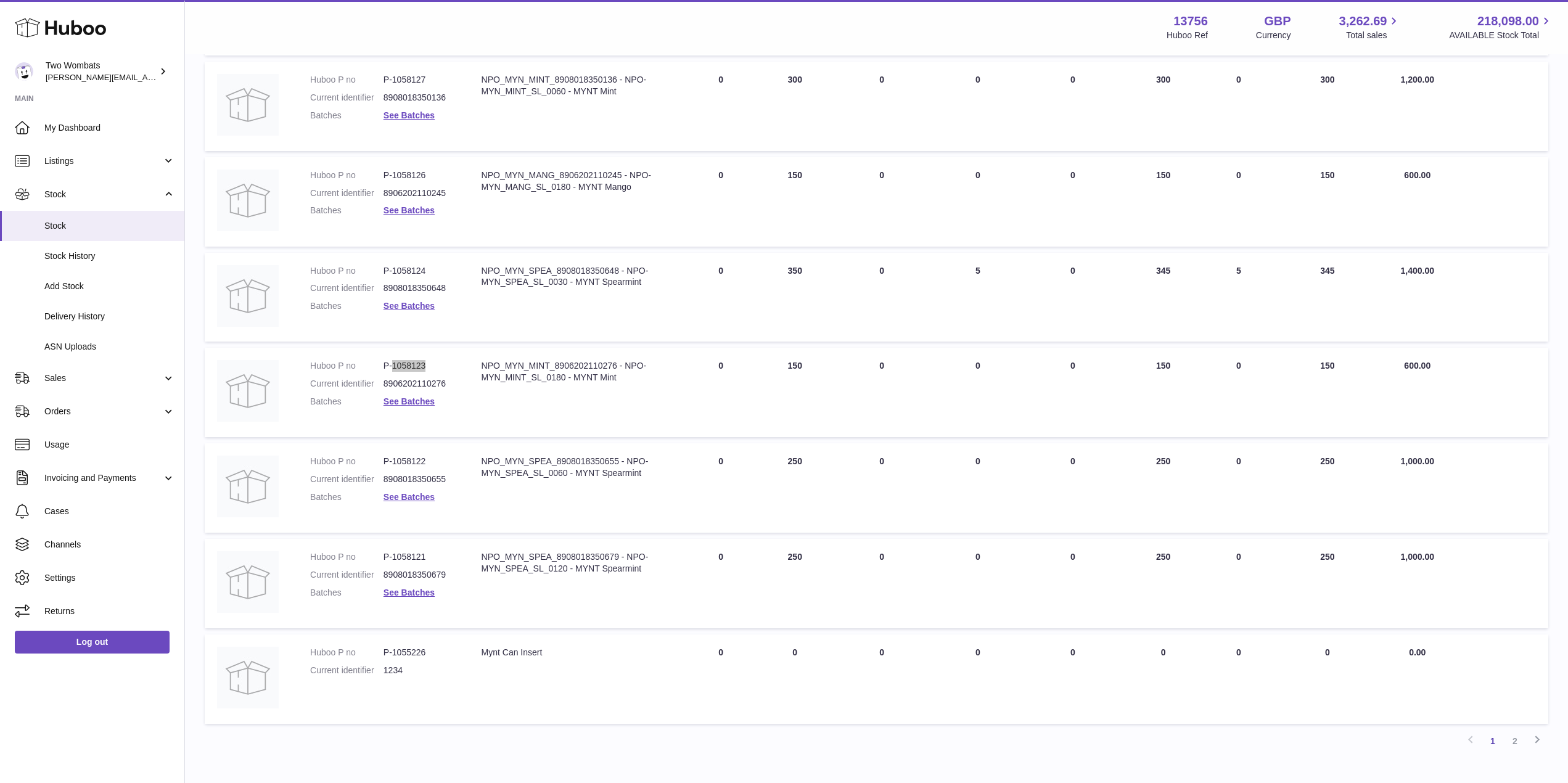
scroll to position [479, 0]
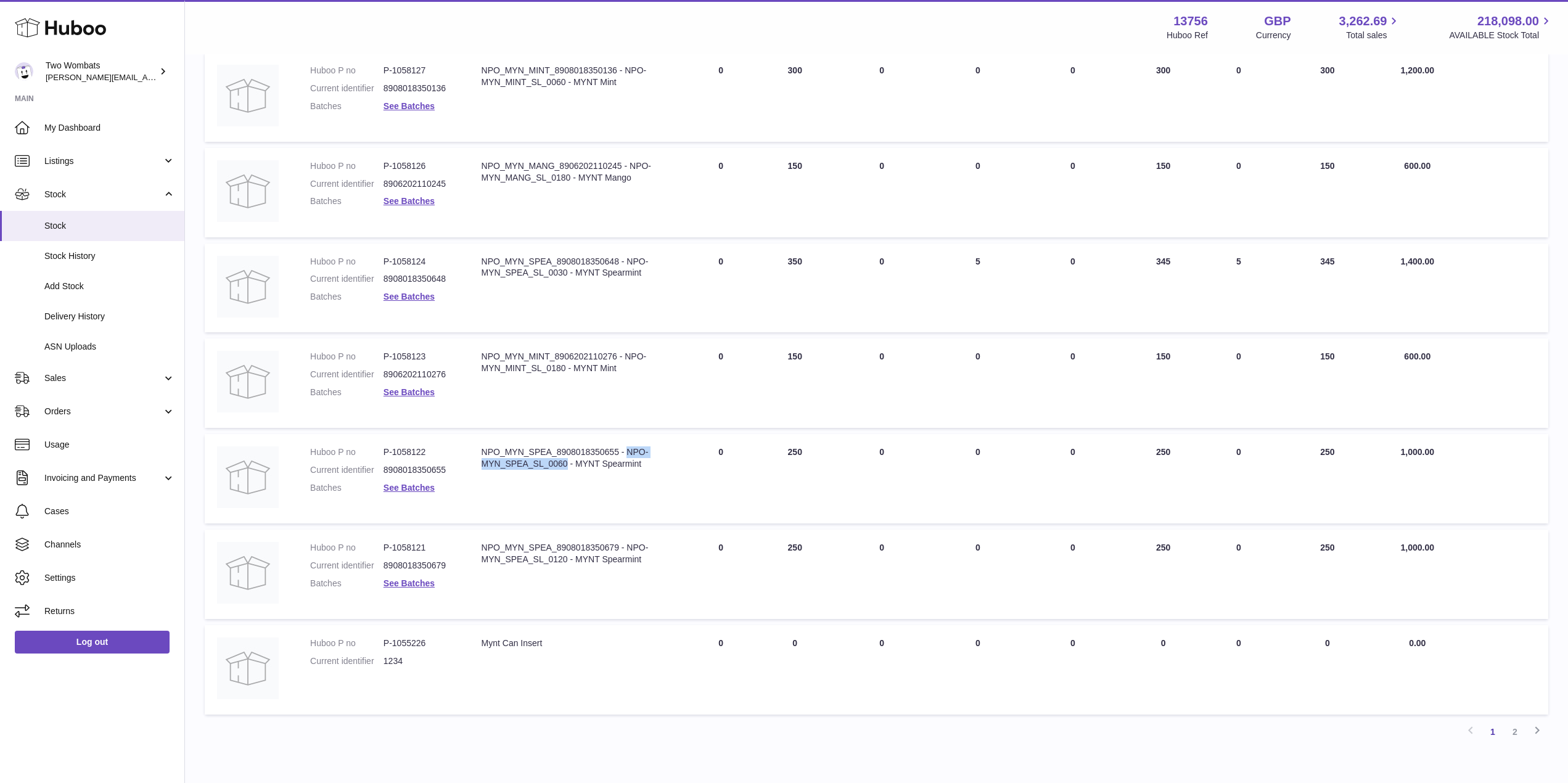
drag, startPoint x: 566, startPoint y: 466, endPoint x: 627, endPoint y: 451, distance: 62.8
click at [627, 451] on div "NPO_MYN_SPEA_8908018350655 - NPO-MYN_SPEA_SL_0060 - MYNT Spearmint" at bounding box center [577, 458] width 191 height 24
drag, startPoint x: 618, startPoint y: 450, endPoint x: 472, endPoint y: 450, distance: 146.0
click at [472, 450] on td "Description NPO_MYN_SPEA_8908018350655 - NPO-MYN_SPEA_SL_0060 - MYNT Spearmint" at bounding box center [577, 478] width 215 height 89
drag, startPoint x: 425, startPoint y: 450, endPoint x: 394, endPoint y: 450, distance: 31.0
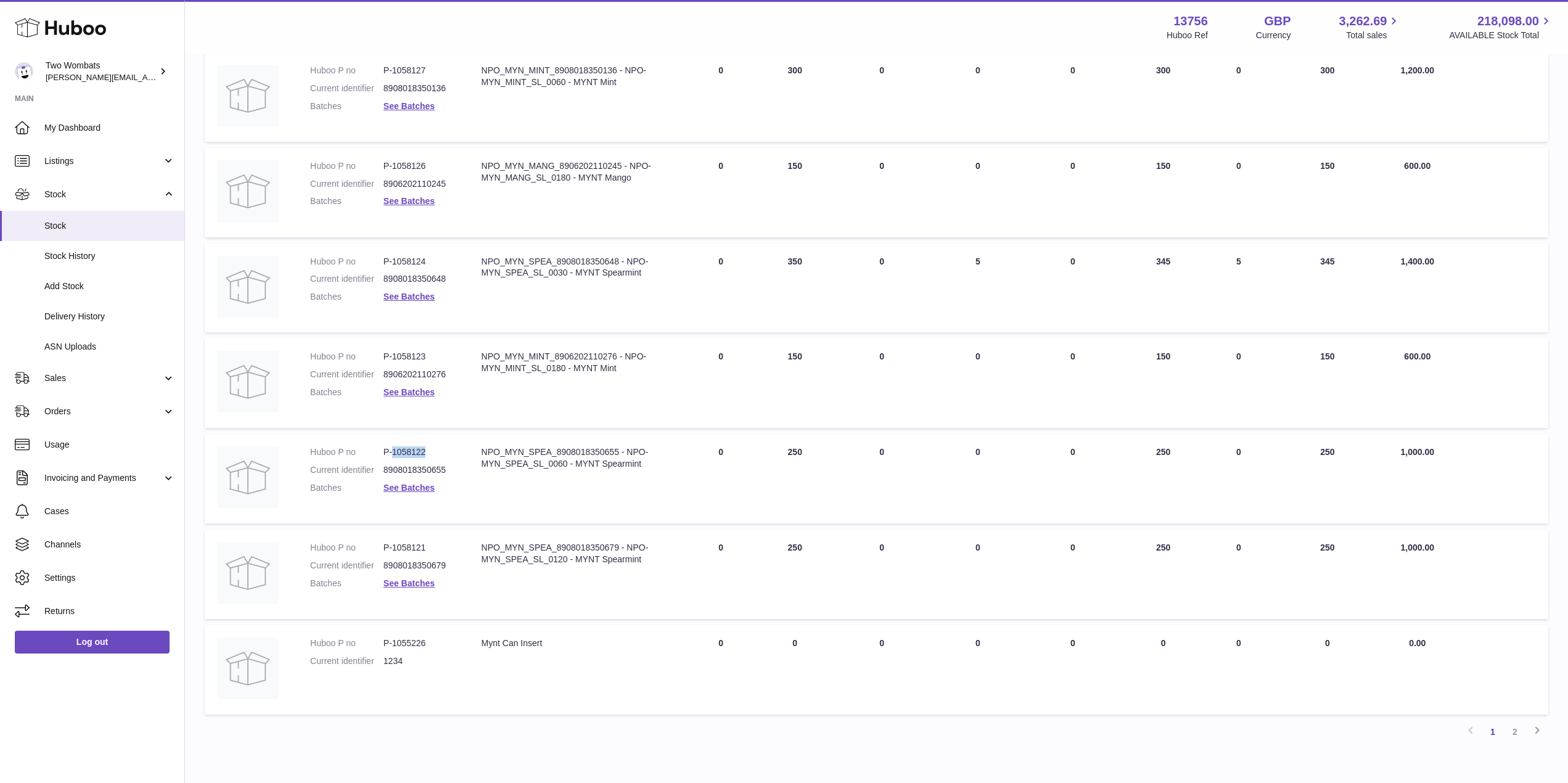
click at [394, 450] on dd "P-1058122" at bounding box center [420, 452] width 73 height 12
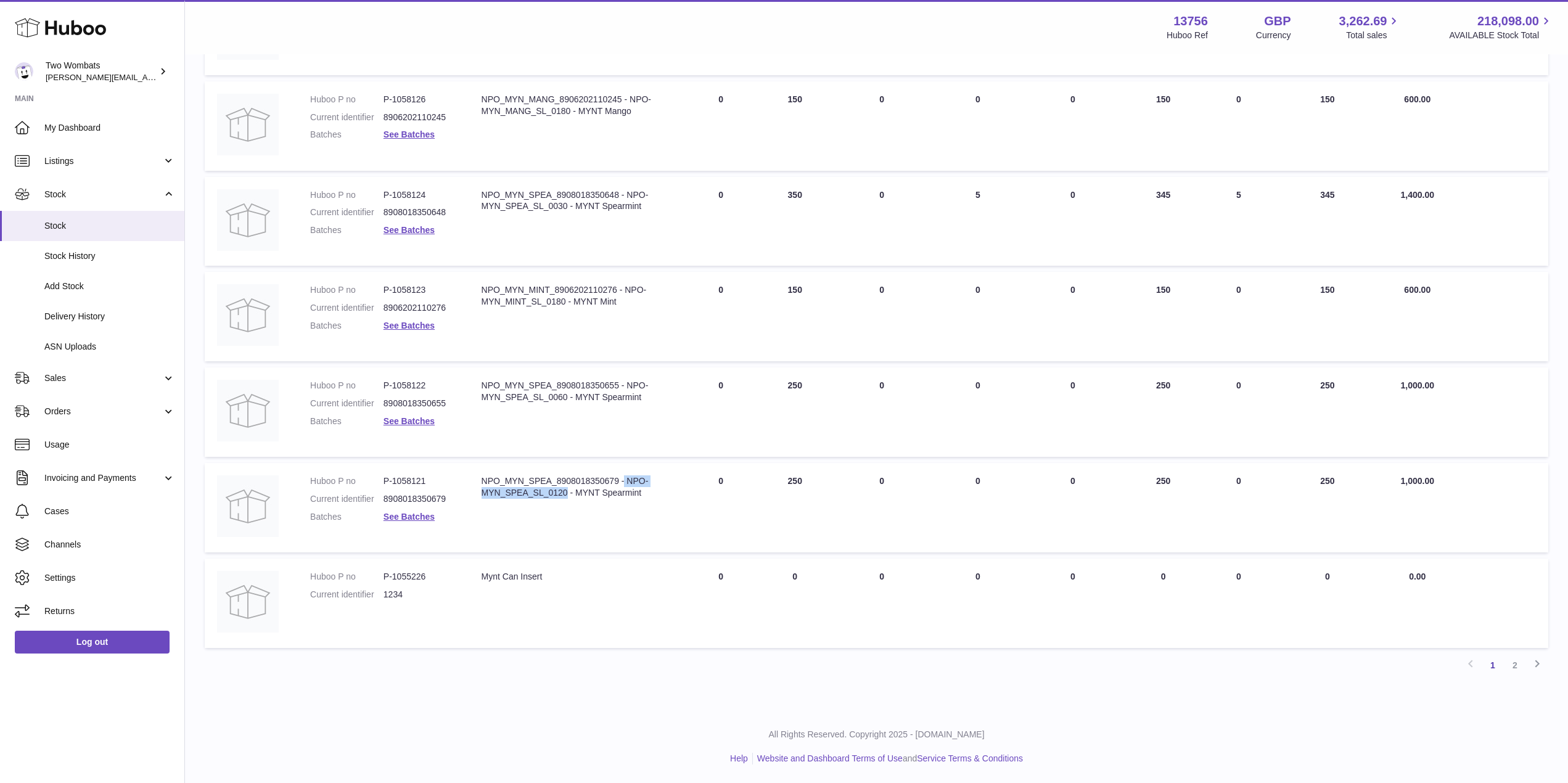
drag, startPoint x: 568, startPoint y: 495, endPoint x: 624, endPoint y: 478, distance: 58.5
click at [624, 478] on div "NPO_MYN_SPEA_8908018350679 - NPO-MYN_SPEA_SL_0120 - MYNT Spearmint" at bounding box center [577, 487] width 191 height 24
click at [628, 475] on div "NPO_MYN_SPEA_8908018350679 - NPO-MYN_SPEA_SL_0120 - MYNT Spearmint" at bounding box center [577, 487] width 191 height 24
drag, startPoint x: 629, startPoint y: 480, endPoint x: 566, endPoint y: 494, distance: 64.5
click at [566, 494] on div "NPO_MYN_SPEA_8908018350679 - NPO-MYN_SPEA_SL_0120 - MYNT Spearmint" at bounding box center [577, 487] width 191 height 24
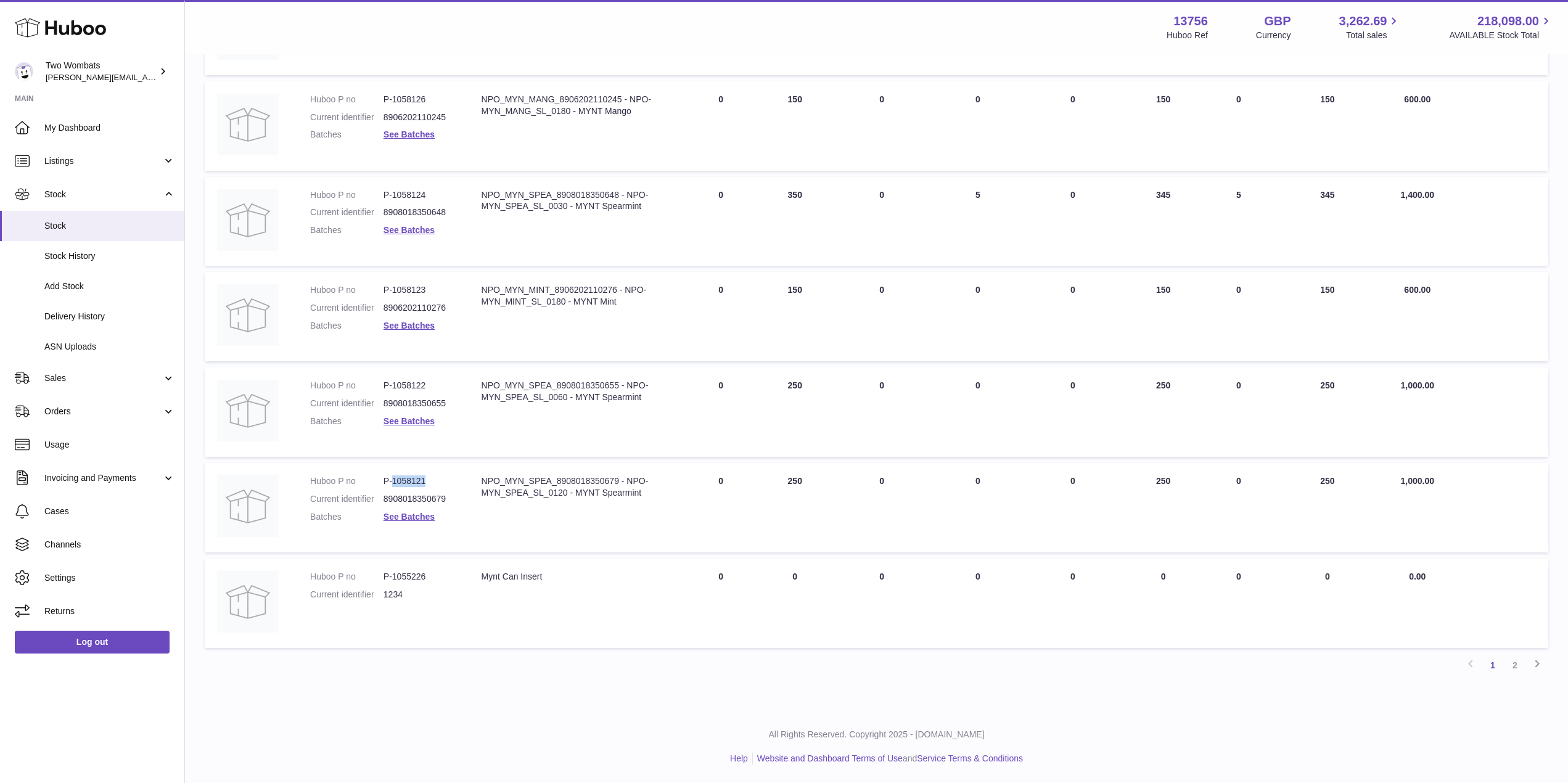
drag, startPoint x: 427, startPoint y: 478, endPoint x: 391, endPoint y: 477, distance: 36.0
click at [391, 477] on dd "P-1058121" at bounding box center [420, 481] width 73 height 12
drag, startPoint x: 619, startPoint y: 480, endPoint x: 466, endPoint y: 475, distance: 153.1
click at [466, 475] on tr "Huboo P no P-1058121 Current identifier 8908018350679 Batches See Batches Descr…" at bounding box center [876, 507] width 1343 height 89
click at [521, 474] on td "Description NPO_MYN_SPEA_8908018350679 - NPO-MYN_SPEA_SL_0120 - MYNT Spearmint" at bounding box center [577, 507] width 215 height 89
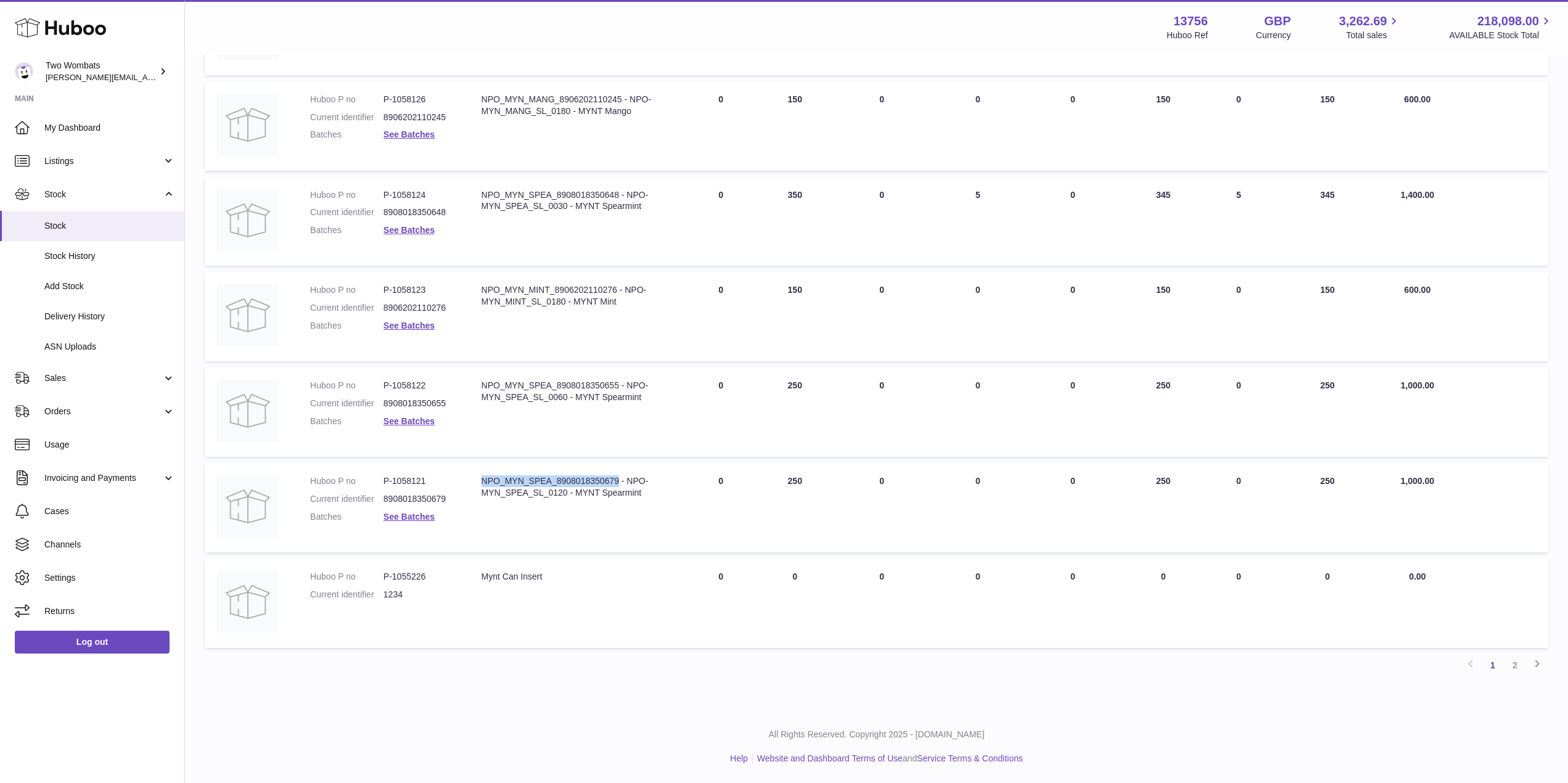
drag, startPoint x: 620, startPoint y: 479, endPoint x: 481, endPoint y: 471, distance: 139.2
click at [481, 471] on td "Description NPO_MYN_SPEA_8908018350679 - NPO-MYN_SPEA_SL_0120 - MYNT Spearmint" at bounding box center [577, 507] width 215 height 89
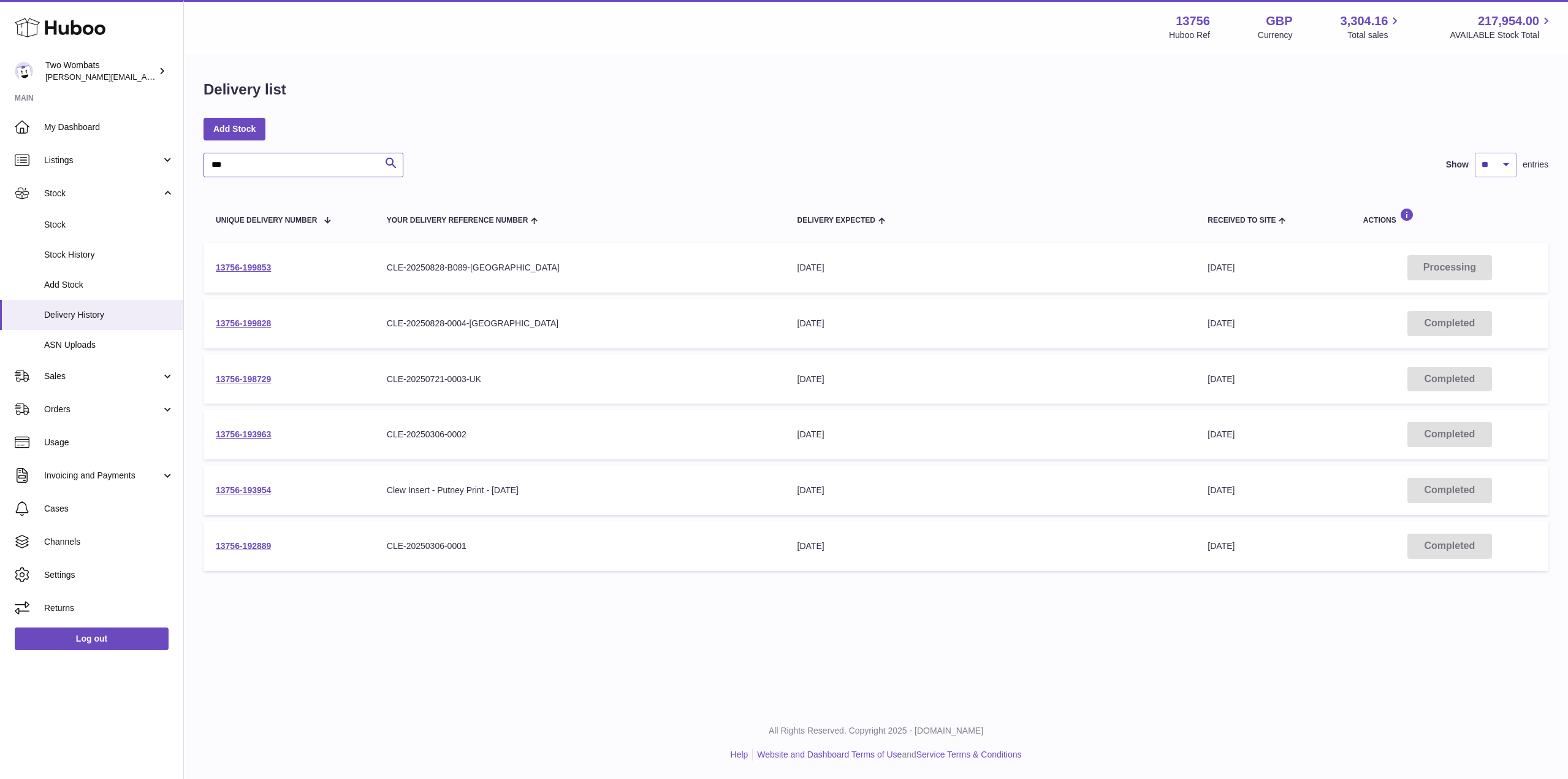
click at [323, 171] on input "***" at bounding box center [303, 164] width 200 height 25
type input "*"
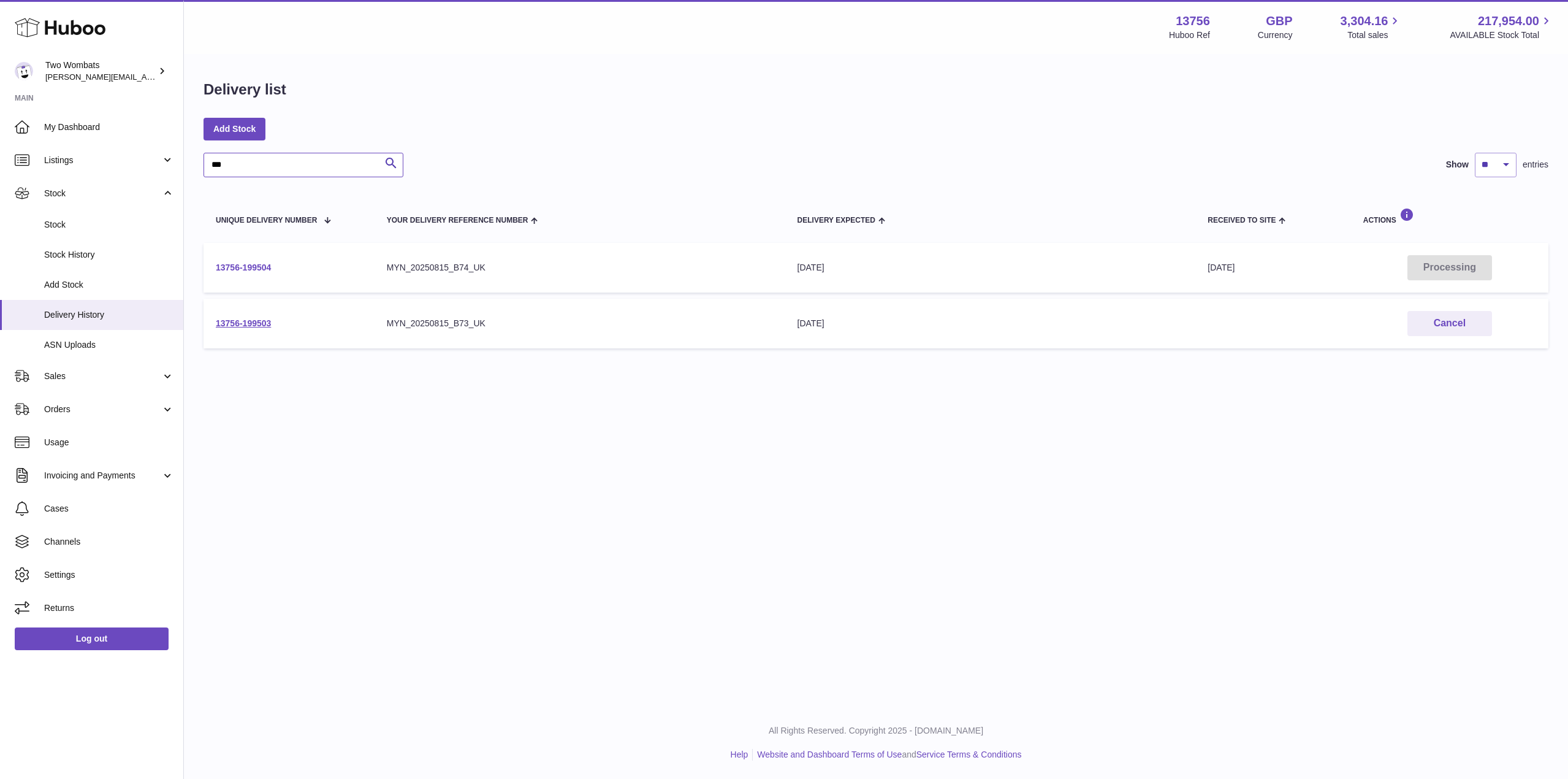
type input "***"
click at [238, 266] on link "13756-199504" at bounding box center [243, 267] width 55 height 10
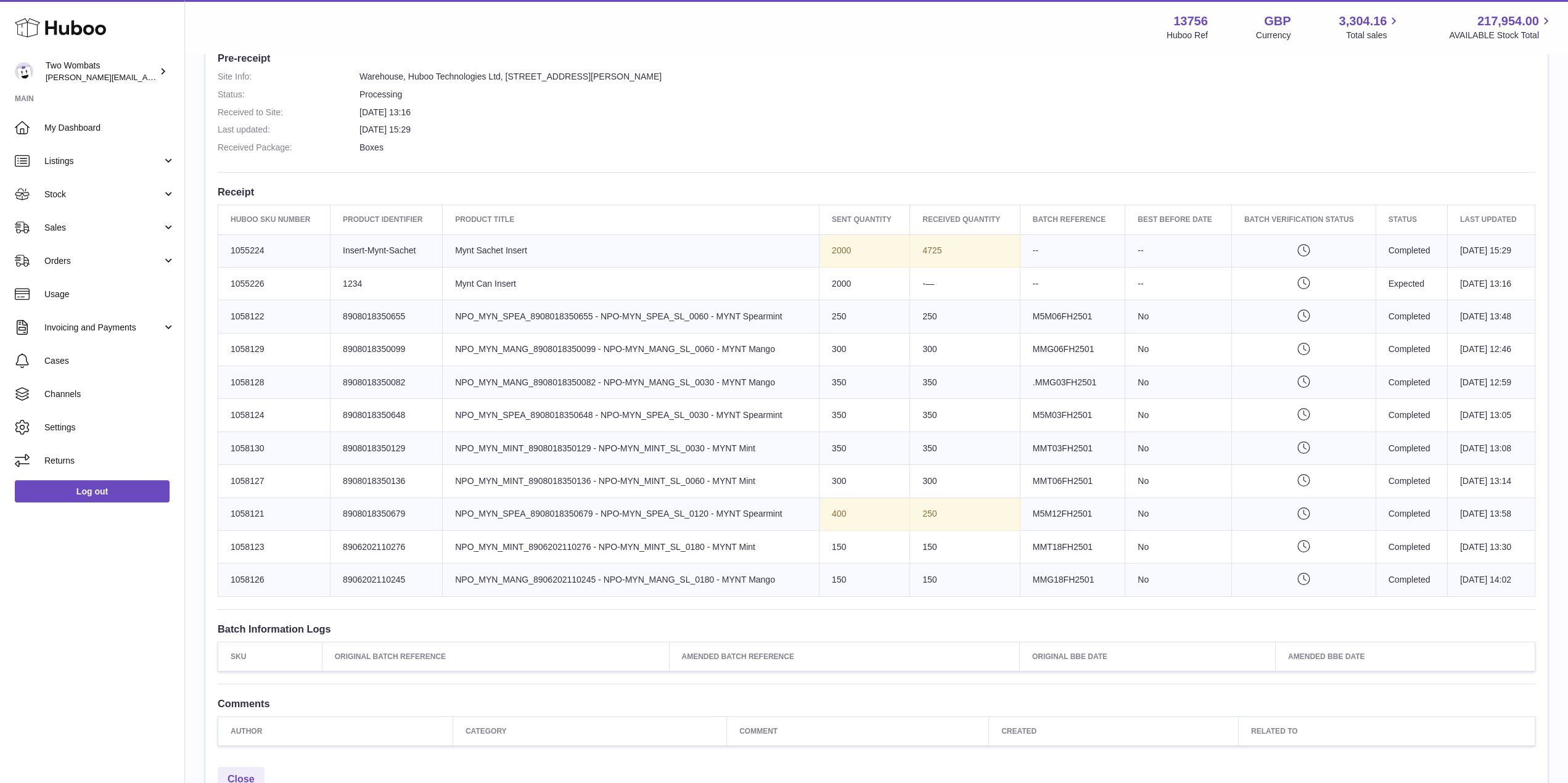
scroll to position [337, 0]
click at [790, 510] on td "Product title NPO_MYN_SPEA_8908018350679 - NPO-MYN_SPEA_SL_0120 - MYNT Spearmint" at bounding box center [631, 513] width 376 height 33
drag, startPoint x: 726, startPoint y: 407, endPoint x: 734, endPoint y: 405, distance: 8.2
click at [734, 405] on td "Product title NPO_MYN_SPEA_8908018350648 - NPO-MYN_SPEA_SL_0030 - MYNT Spearmint" at bounding box center [631, 415] width 376 height 33
drag, startPoint x: 776, startPoint y: 442, endPoint x: 924, endPoint y: 446, distance: 148.1
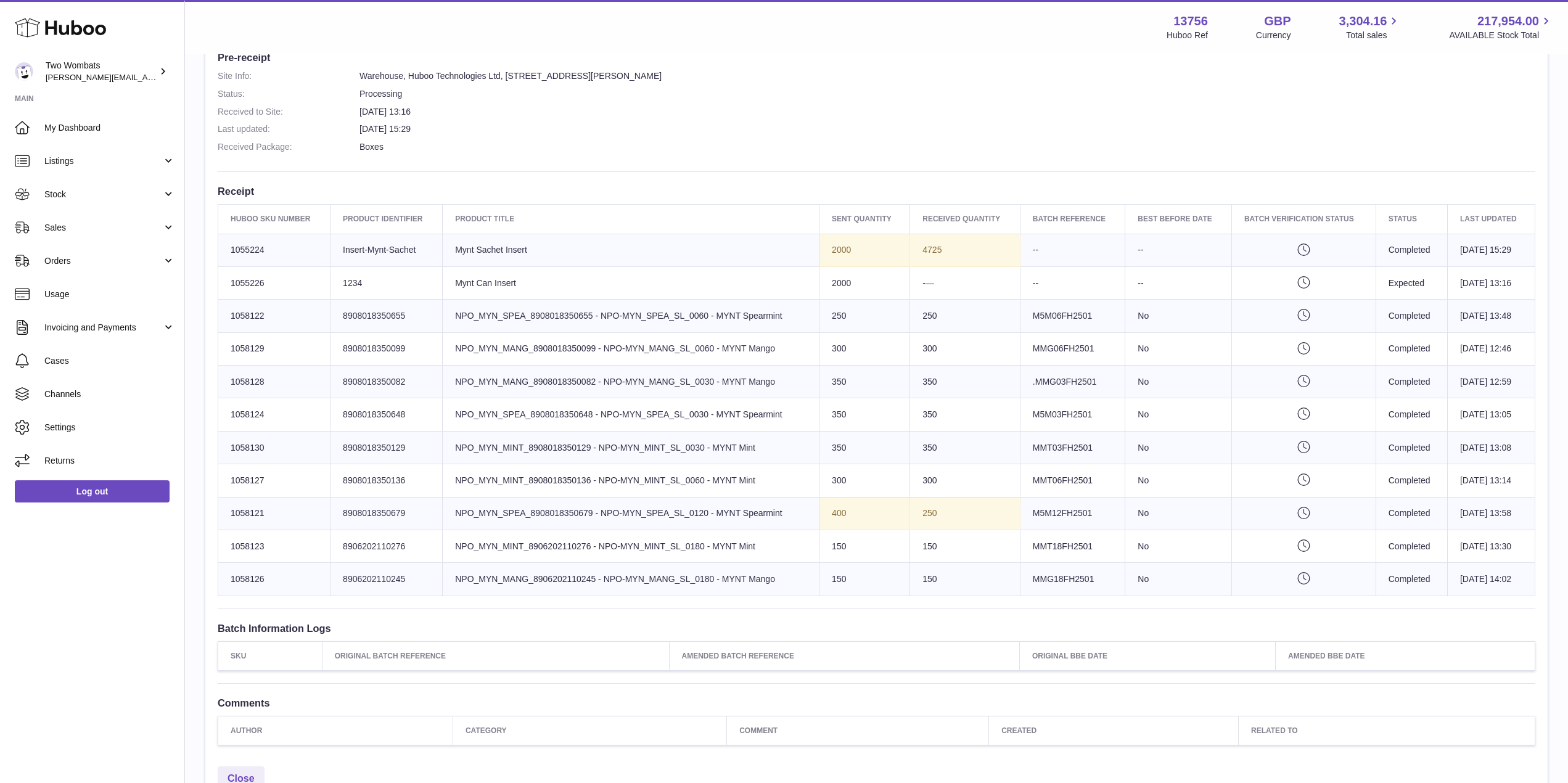
click at [924, 446] on tr "Huboo SKU Number 1058130 Client Identifier 8908018350129 Product title NPO_MYN_…" at bounding box center [877, 447] width 1316 height 33
drag, startPoint x: 806, startPoint y: 411, endPoint x: 902, endPoint y: 410, distance: 96.0
click at [902, 410] on tr "Huboo SKU Number 1058124 Client Identifier 8908018350648 Product title NPO_MYN_…" at bounding box center [877, 415] width 1316 height 33
